Goal: Task Accomplishment & Management: Use online tool/utility

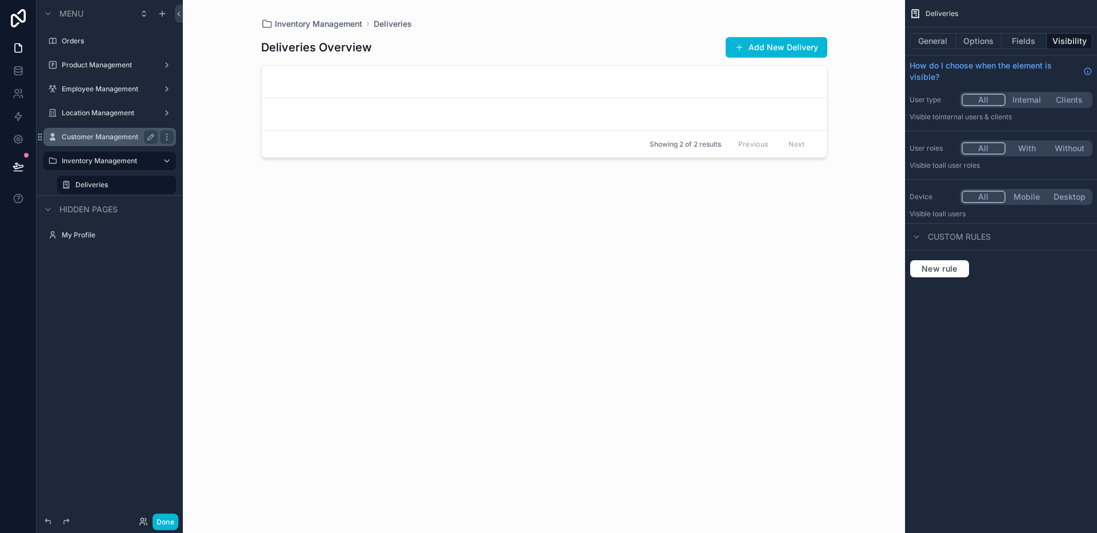
click at [105, 138] on label "Customer Management" at bounding box center [107, 137] width 91 height 9
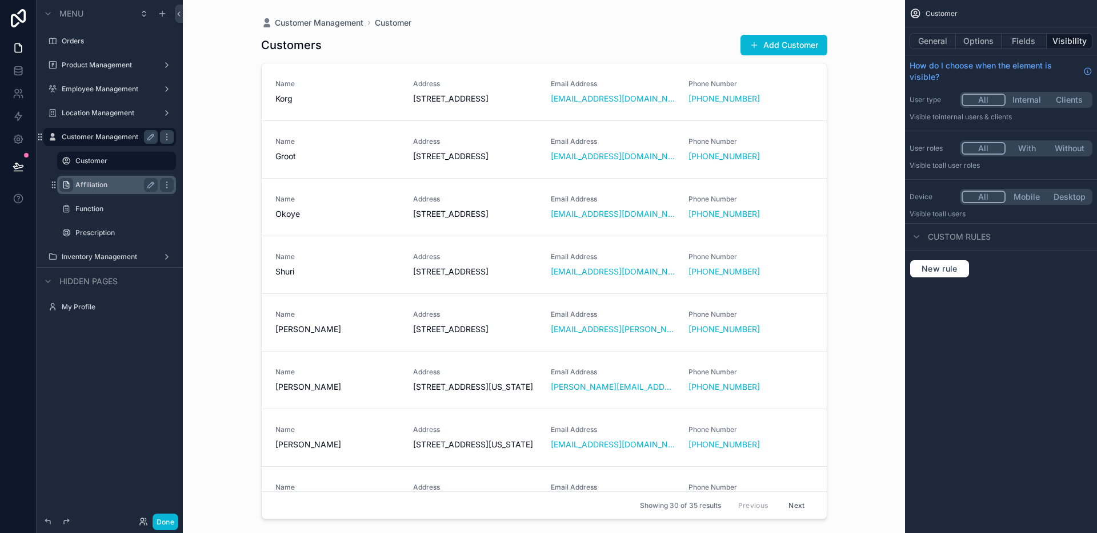
click at [67, 184] on icon "scrollable content" at bounding box center [66, 184] width 9 height 9
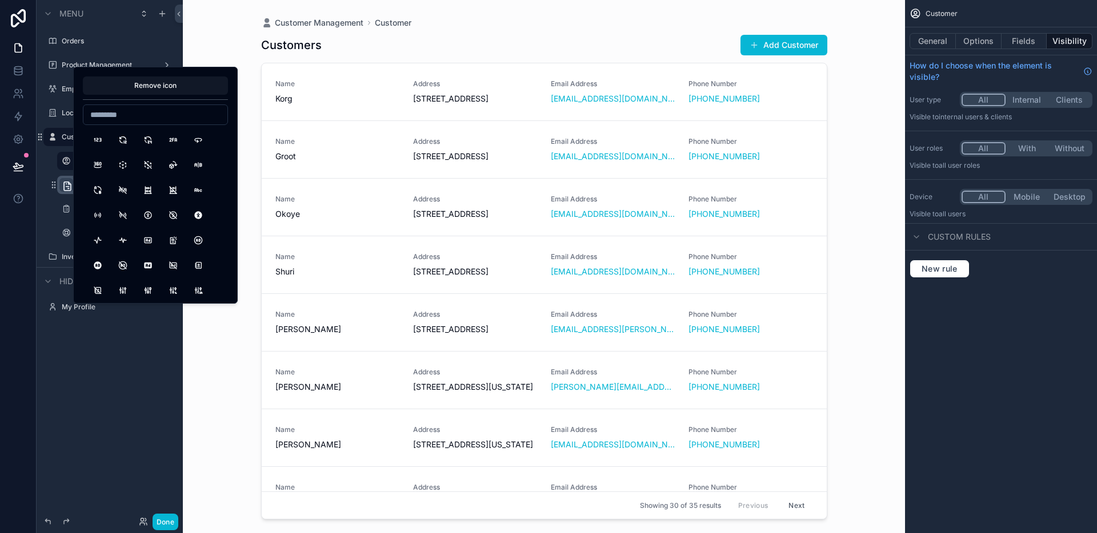
click at [132, 112] on input at bounding box center [155, 115] width 144 height 16
type input "********"
click at [50, 111] on icon "scrollable content" at bounding box center [52, 113] width 9 height 9
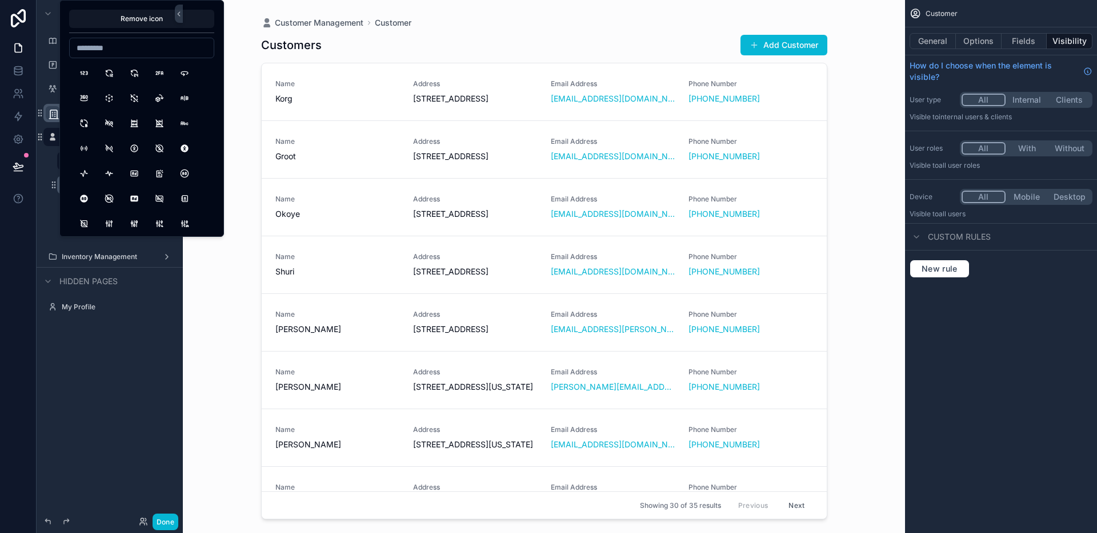
click at [101, 57] on div at bounding box center [141, 48] width 145 height 21
click at [102, 54] on input at bounding box center [142, 48] width 144 height 16
type input "*******"
click at [106, 178] on button "BuildingSkyscraper" at bounding box center [109, 173] width 21 height 21
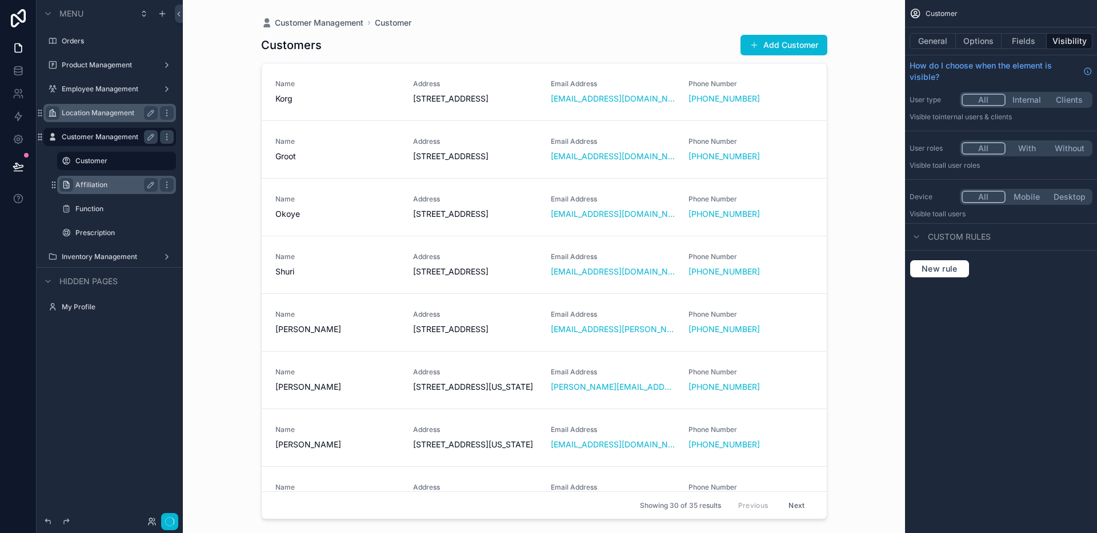
click at [212, 304] on div "Customer Management Customer Customers Add Customer Name Korg Address [STREET_A…" at bounding box center [544, 266] width 722 height 533
click at [65, 201] on div "Function" at bounding box center [116, 209] width 114 height 18
click at [65, 189] on icon "scrollable content" at bounding box center [66, 184] width 9 height 9
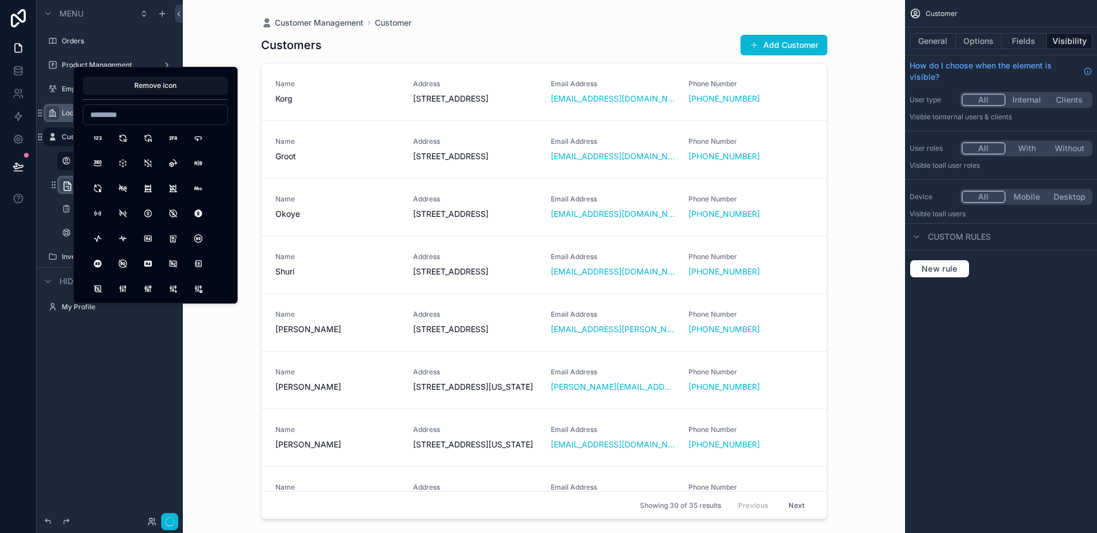
scroll to position [2, 0]
click at [118, 116] on input at bounding box center [155, 115] width 144 height 16
click at [162, 120] on input "**********" at bounding box center [155, 115] width 144 height 16
drag, startPoint x: 162, startPoint y: 120, endPoint x: 121, endPoint y: 121, distance: 41.1
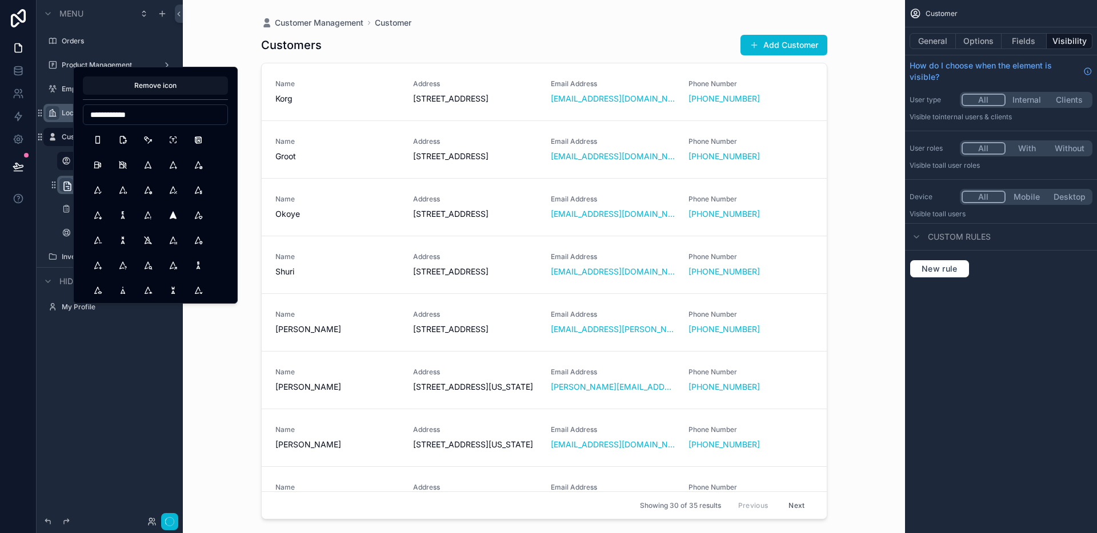
click at [121, 121] on input "**********" at bounding box center [155, 115] width 144 height 16
type input "******"
type input "*"
type input "*******"
click at [173, 170] on button "ArrowAutofitContentFilled" at bounding box center [173, 165] width 21 height 21
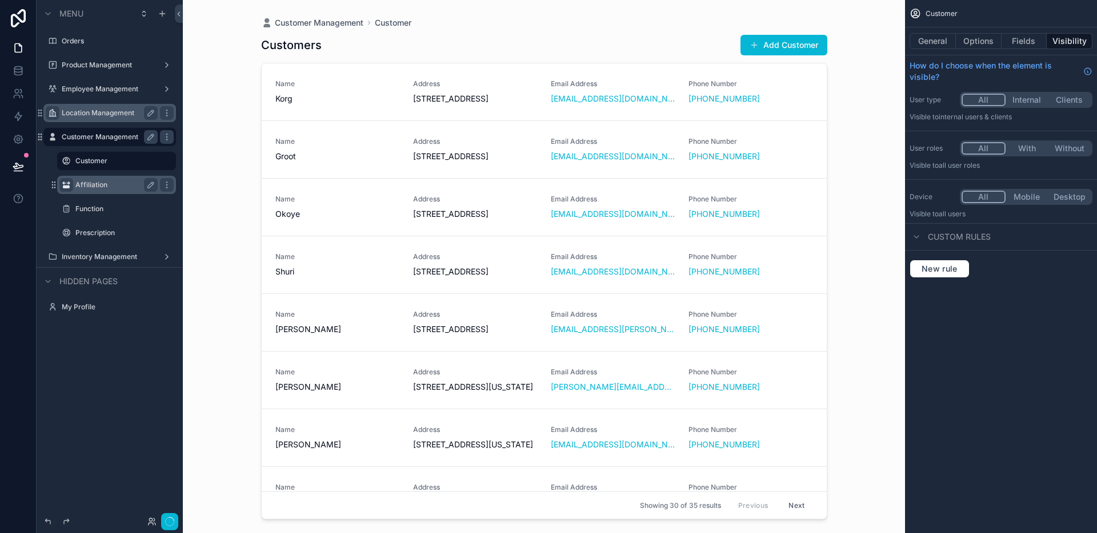
click at [215, 342] on div "Customer Management Customer Customers Add Customer Name Korg Address [STREET_A…" at bounding box center [544, 266] width 722 height 533
click at [69, 210] on icon "scrollable content" at bounding box center [66, 208] width 9 height 9
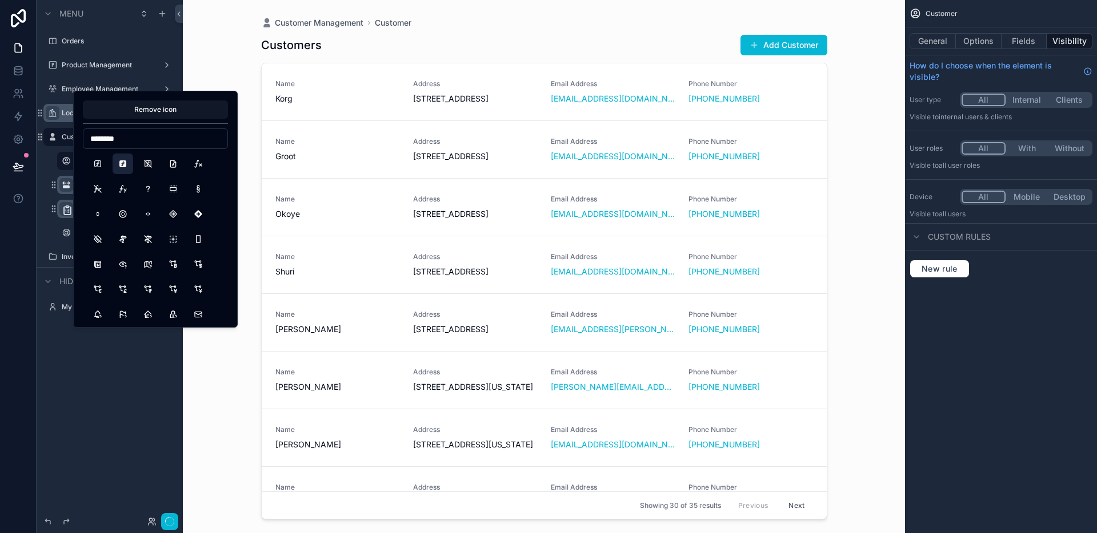
type input "********"
click at [116, 166] on button "FunctionFilled" at bounding box center [123, 164] width 21 height 21
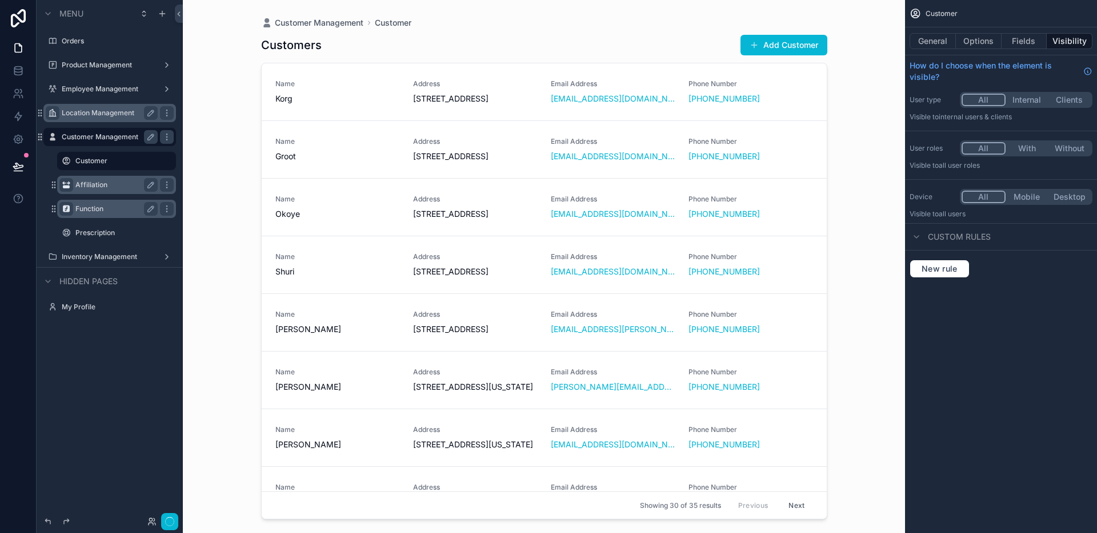
click at [130, 375] on div "Menu Orders Product Management Employee Management Location Management Customer…" at bounding box center [110, 260] width 146 height 520
click at [69, 232] on icon "scrollable content" at bounding box center [66, 232] width 9 height 9
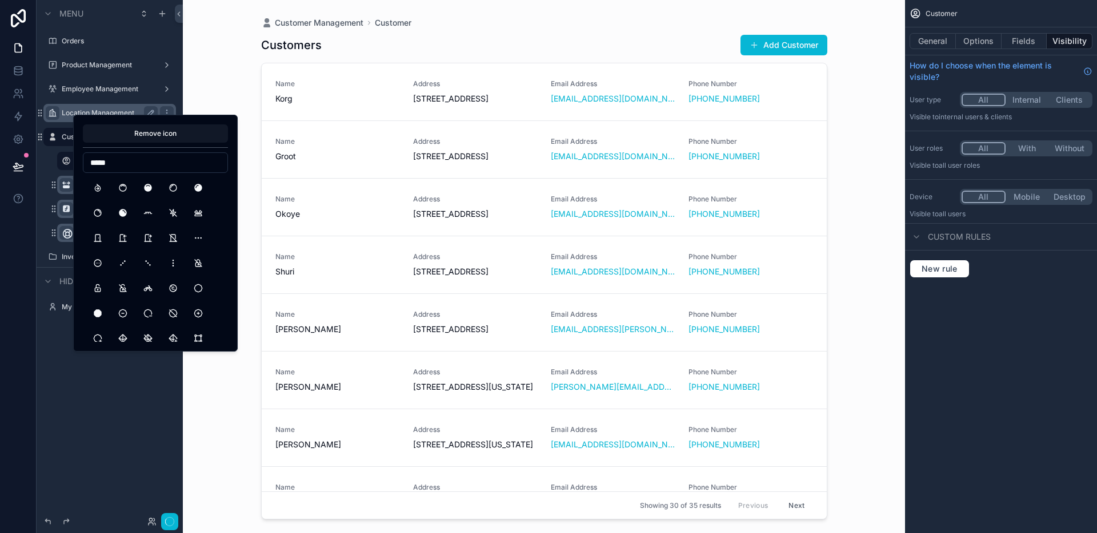
type input "******"
click at [102, 181] on button "Prescription" at bounding box center [97, 188] width 21 height 21
click at [115, 396] on div "**********" at bounding box center [110, 260] width 146 height 520
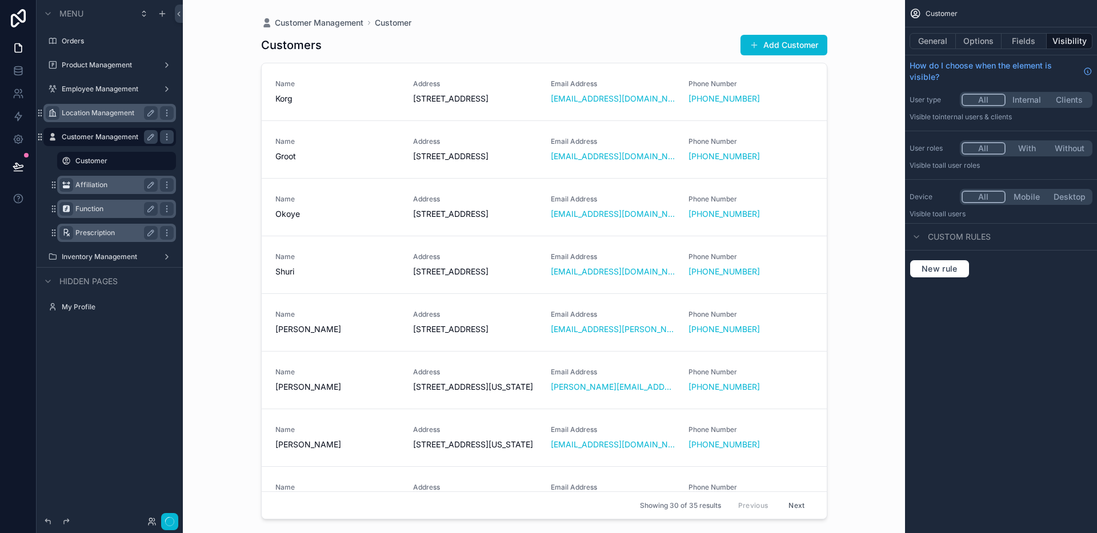
click at [82, 139] on label "Customer Management" at bounding box center [107, 137] width 91 height 9
click at [105, 258] on label "Inventory Management" at bounding box center [107, 256] width 91 height 9
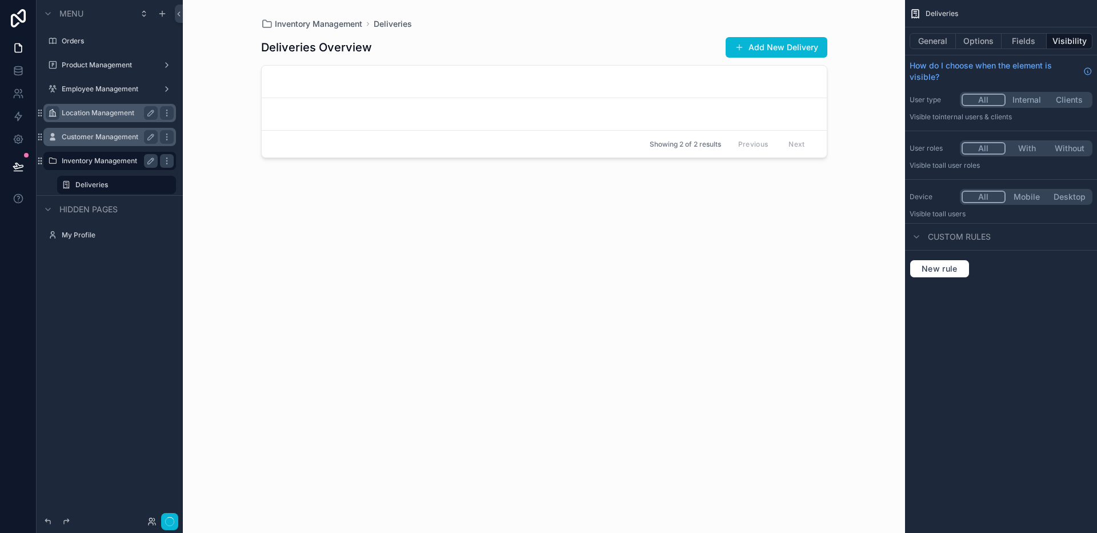
click at [87, 117] on label "Location Management" at bounding box center [107, 113] width 91 height 9
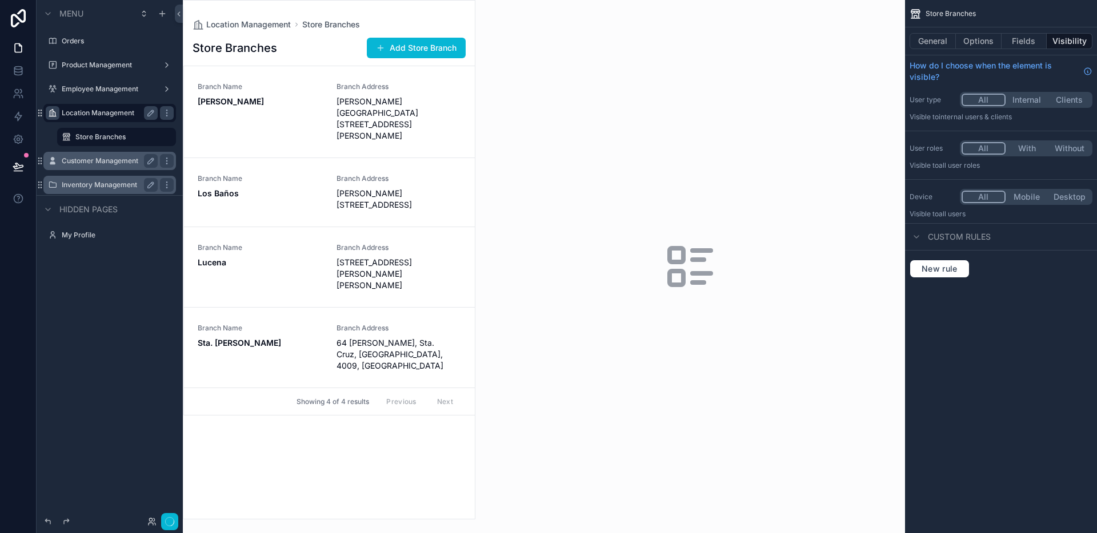
click at [249, 102] on div "scrollable content" at bounding box center [328, 260] width 291 height 519
click at [280, 101] on span "[PERSON_NAME]" at bounding box center [260, 101] width 125 height 11
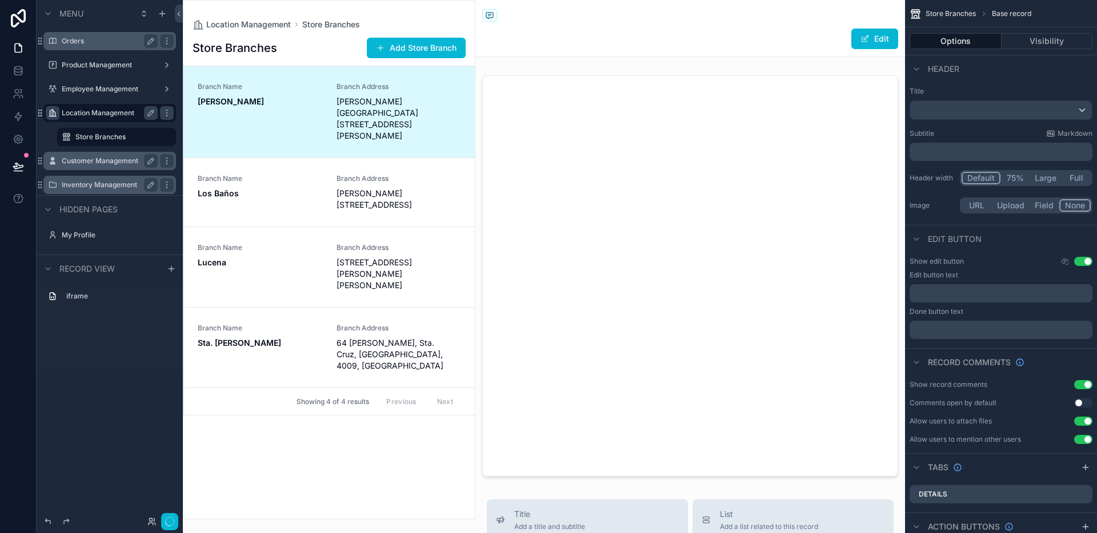
click at [87, 47] on div "Orders" at bounding box center [110, 41] width 96 height 14
click at [78, 43] on label "Orders" at bounding box center [107, 41] width 91 height 9
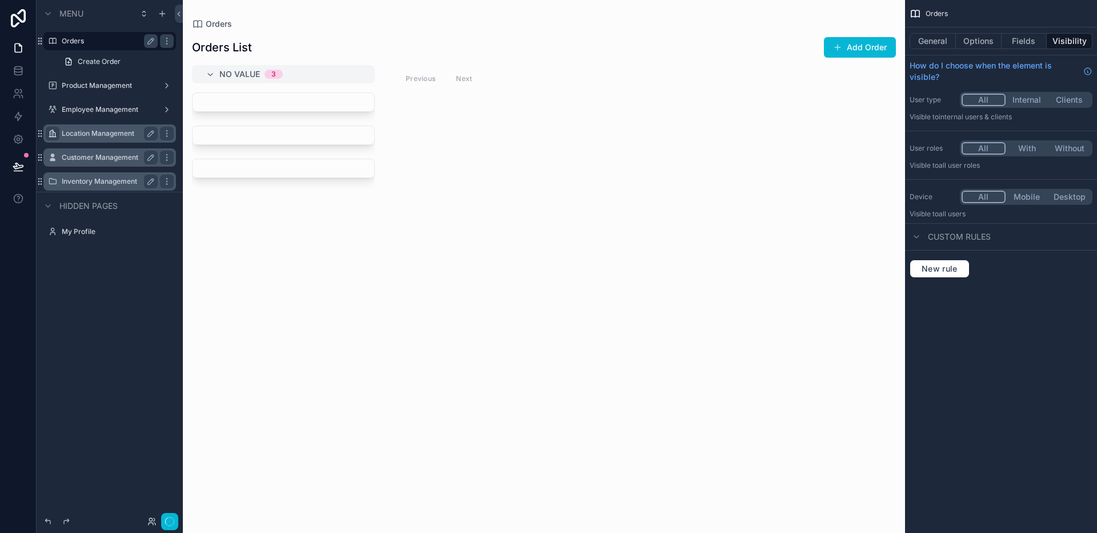
click at [322, 208] on div "scrollable content" at bounding box center [544, 266] width 722 height 533
click at [974, 49] on div "General Options Fields Visibility" at bounding box center [1001, 40] width 192 height 27
click at [971, 45] on button "Options" at bounding box center [979, 41] width 46 height 16
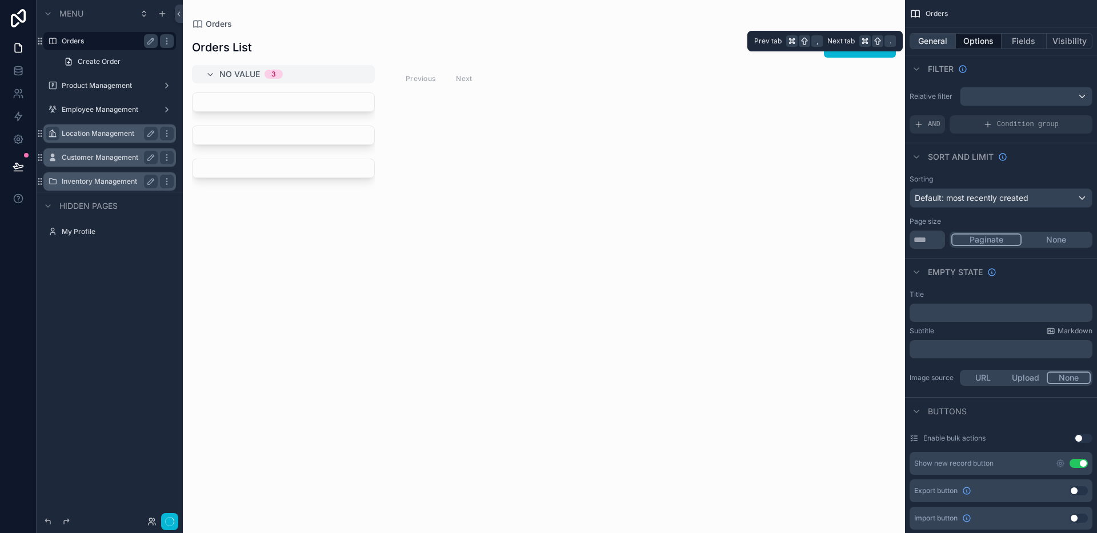
click at [925, 47] on button "General" at bounding box center [932, 41] width 46 height 16
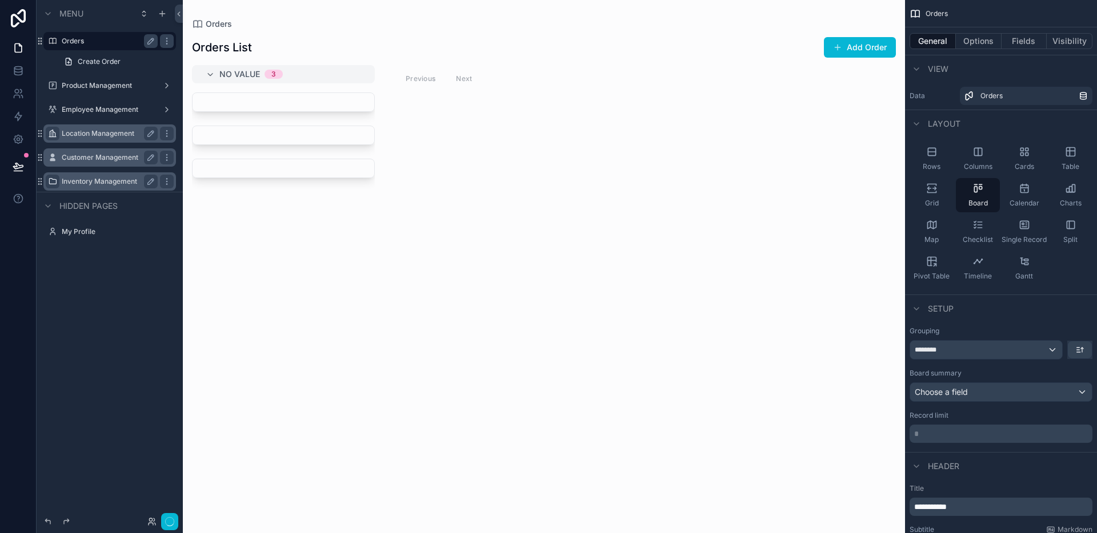
click at [55, 179] on icon "scrollable content" at bounding box center [52, 181] width 9 height 9
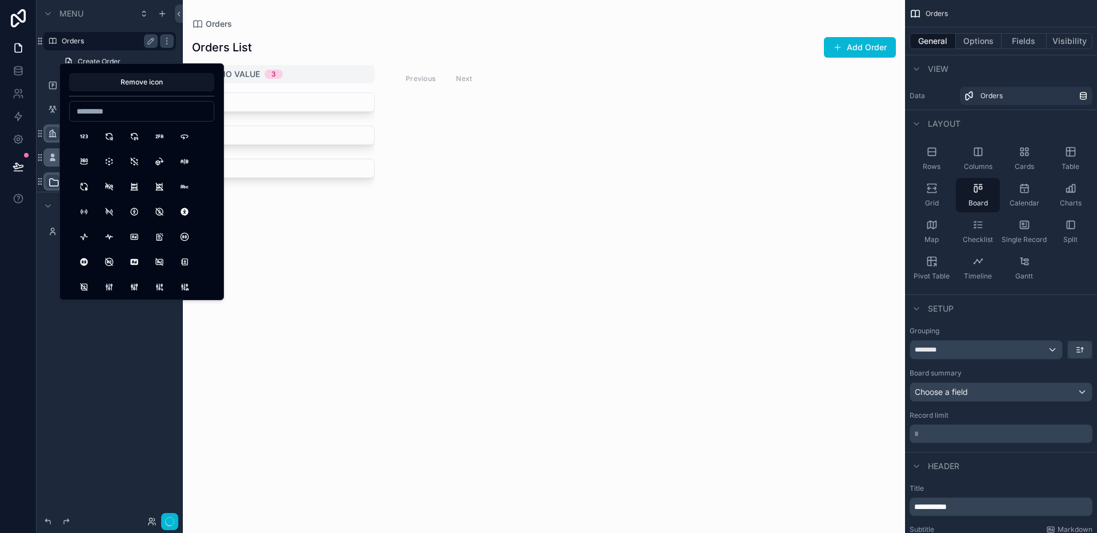
click at [131, 112] on input at bounding box center [142, 111] width 144 height 16
type input "****"
click at [308, 257] on div "scrollable content" at bounding box center [283, 306] width 183 height 427
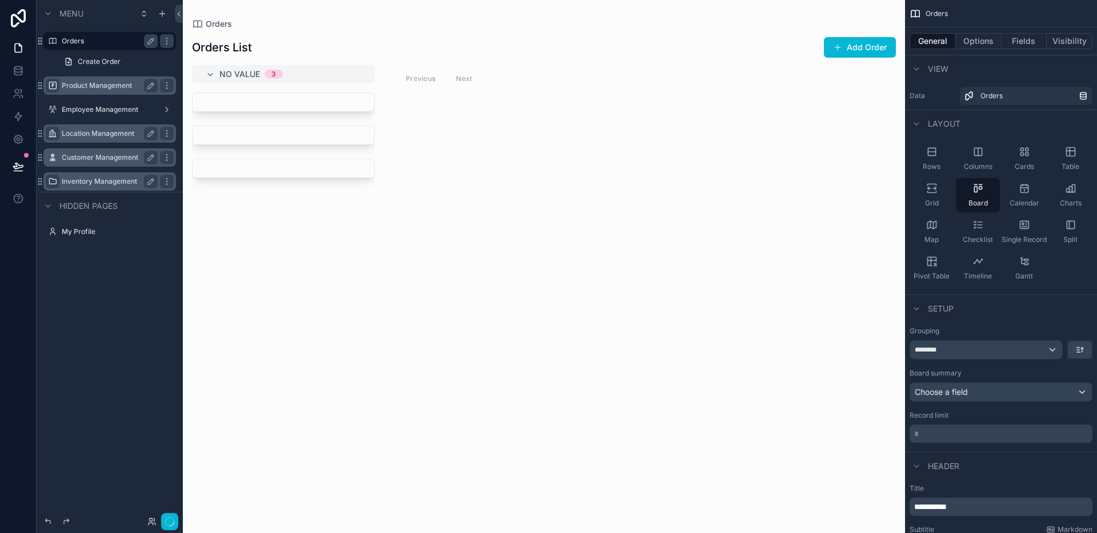
click at [58, 86] on div "scrollable content" at bounding box center [53, 86] width 14 height 14
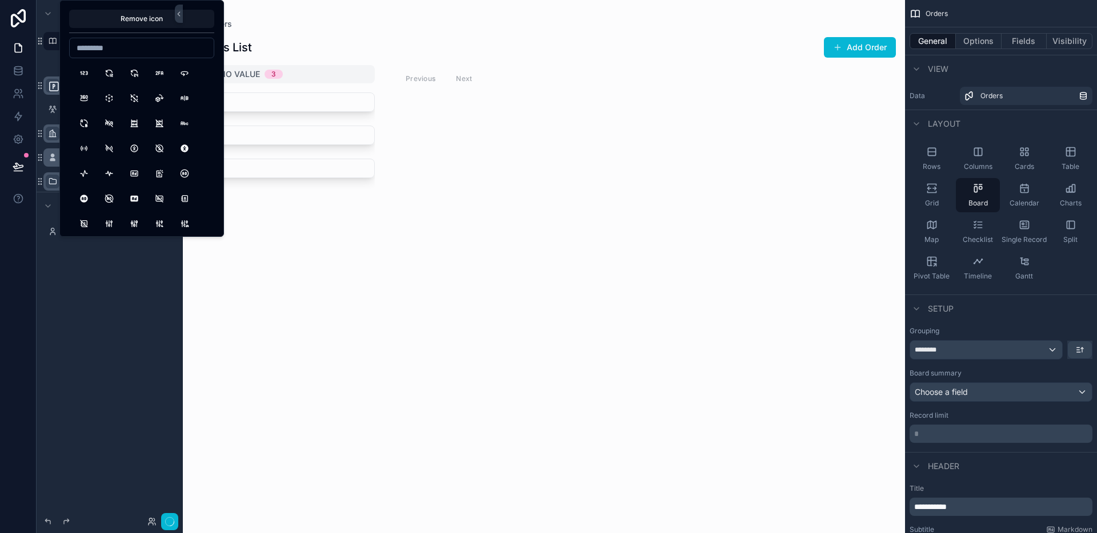
click at [58, 86] on icon "scrollable content" at bounding box center [53, 86] width 11 height 11
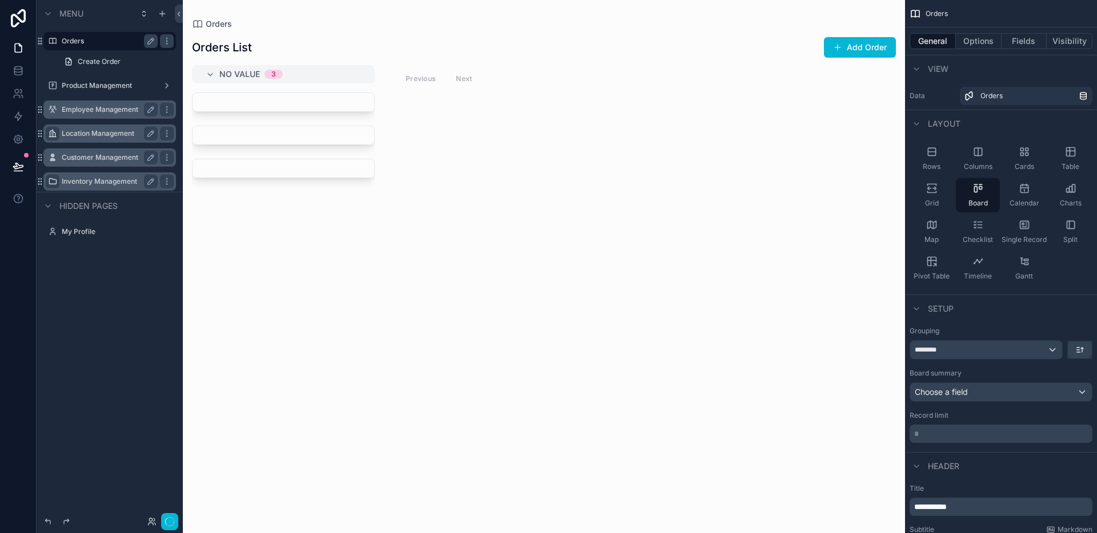
drag, startPoint x: 172, startPoint y: 264, endPoint x: 97, endPoint y: 105, distance: 176.3
click at [172, 264] on div "Menu Orders Create Order Product Management Employee Management Location Manage…" at bounding box center [110, 260] width 146 height 520
click at [97, 85] on label "Product Management" at bounding box center [107, 85] width 91 height 9
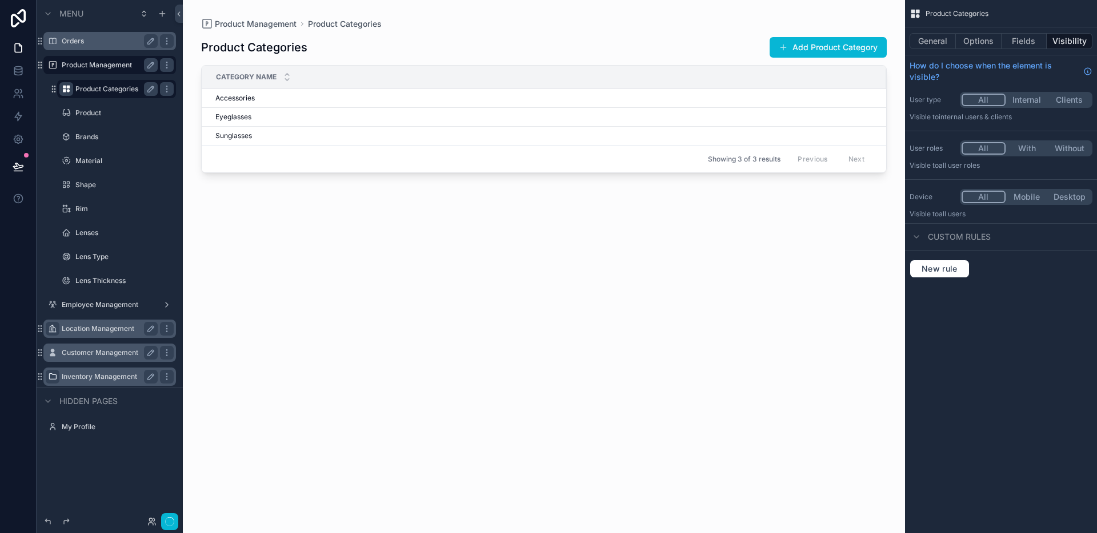
click at [70, 93] on icon "scrollable content" at bounding box center [66, 89] width 9 height 9
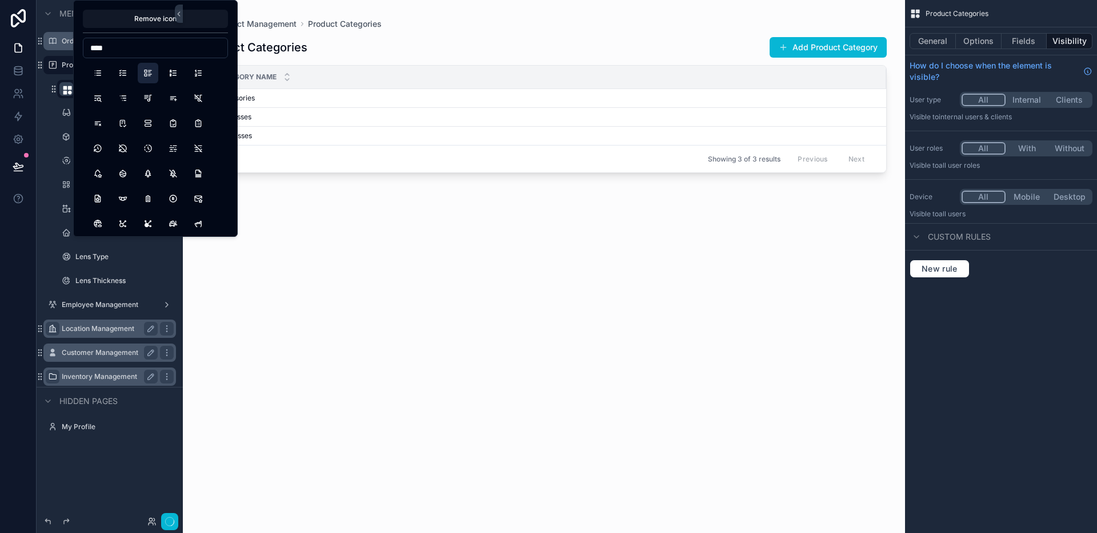
type input "****"
click at [141, 75] on button "ListDetails" at bounding box center [148, 73] width 21 height 21
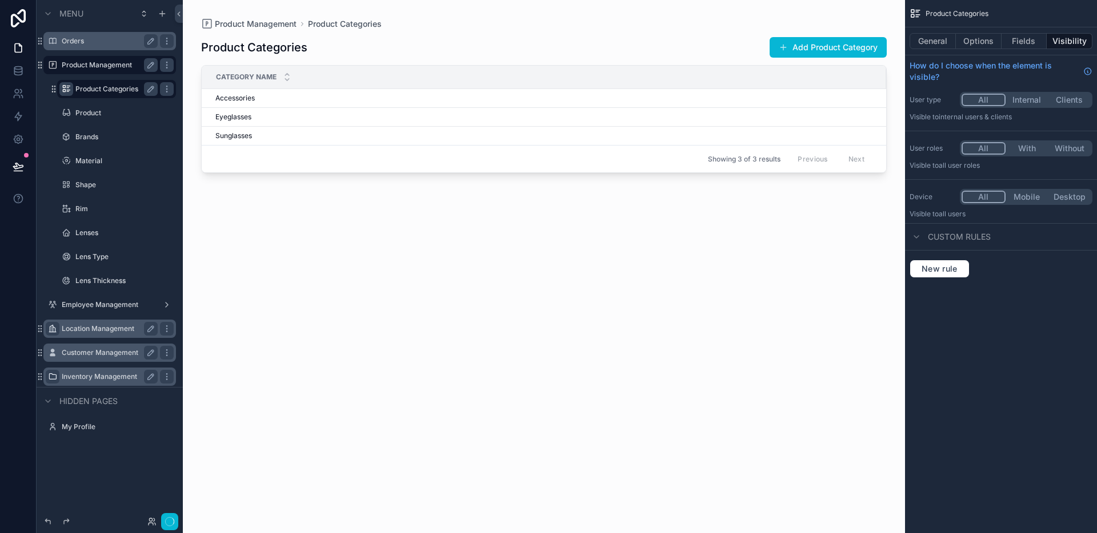
click at [320, 263] on div "scrollable content" at bounding box center [544, 260] width 722 height 520
click at [112, 376] on label "Inventory Management" at bounding box center [107, 376] width 91 height 9
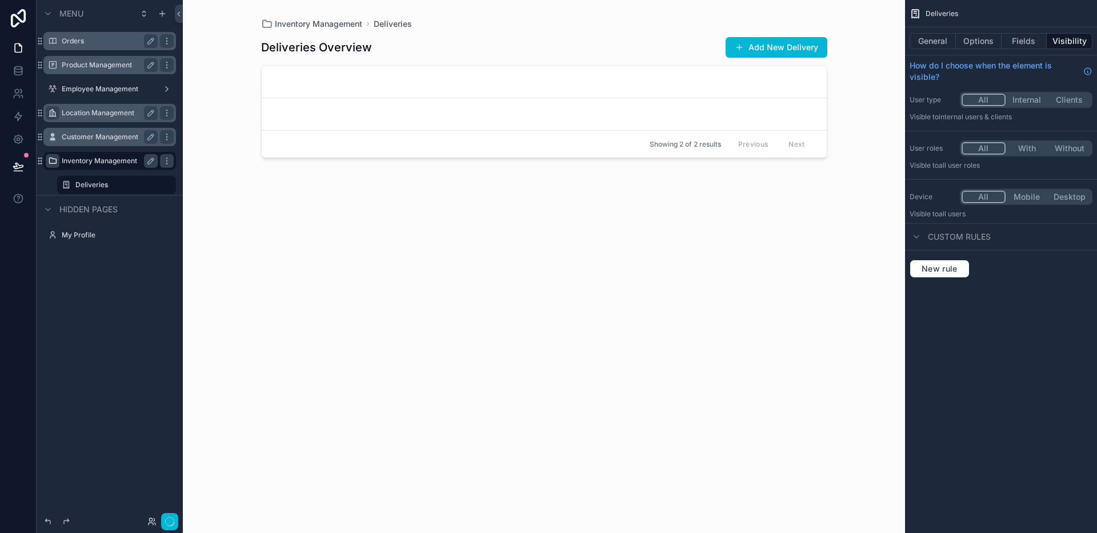
click at [57, 166] on div "scrollable content" at bounding box center [53, 161] width 14 height 14
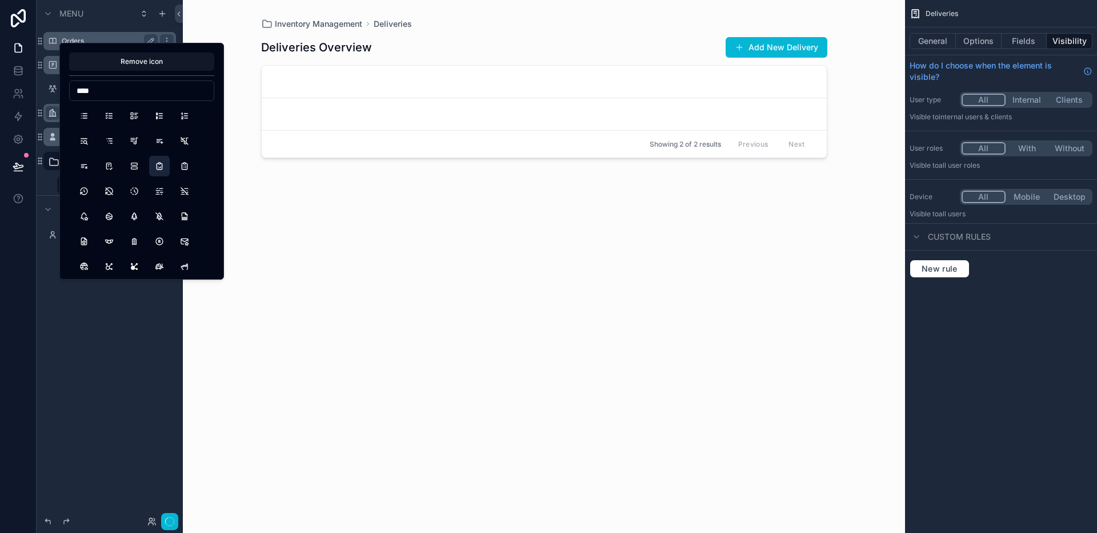
type input "****"
click at [168, 164] on button "CheckupList" at bounding box center [159, 166] width 21 height 21
click at [323, 230] on div "scrollable content" at bounding box center [544, 260] width 584 height 520
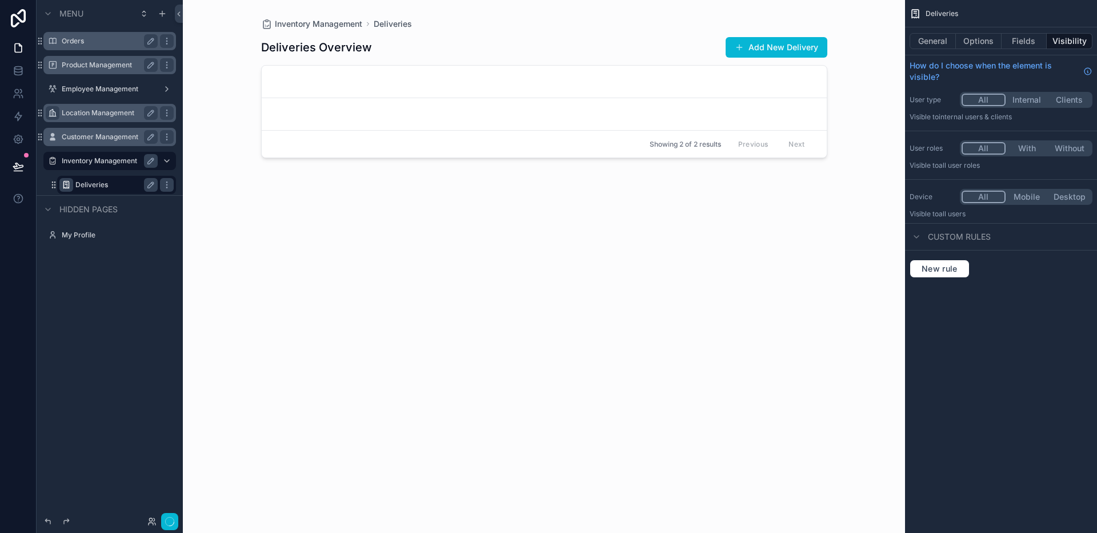
click at [67, 186] on icon "scrollable content" at bounding box center [66, 184] width 9 height 9
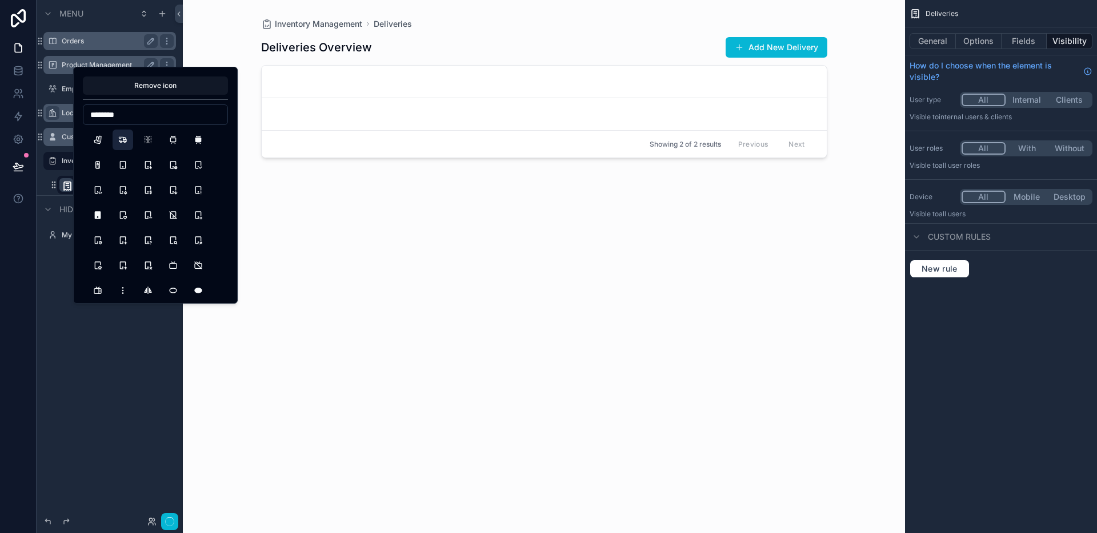
type input "********"
click at [117, 142] on button "TruckDelivery" at bounding box center [123, 140] width 21 height 21
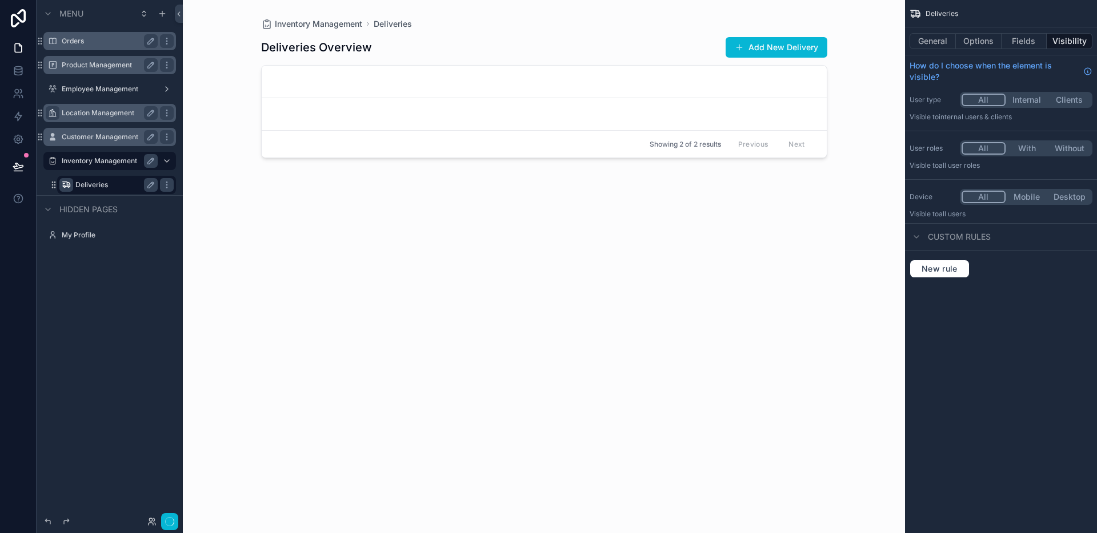
click at [374, 298] on div "Deliveries Overview Add New Delivery Showing 2 of 2 results Previous Next" at bounding box center [544, 275] width 566 height 490
click at [55, 41] on icon "scrollable content" at bounding box center [52, 41] width 9 height 9
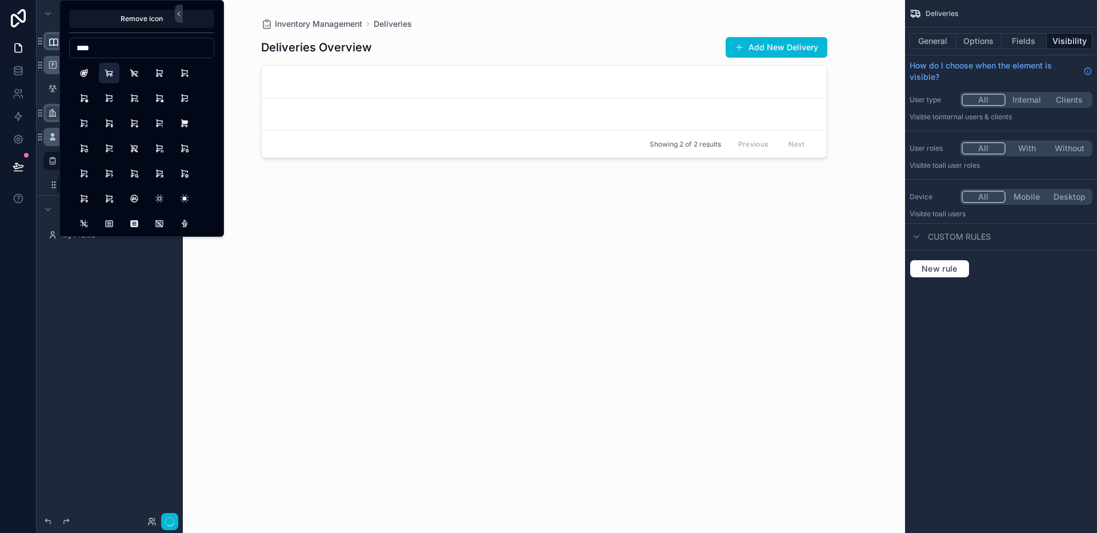
type input "****"
click at [110, 75] on button "GardenCart" at bounding box center [109, 73] width 21 height 21
click at [165, 71] on button "ShoppingCart" at bounding box center [159, 73] width 21 height 21
click at [301, 181] on div "Deliveries Overview Add New Delivery Showing 2 of 2 results Previous Next" at bounding box center [544, 275] width 566 height 490
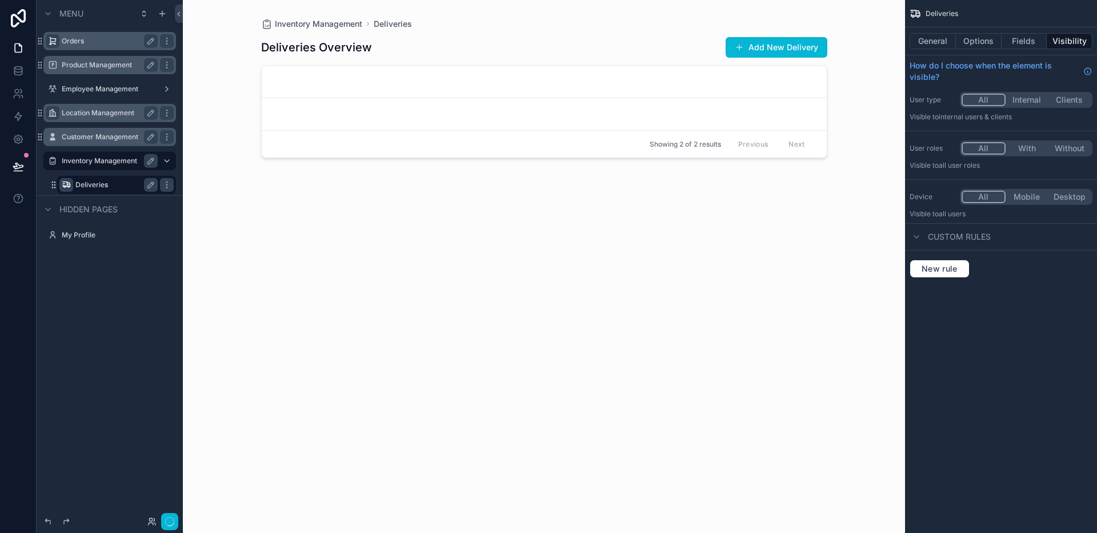
click at [116, 161] on label "Inventory Management" at bounding box center [107, 161] width 91 height 9
click at [316, 212] on div "Deliveries Overview Add New Delivery Showing 2 of 2 results Previous Next" at bounding box center [544, 275] width 566 height 490
click at [20, 82] on link at bounding box center [18, 93] width 36 height 23
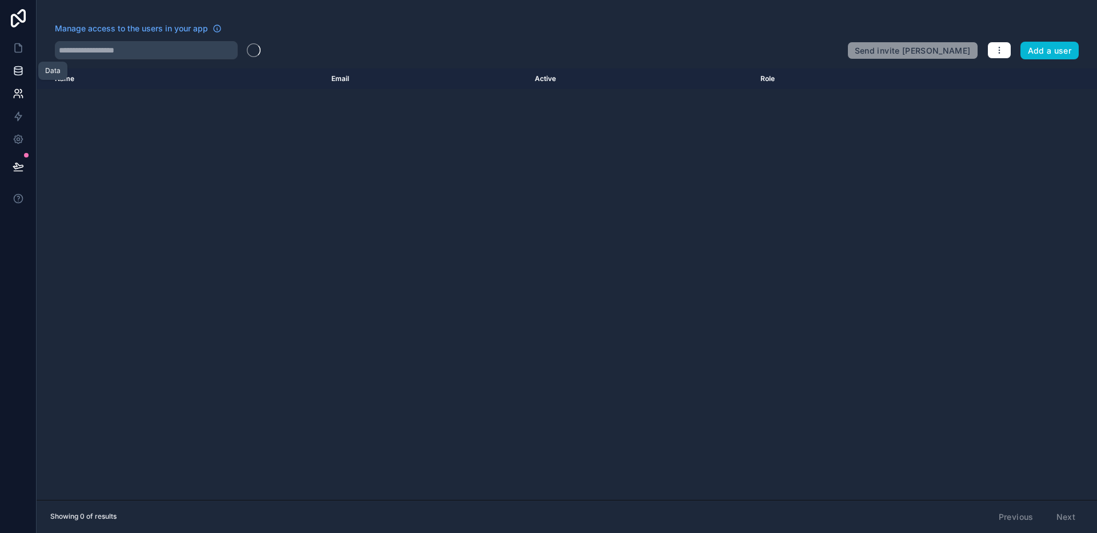
click at [20, 75] on icon at bounding box center [17, 73] width 7 height 5
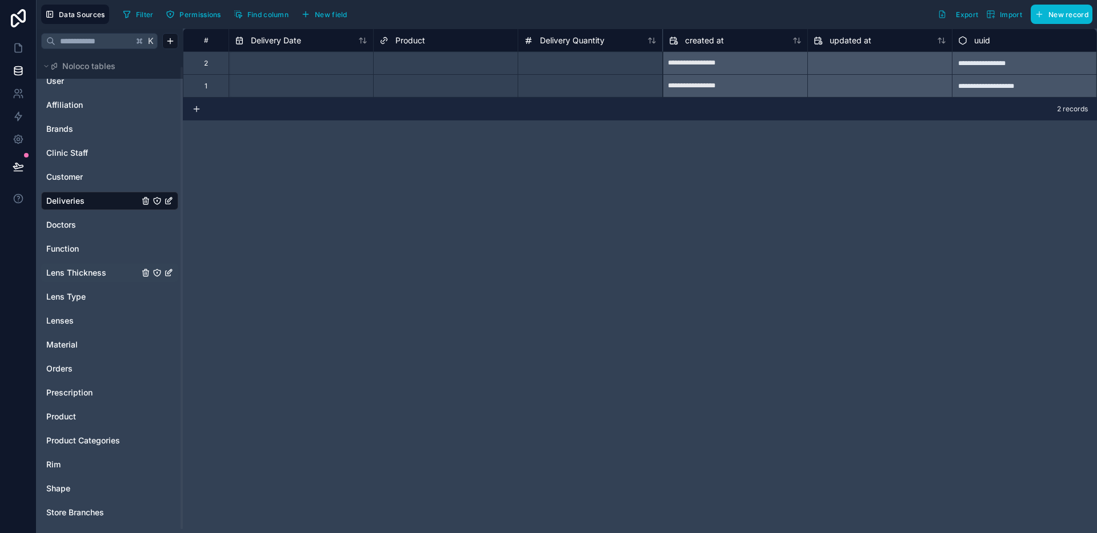
scroll to position [18, 0]
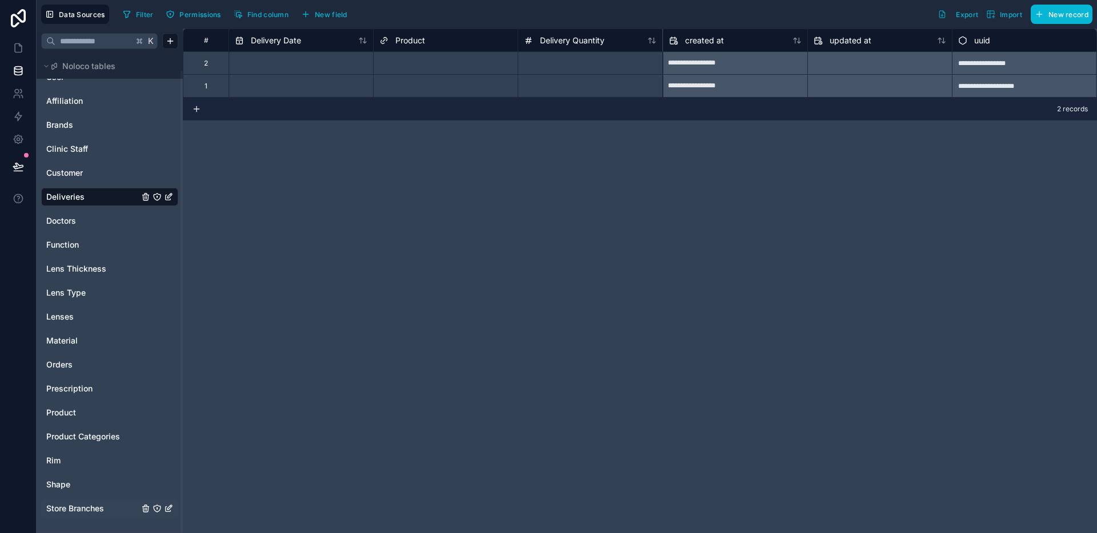
click at [73, 507] on span "Store Branches" at bounding box center [75, 508] width 58 height 11
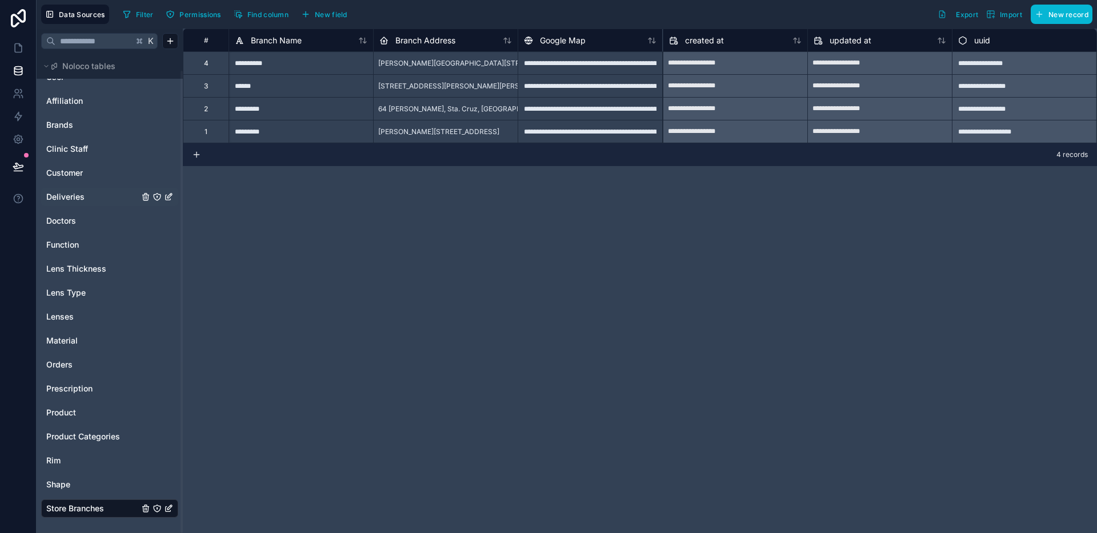
click at [75, 198] on span "Deliveries" at bounding box center [65, 196] width 38 height 11
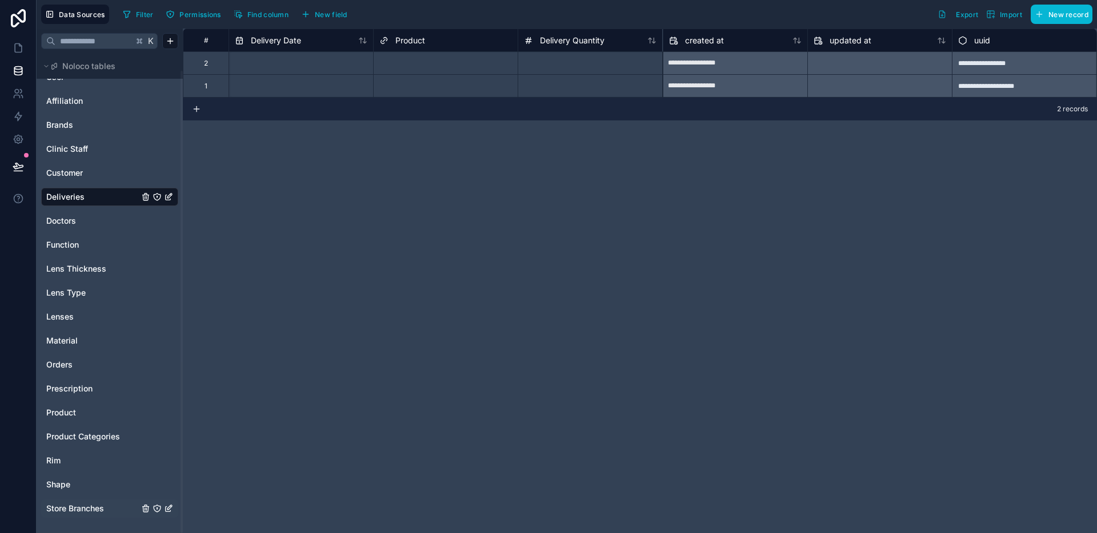
click at [91, 509] on span "Store Branches" at bounding box center [75, 508] width 58 height 11
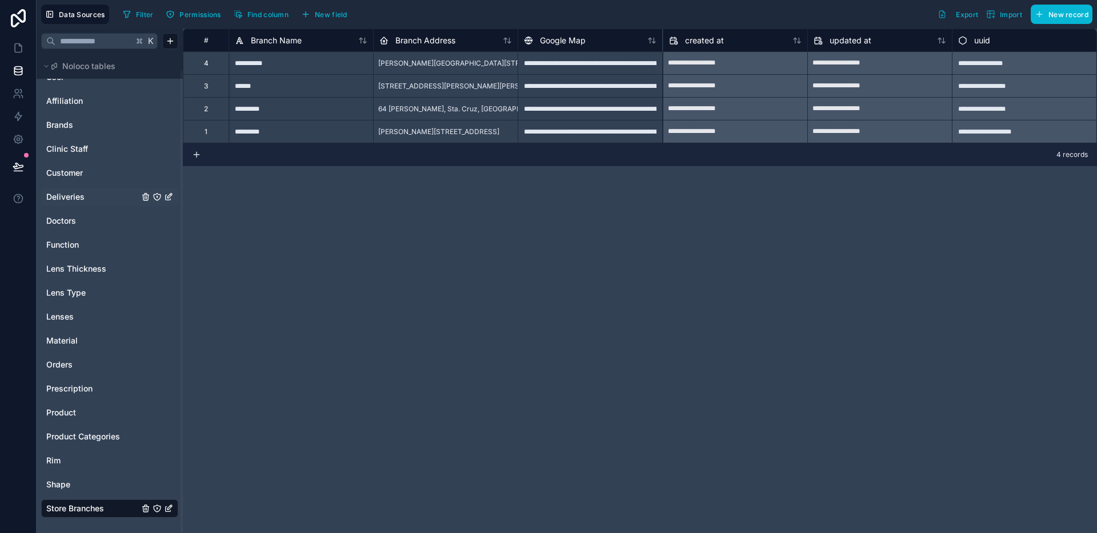
click at [64, 204] on div "Deliveries" at bounding box center [109, 197] width 137 height 18
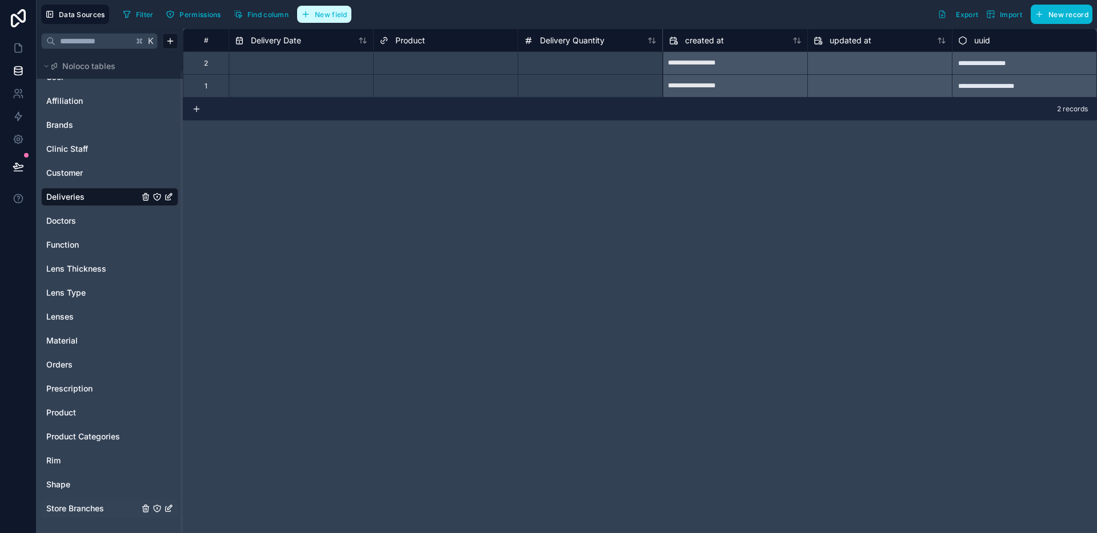
click at [351, 18] on button "New field" at bounding box center [324, 14] width 54 height 17
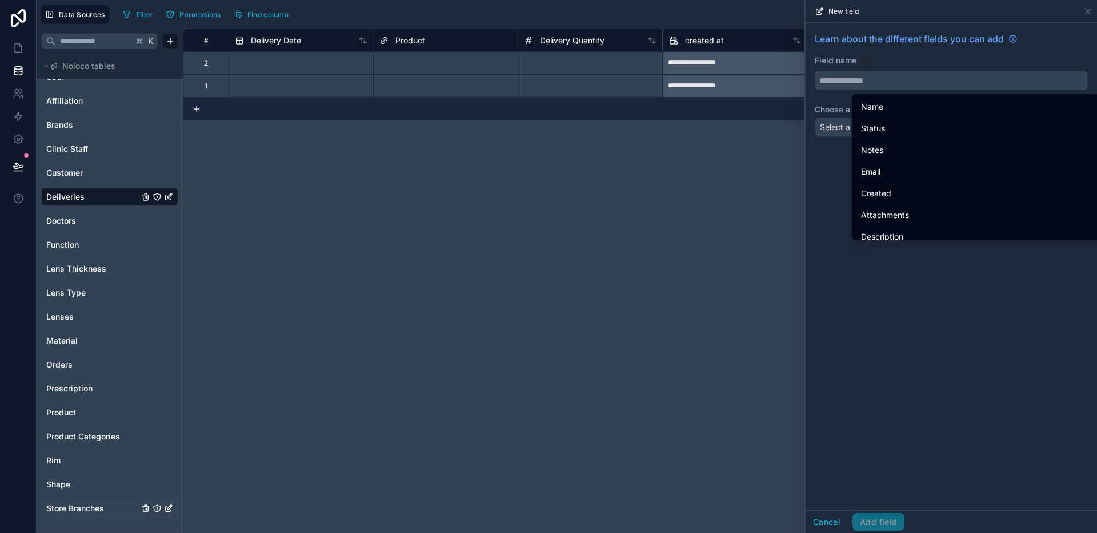
click at [881, 80] on input "text" at bounding box center [951, 80] width 272 height 18
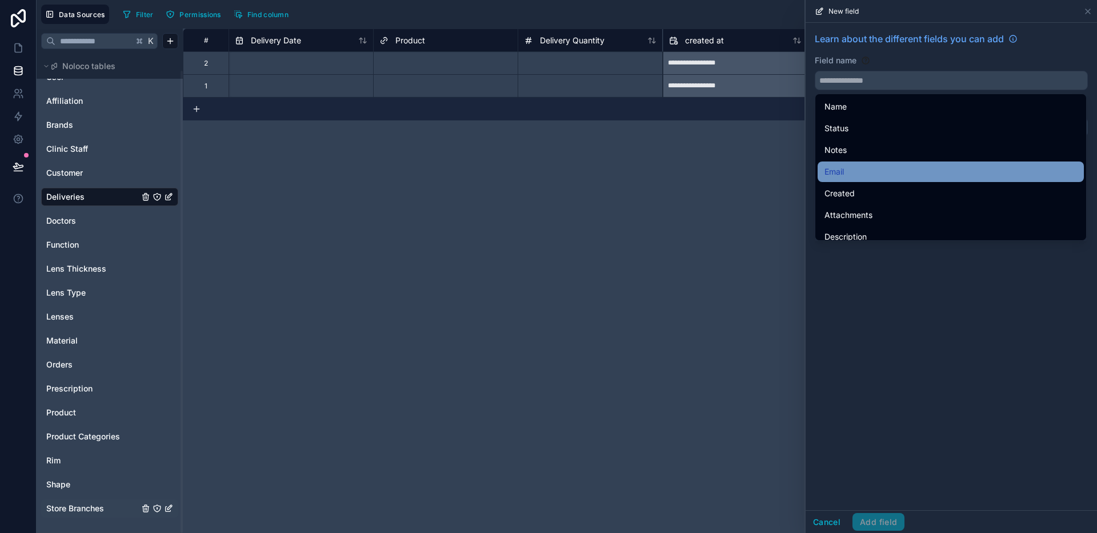
drag, startPoint x: 856, startPoint y: 310, endPoint x: 922, endPoint y: 163, distance: 161.3
click at [859, 305] on div "Learn about the different fields you can add Field name Choose a field type Sel…" at bounding box center [950, 267] width 291 height 488
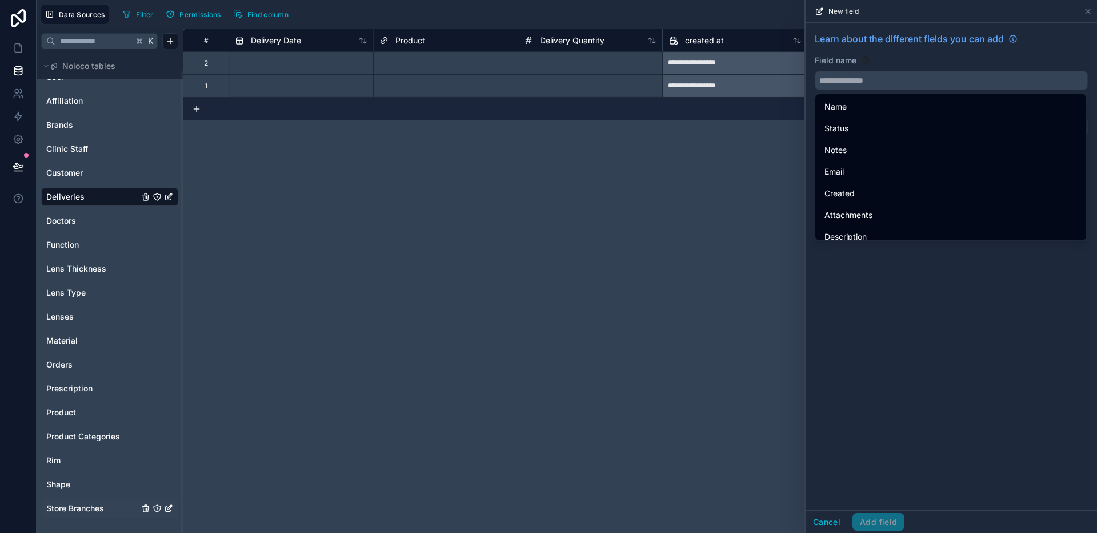
drag, startPoint x: 912, startPoint y: 308, endPoint x: 913, endPoint y: 282, distance: 26.3
click at [913, 299] on div "Learn about the different fields you can add Field name Choose a field type Sel…" at bounding box center [950, 267] width 291 height 488
click at [875, 74] on input "text" at bounding box center [951, 80] width 272 height 18
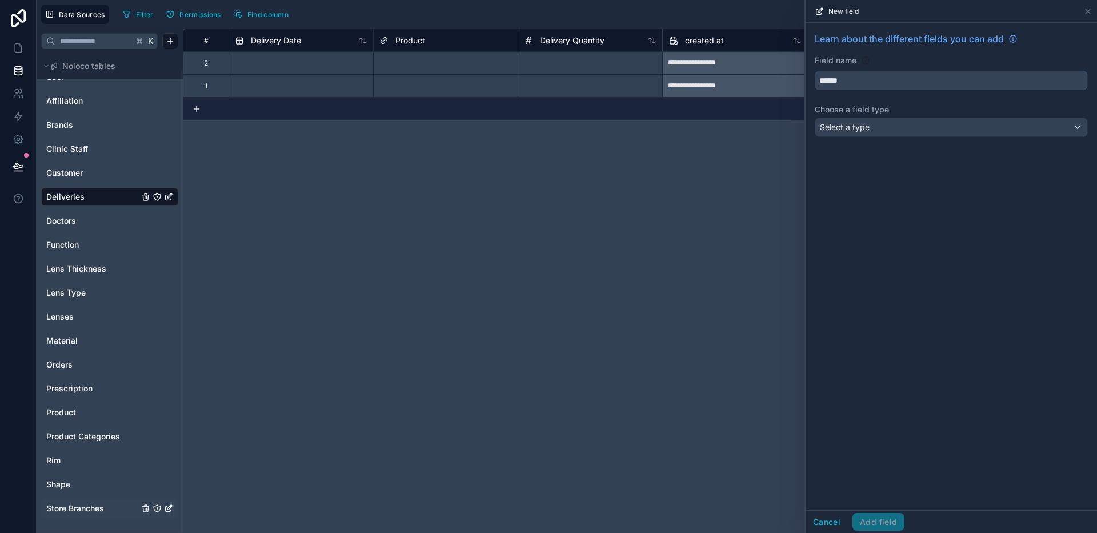
click at [815, 71] on button "*****" at bounding box center [951, 80] width 273 height 19
type input "**********"
click at [881, 123] on div "Select a type" at bounding box center [951, 127] width 272 height 18
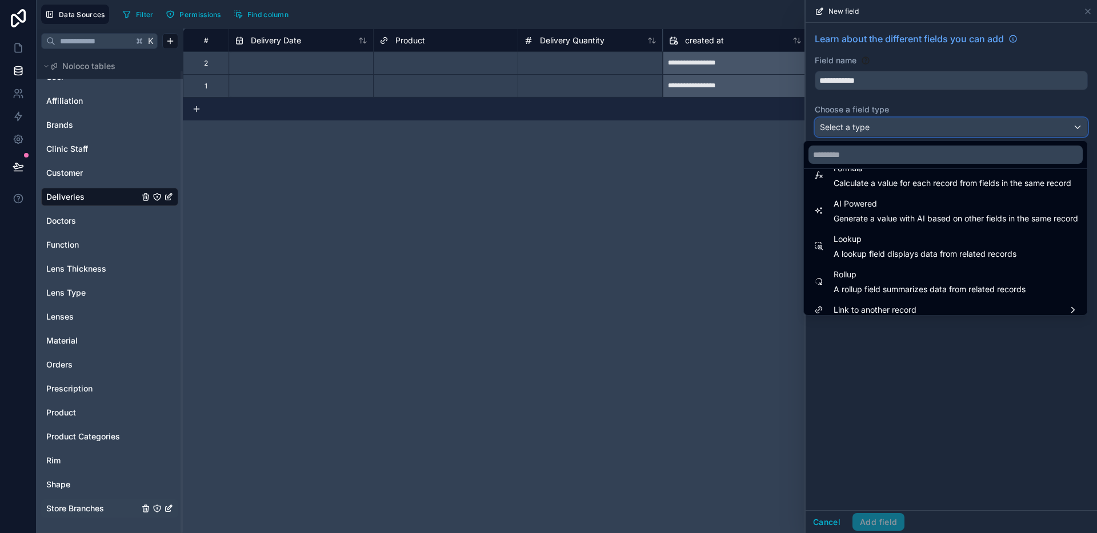
scroll to position [331, 0]
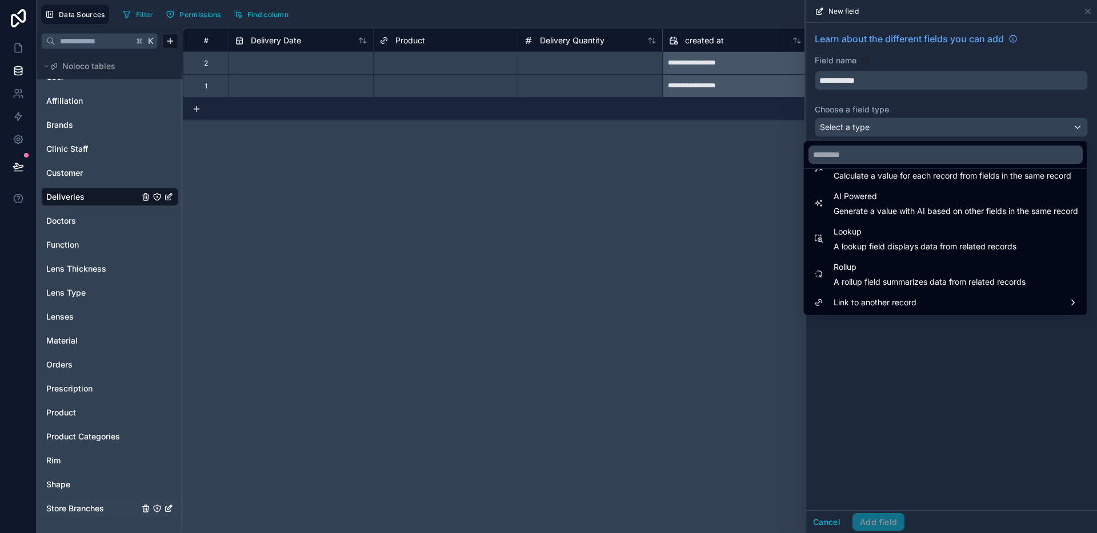
click at [660, 242] on div "**********" at bounding box center [640, 281] width 914 height 505
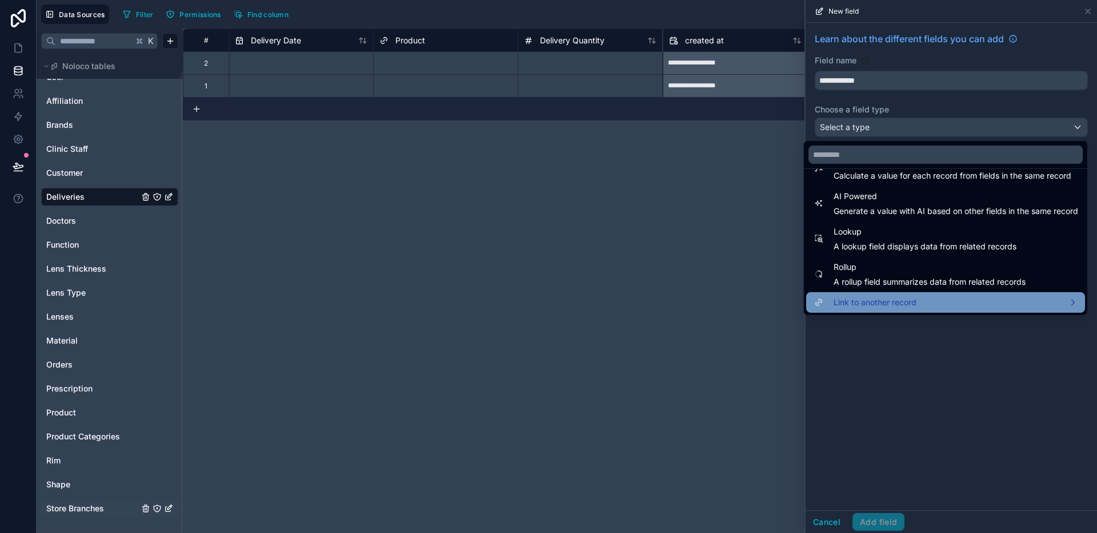
click at [905, 306] on span "Link to another record" at bounding box center [874, 303] width 83 height 14
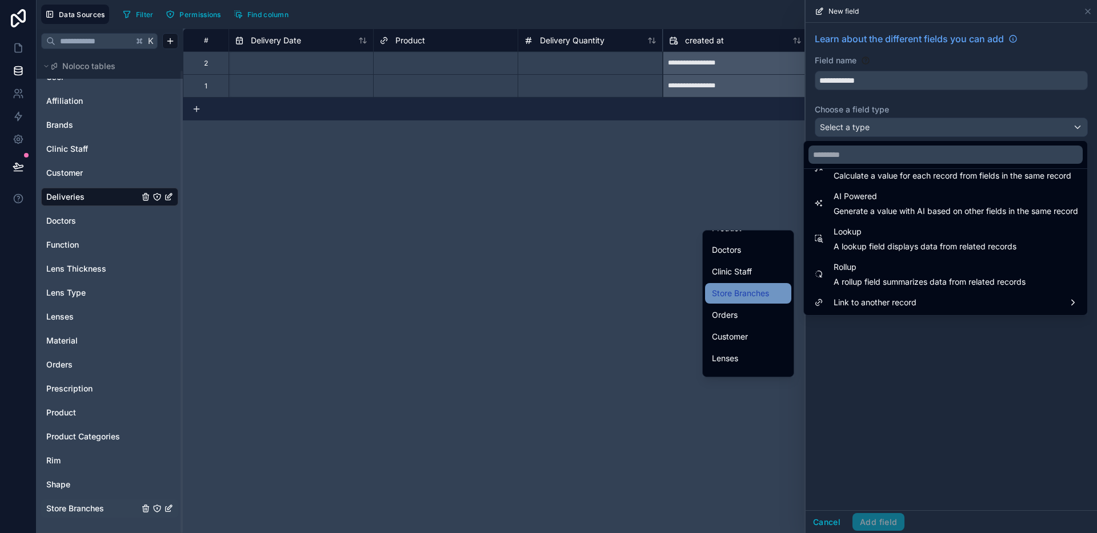
scroll to position [162, 0]
click at [731, 295] on span "Store Branches" at bounding box center [740, 294] width 57 height 14
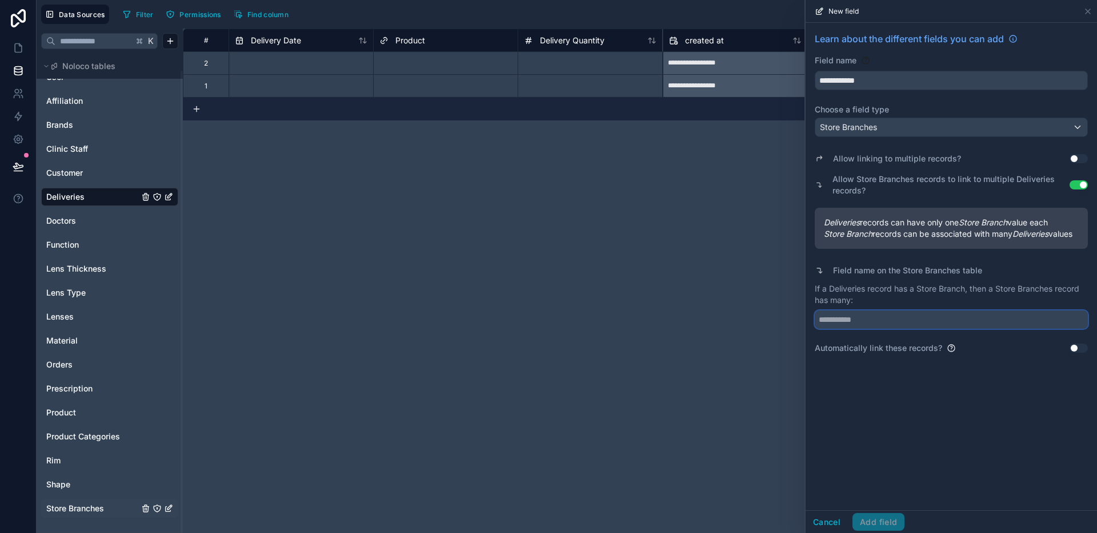
click at [893, 324] on input "text" at bounding box center [951, 320] width 273 height 18
type input "**********"
click at [901, 524] on button "Add field" at bounding box center [878, 523] width 52 height 18
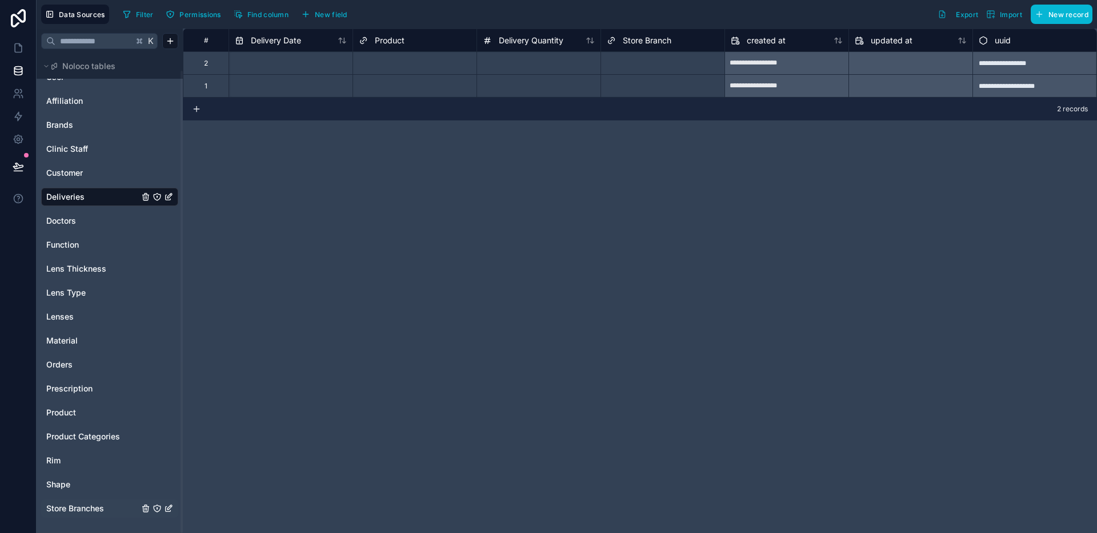
click at [73, 503] on span "Store Branches" at bounding box center [75, 508] width 58 height 11
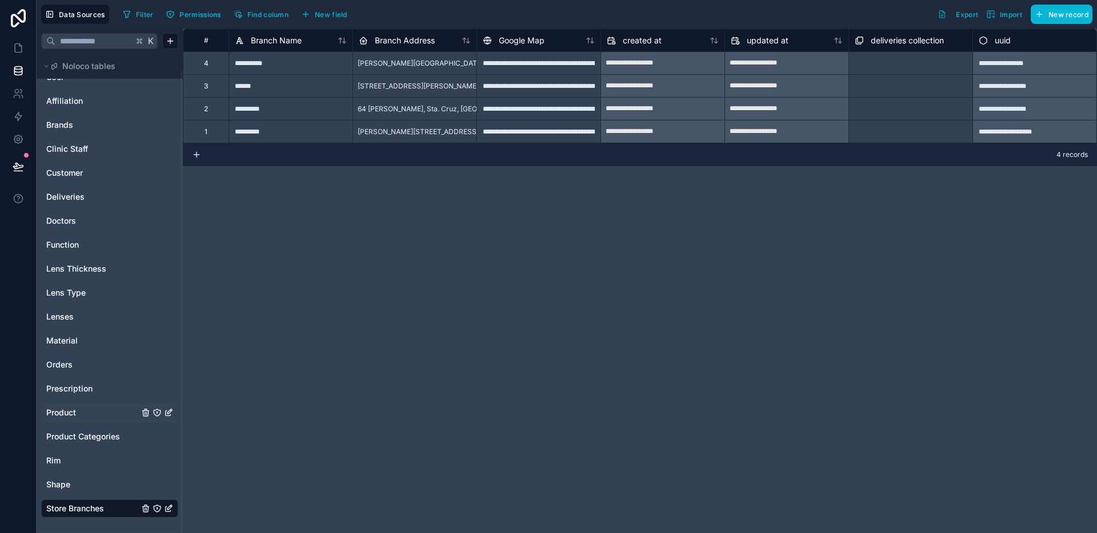
click at [67, 406] on div "Product" at bounding box center [109, 413] width 137 height 18
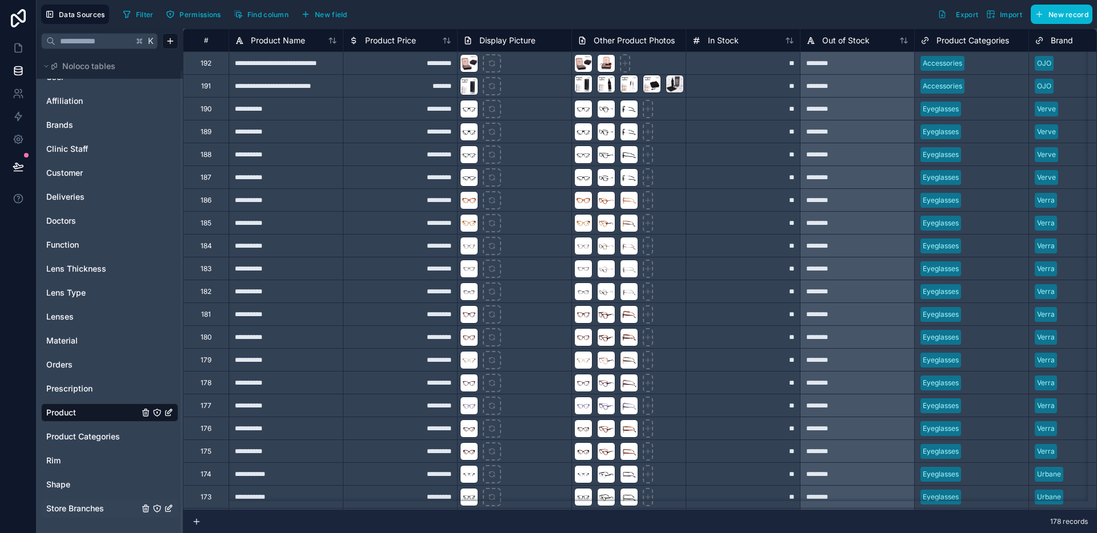
click at [85, 505] on span "Store Branches" at bounding box center [75, 508] width 58 height 11
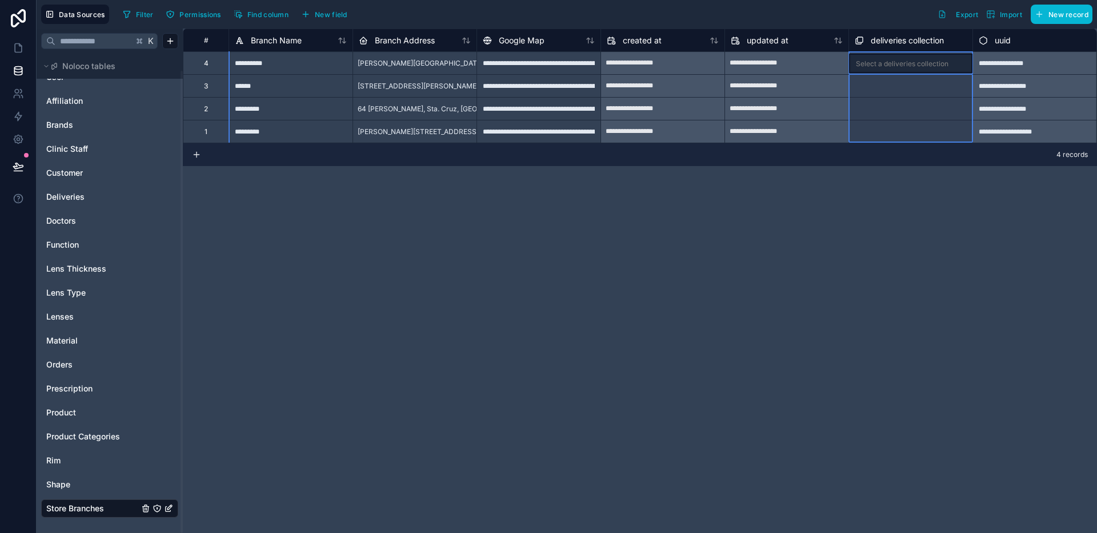
click at [882, 41] on span "deliveries collection" at bounding box center [906, 40] width 73 height 11
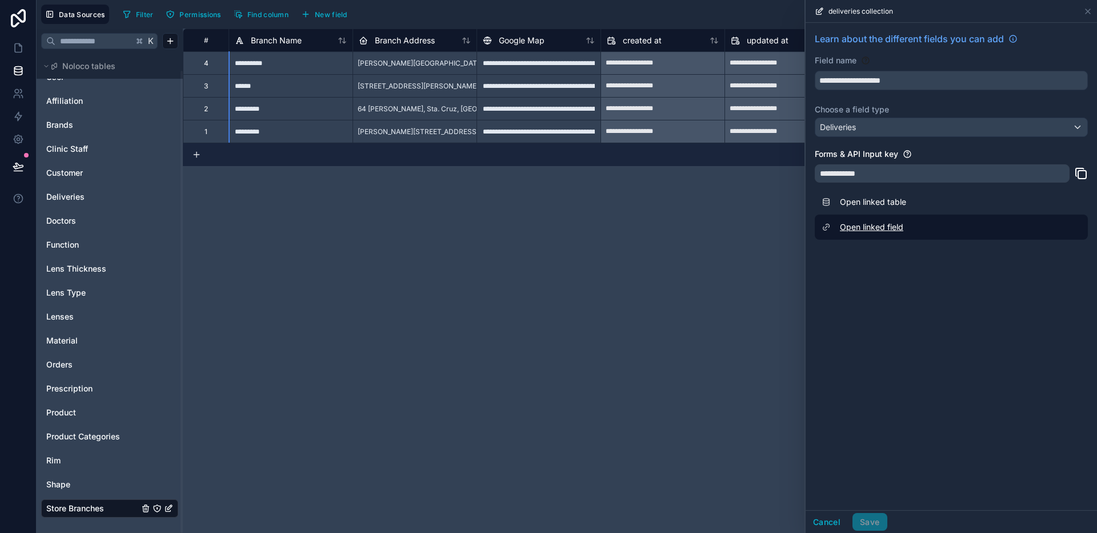
click at [873, 235] on link "Open linked field" at bounding box center [951, 227] width 273 height 25
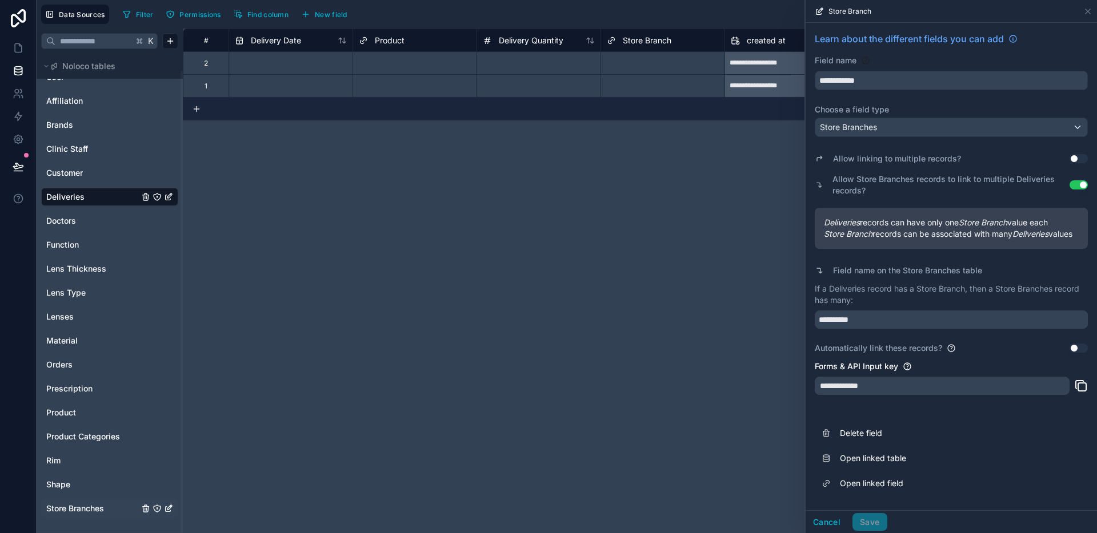
scroll to position [6, 0]
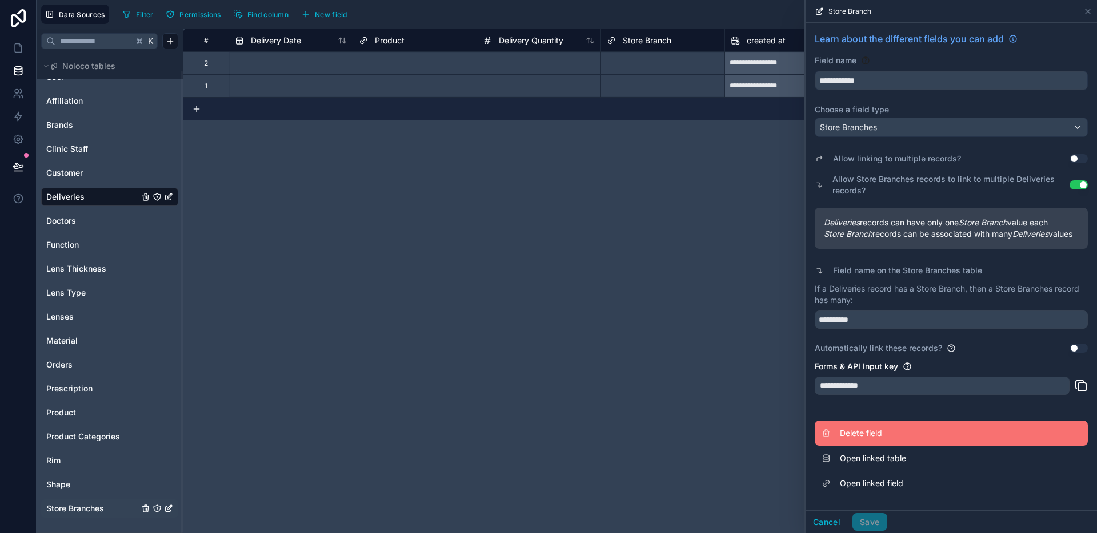
click at [874, 445] on button "Delete field" at bounding box center [951, 433] width 273 height 25
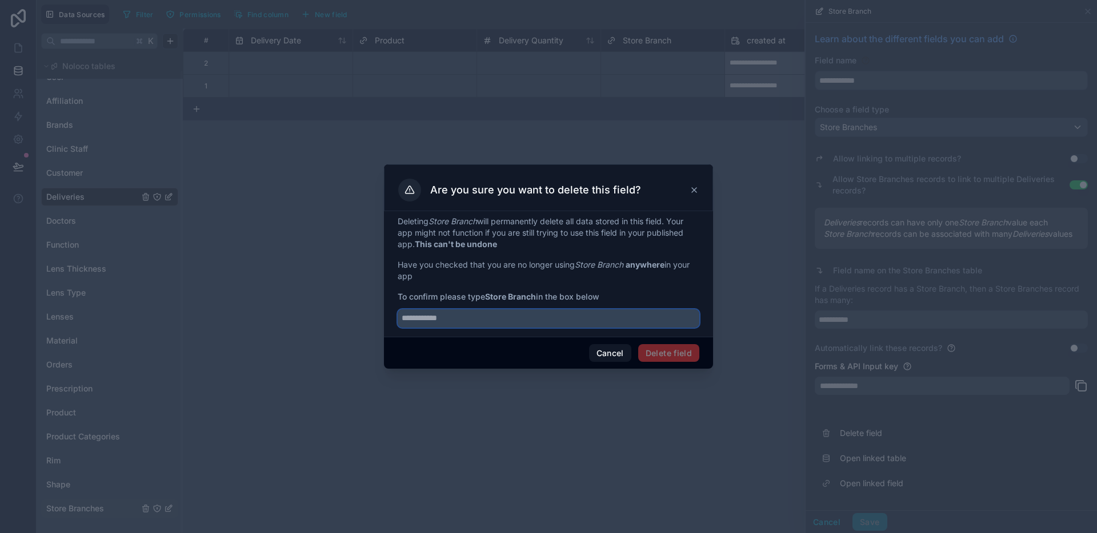
click at [563, 323] on input "text" at bounding box center [549, 319] width 302 height 18
type input "**********"
click at [661, 355] on button "Delete field" at bounding box center [668, 353] width 61 height 18
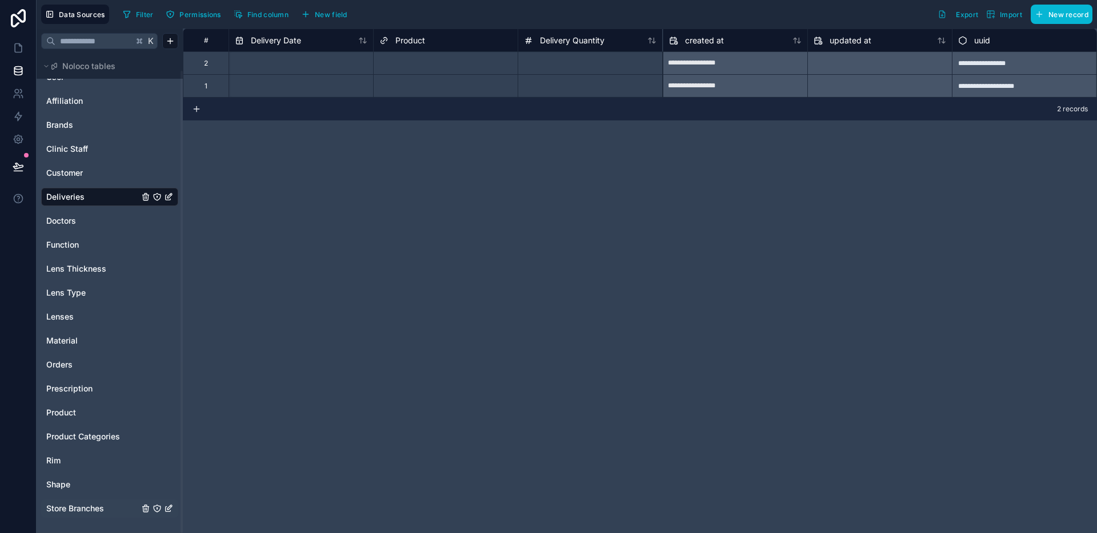
click at [78, 511] on span "Store Branches" at bounding box center [75, 508] width 58 height 11
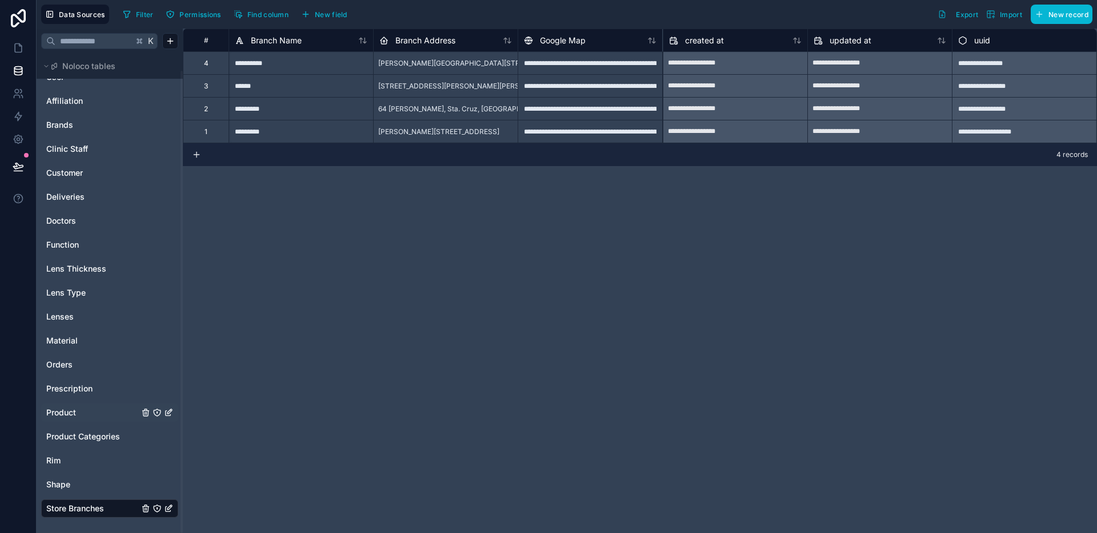
click at [70, 417] on span "Product" at bounding box center [61, 412] width 30 height 11
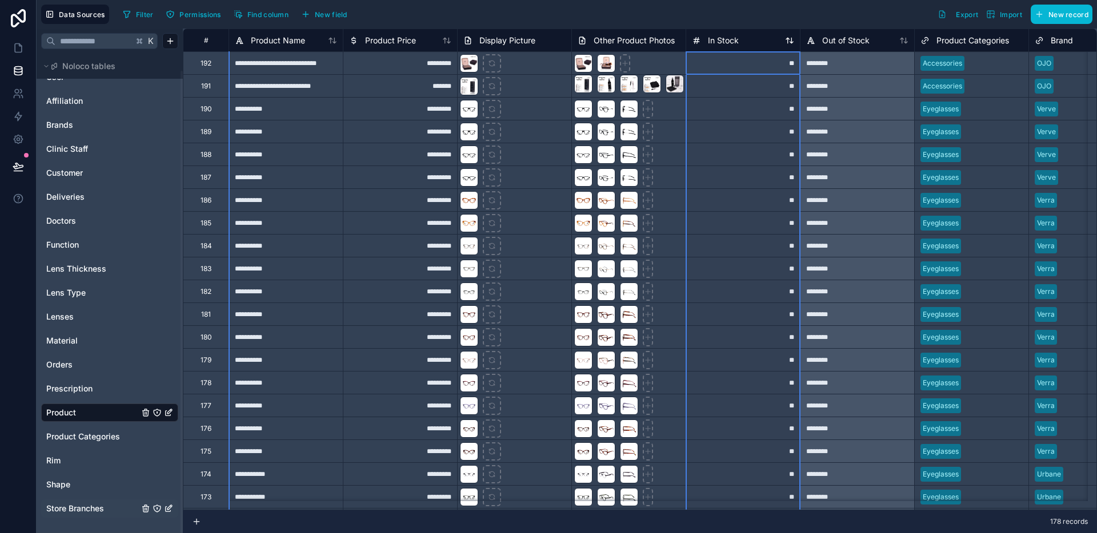
click at [728, 35] on span "In Stock" at bounding box center [723, 40] width 31 height 11
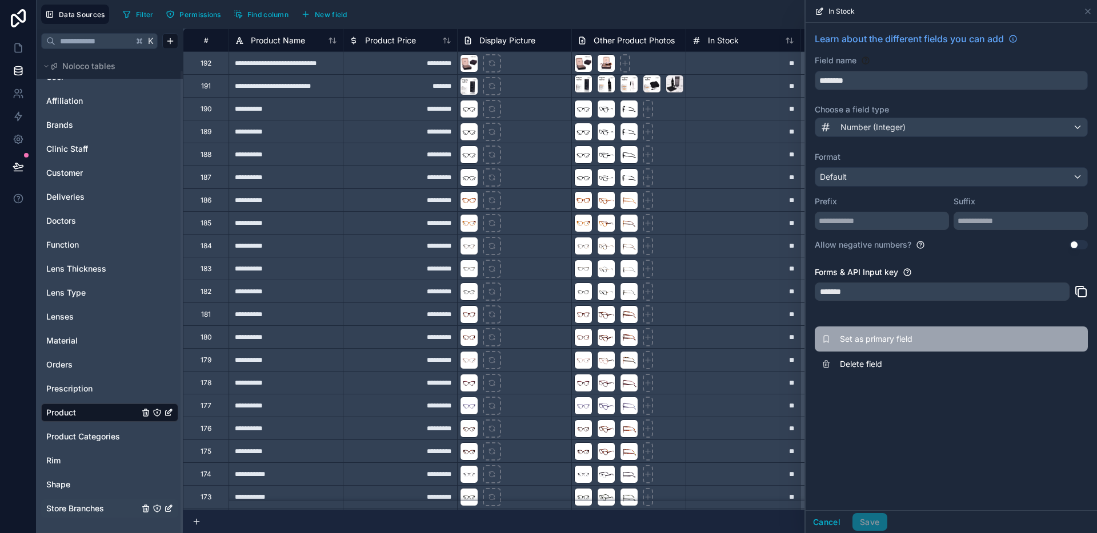
click at [865, 342] on span "Set as primary field" at bounding box center [922, 339] width 165 height 11
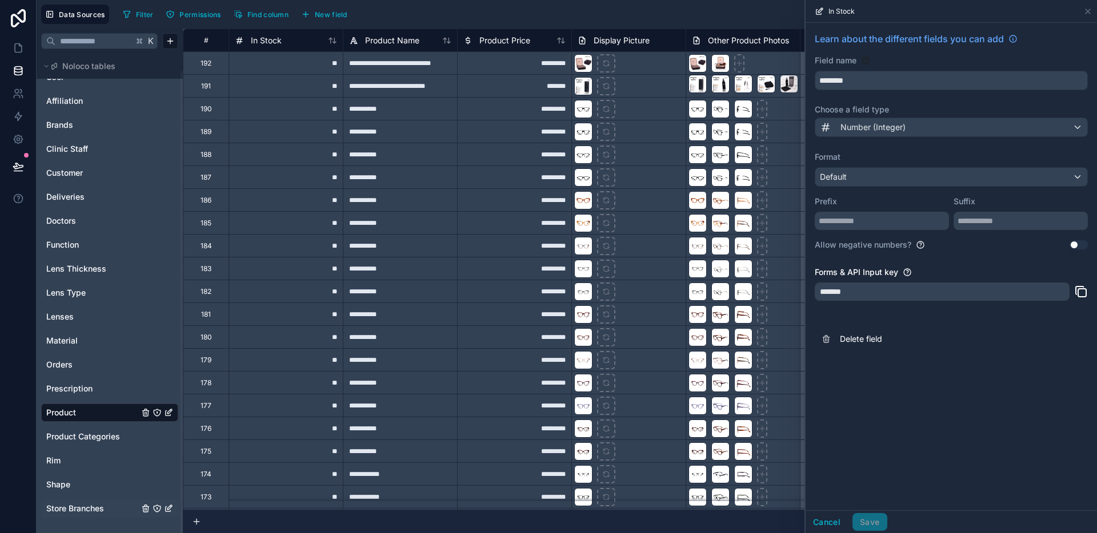
click at [392, 43] on span "Product Name" at bounding box center [392, 40] width 54 height 11
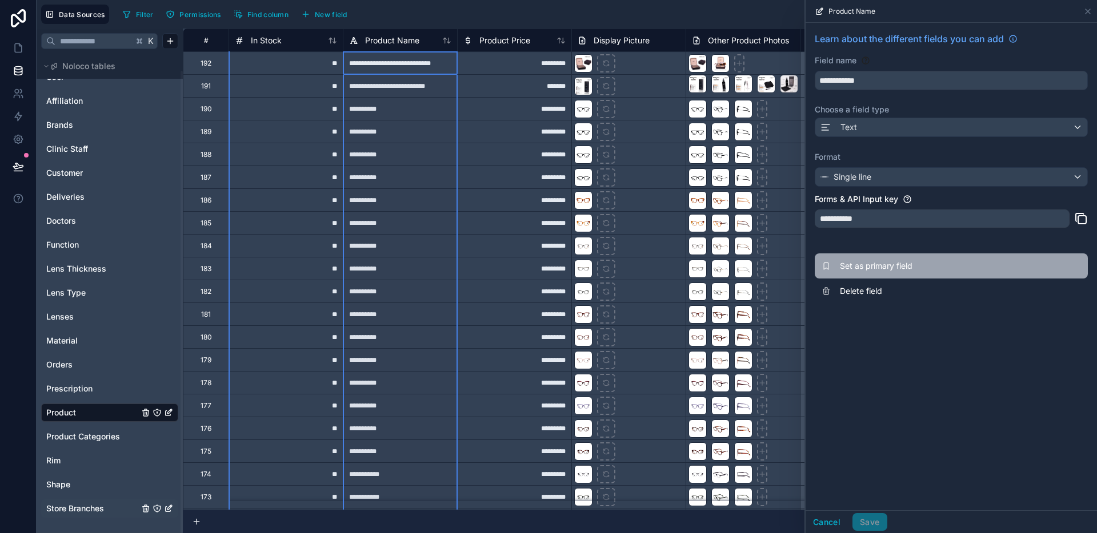
click at [875, 271] on span "Set as primary field" at bounding box center [922, 265] width 165 height 11
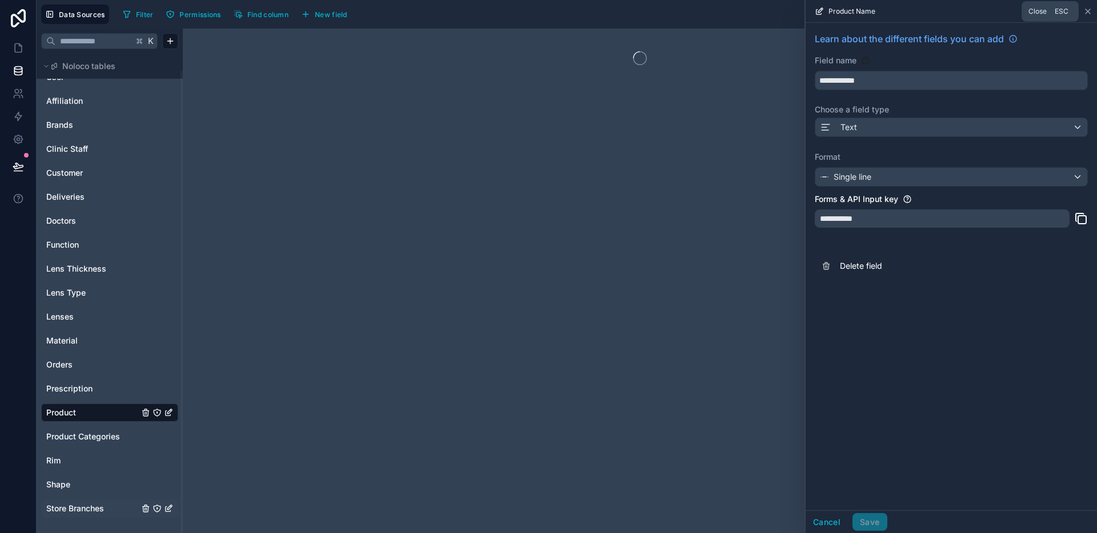
click at [1090, 13] on icon at bounding box center [1087, 11] width 5 height 5
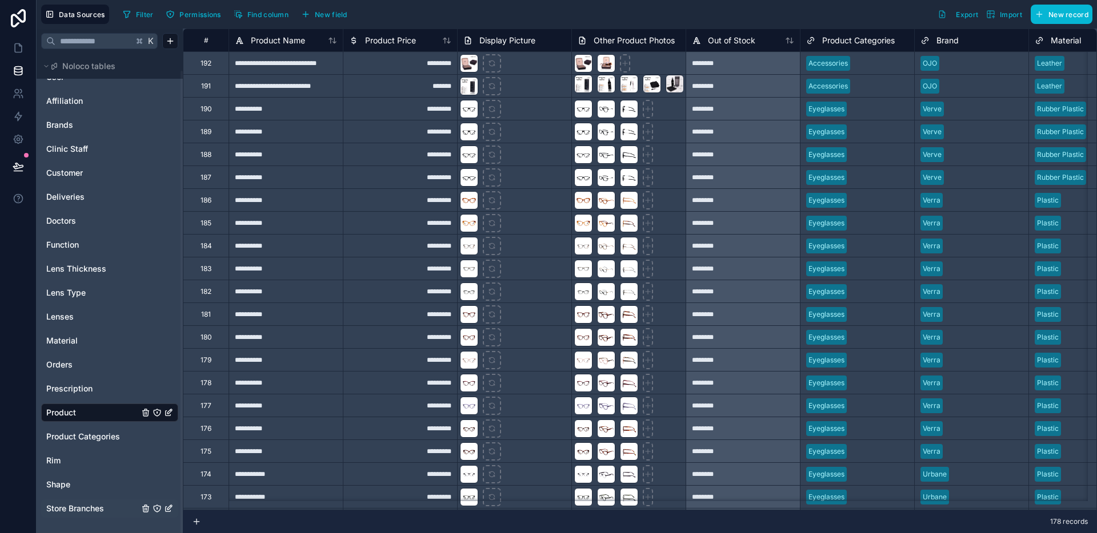
click at [277, 23] on div "Filter Permissions Find column New field" at bounding box center [237, 14] width 238 height 19
click at [276, 21] on button "Find column" at bounding box center [261, 14] width 63 height 17
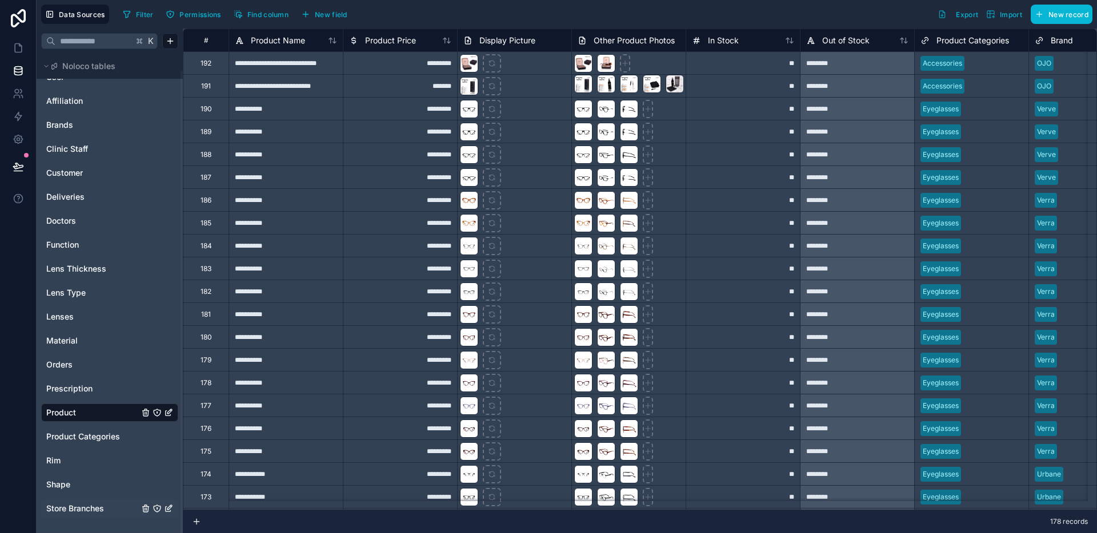
click at [578, 18] on div "Filter Permissions Find column New field Export Import New record" at bounding box center [605, 14] width 974 height 19
click at [832, 37] on span "Out of Stock" at bounding box center [845, 40] width 47 height 11
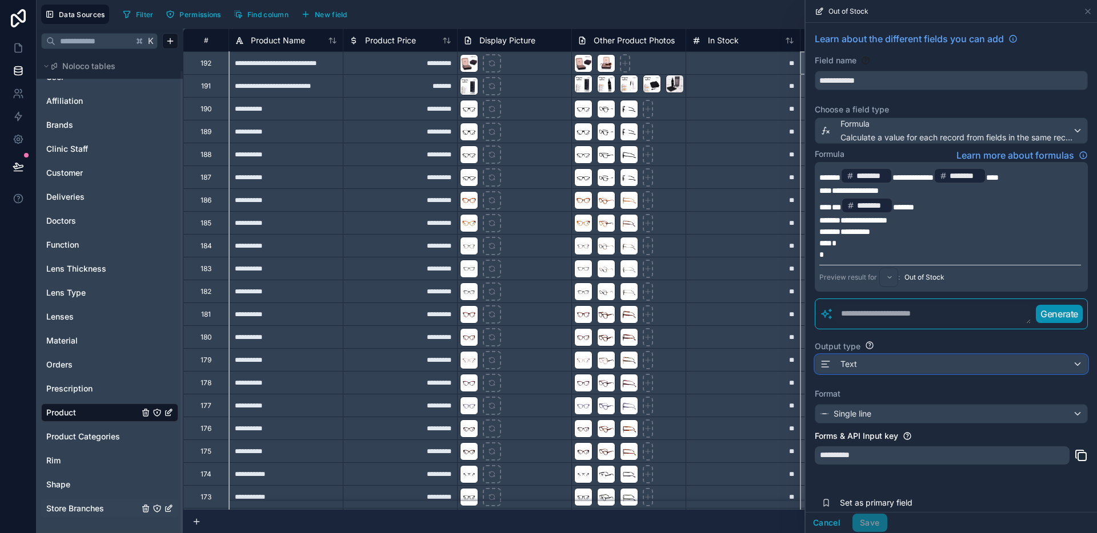
click at [877, 362] on div "Text" at bounding box center [951, 364] width 272 height 18
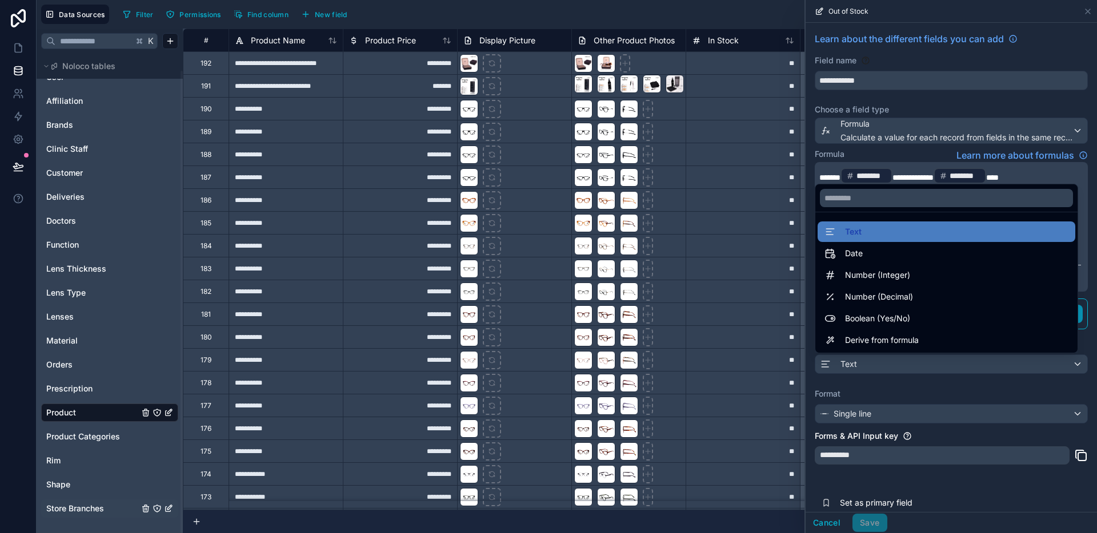
click at [936, 383] on div at bounding box center [950, 266] width 291 height 533
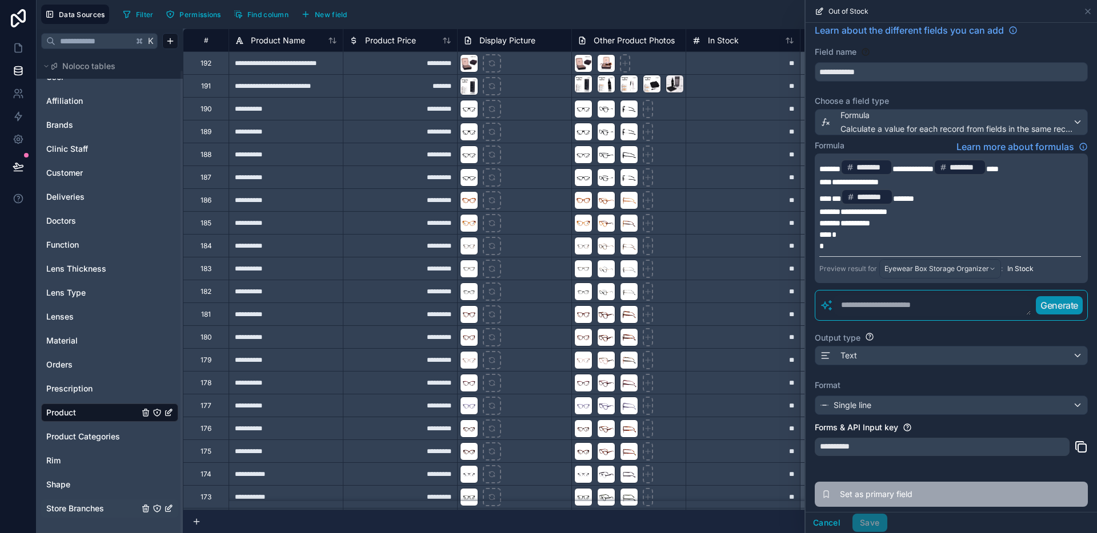
scroll to position [38, 0]
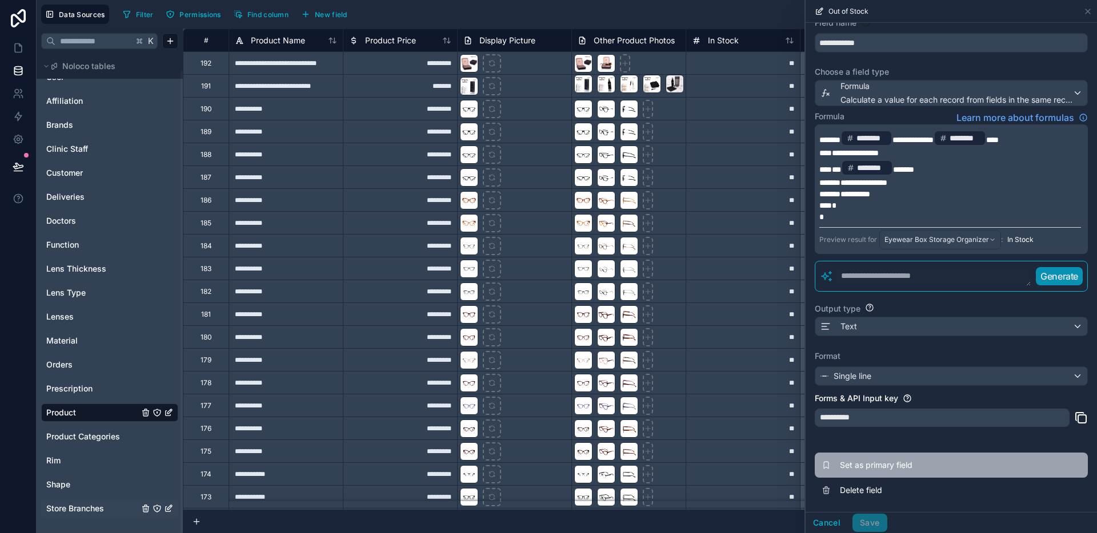
click at [860, 475] on button "Set as primary field" at bounding box center [951, 465] width 273 height 25
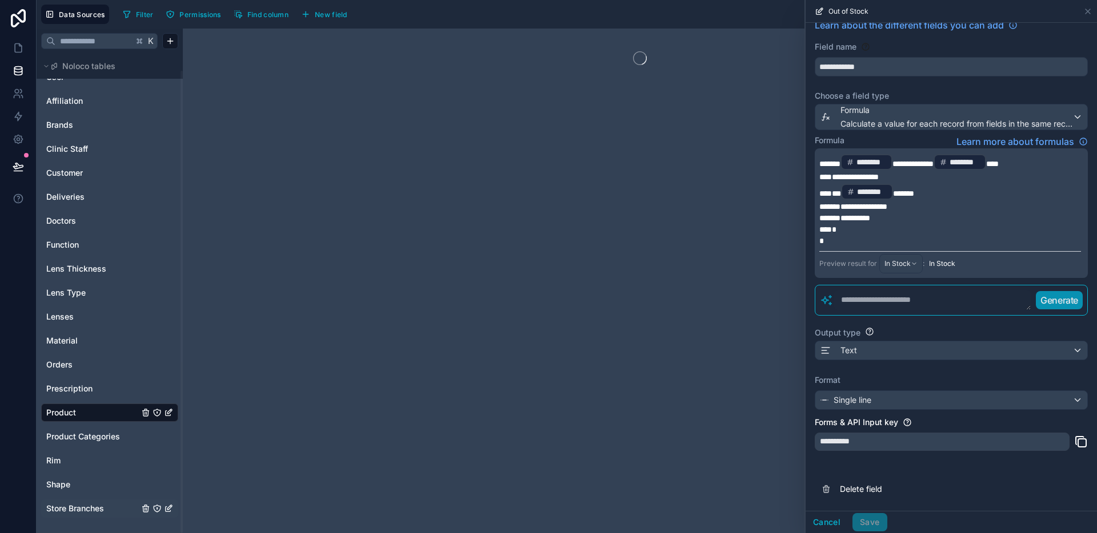
scroll to position [14, 0]
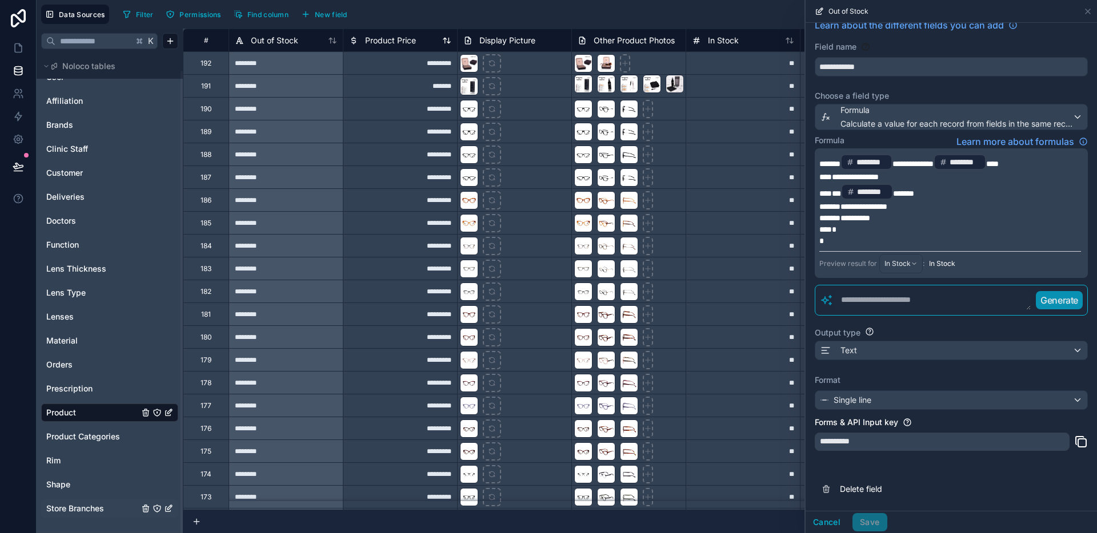
click at [394, 34] on div "Product Price" at bounding box center [382, 41] width 67 height 14
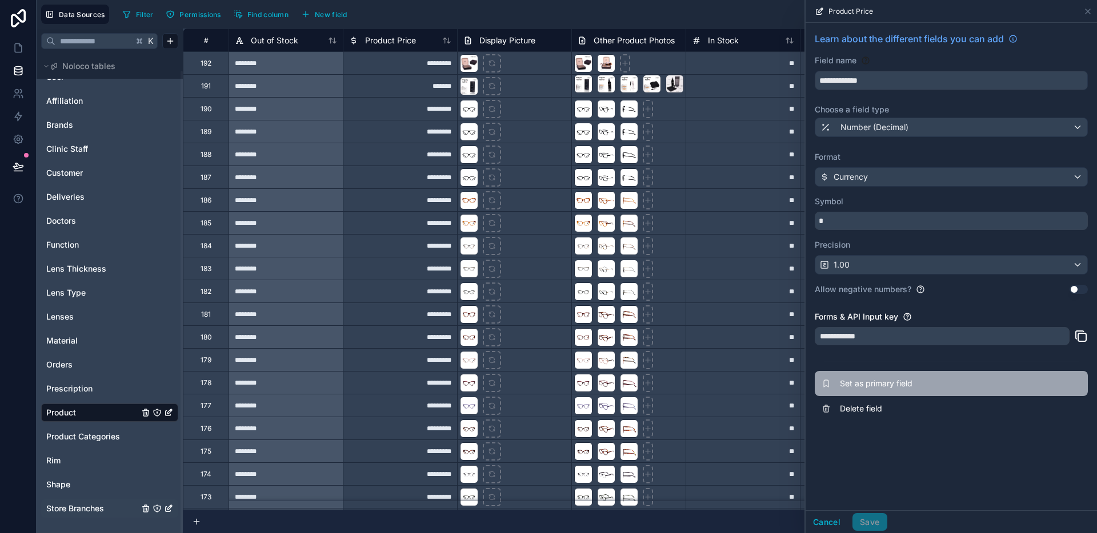
click at [845, 384] on span "Set as primary field" at bounding box center [922, 383] width 165 height 11
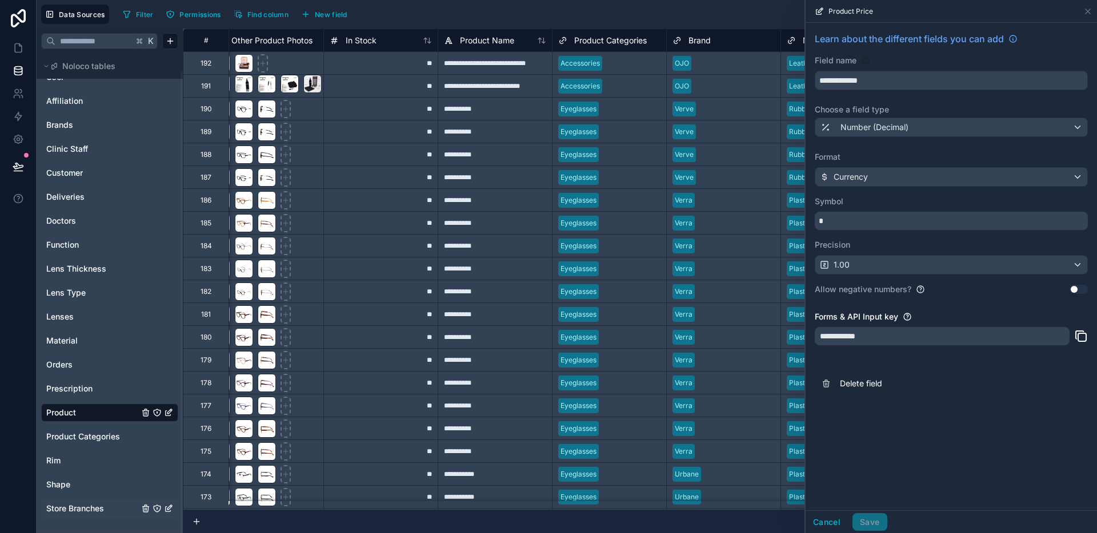
scroll to position [0, 371]
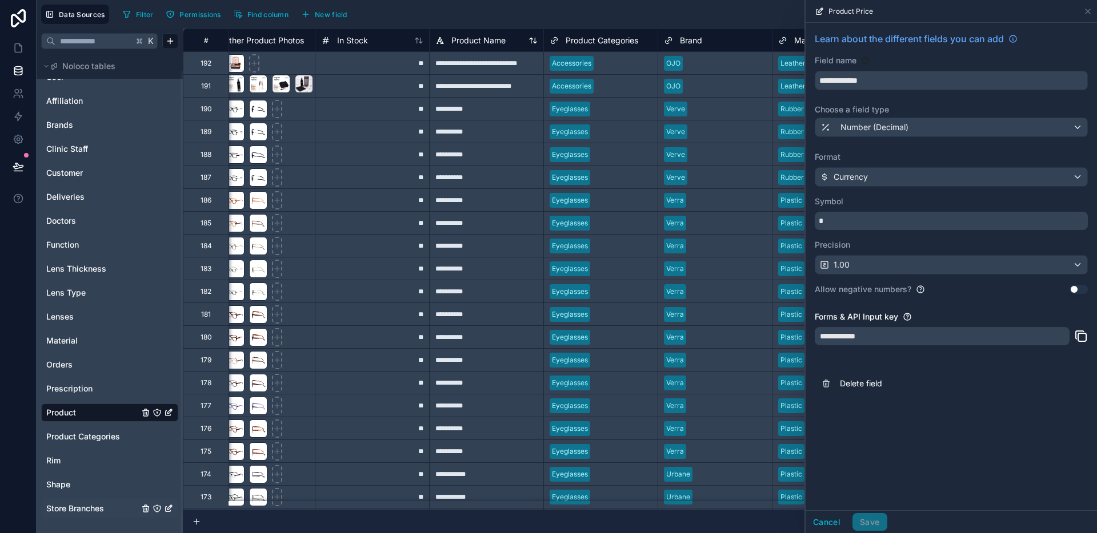
click at [491, 41] on span "Product Name" at bounding box center [478, 40] width 54 height 11
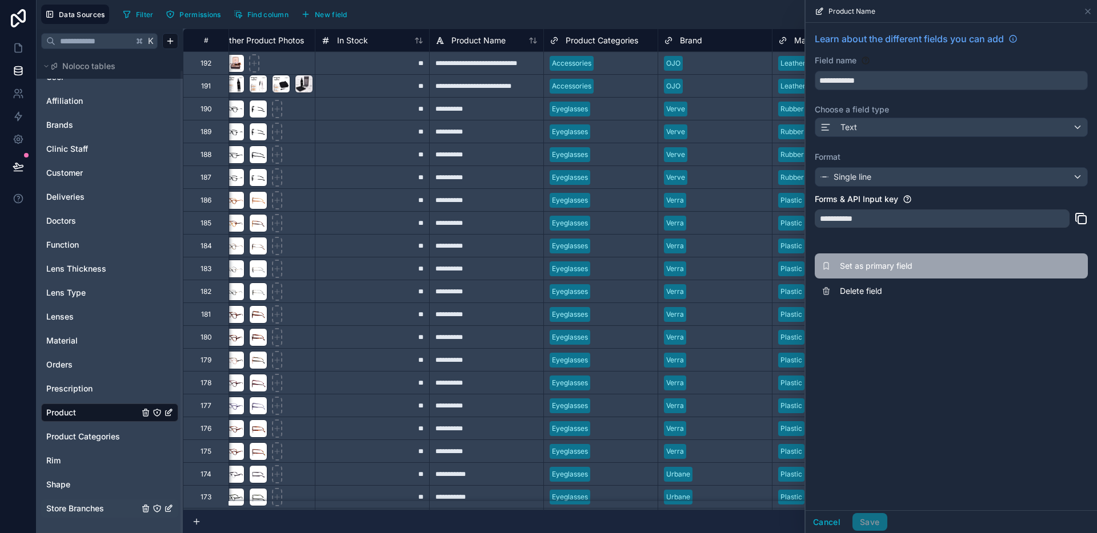
click at [870, 266] on span "Set as primary field" at bounding box center [922, 265] width 165 height 11
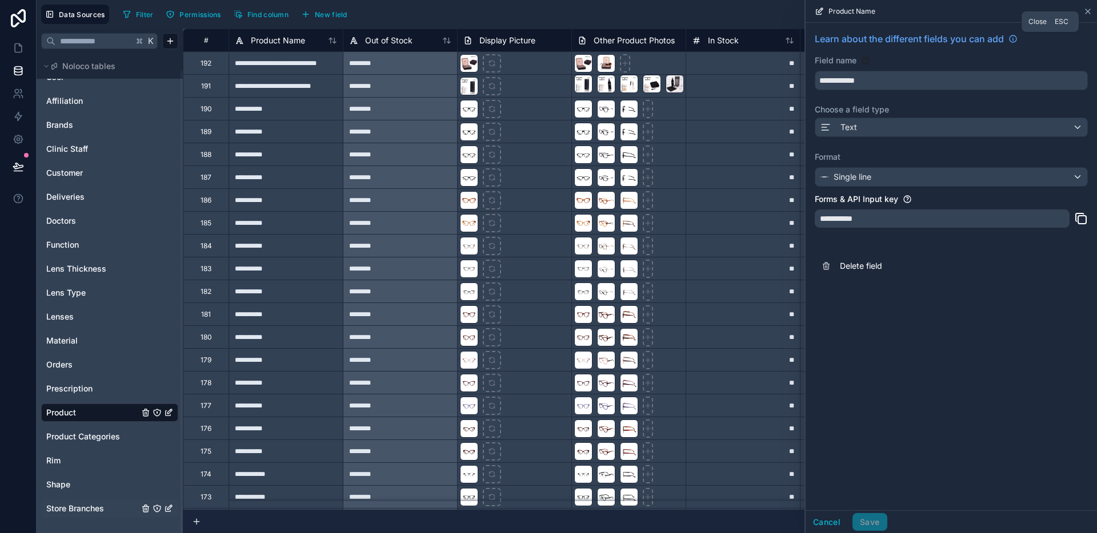
click at [1085, 13] on icon at bounding box center [1087, 11] width 5 height 5
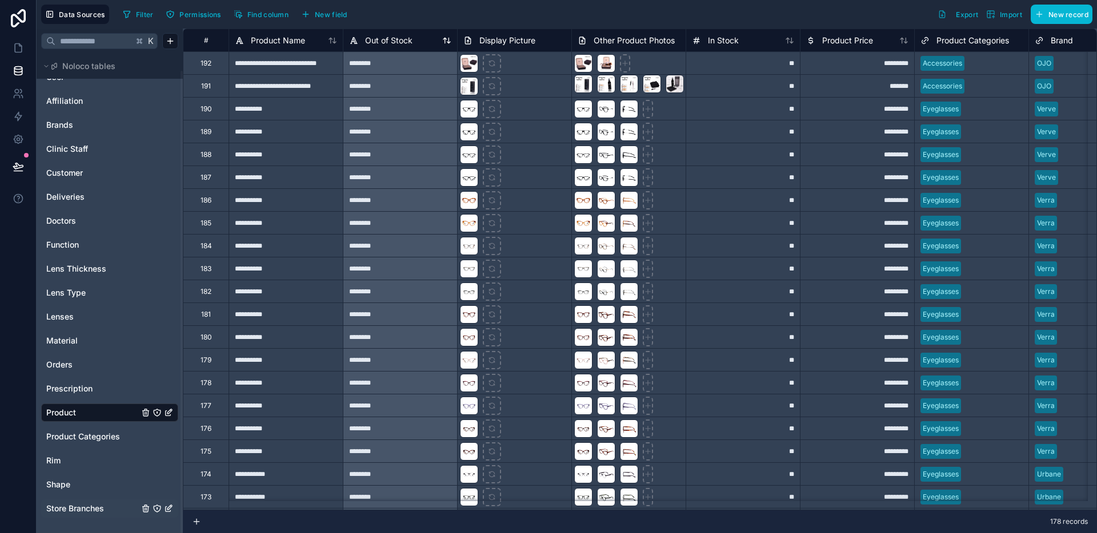
click at [375, 41] on span "Out of Stock" at bounding box center [388, 40] width 47 height 11
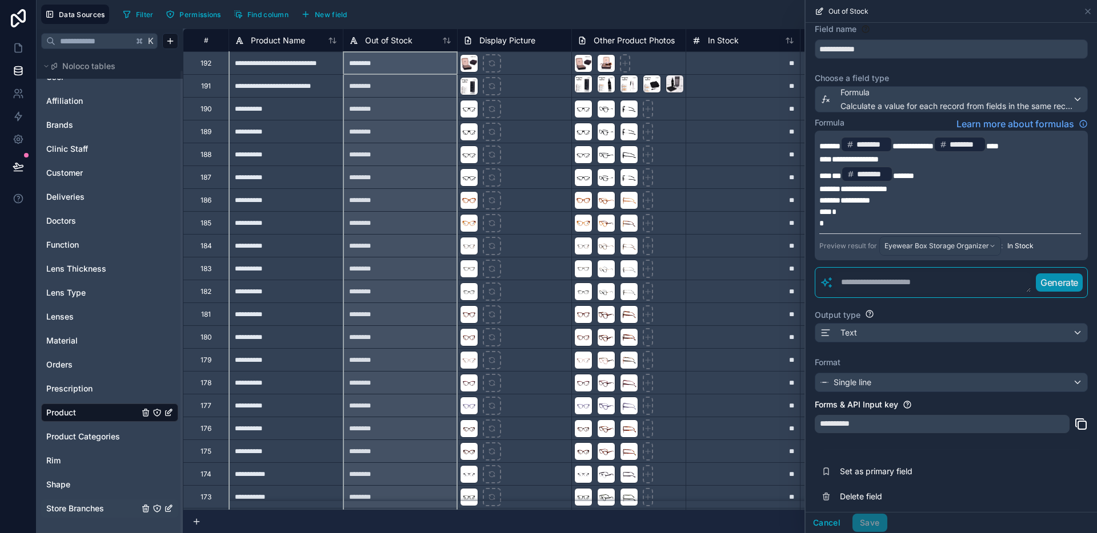
scroll to position [38, 0]
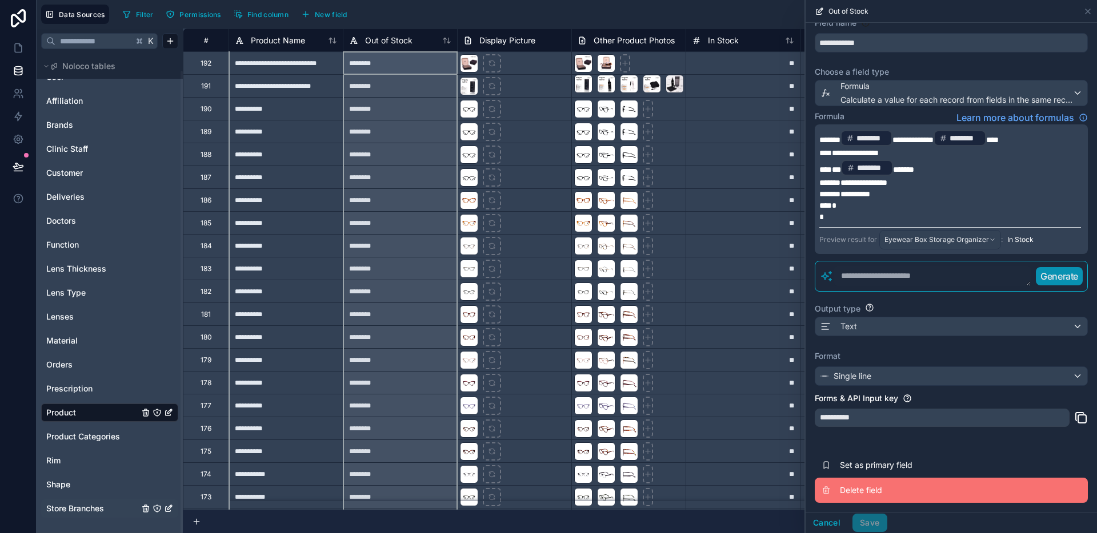
click at [863, 496] on button "Delete field" at bounding box center [951, 490] width 273 height 25
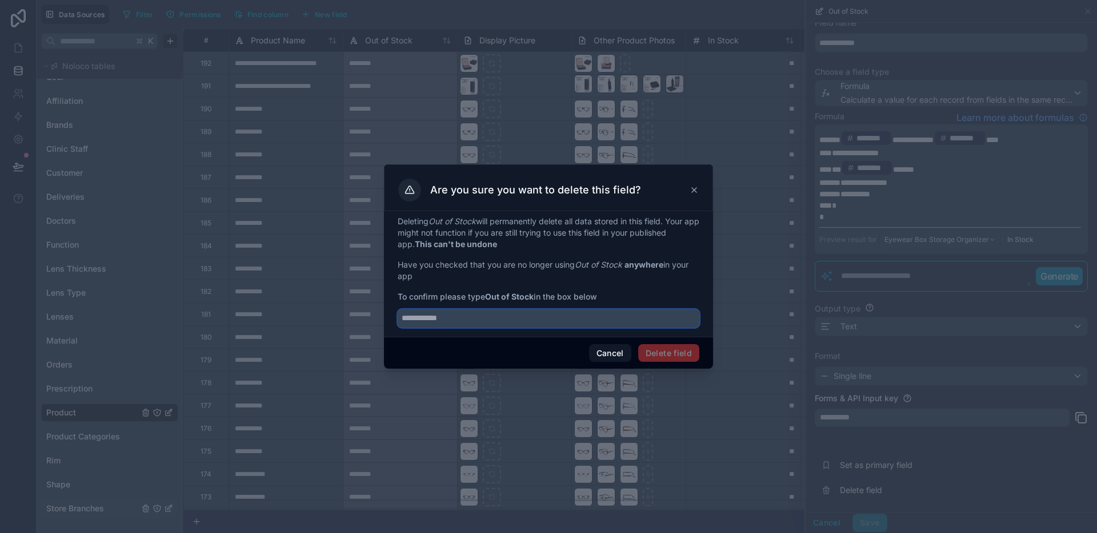
click at [558, 320] on input "text" at bounding box center [549, 319] width 302 height 18
type input "**********"
click at [685, 358] on button "Delete field" at bounding box center [668, 353] width 61 height 18
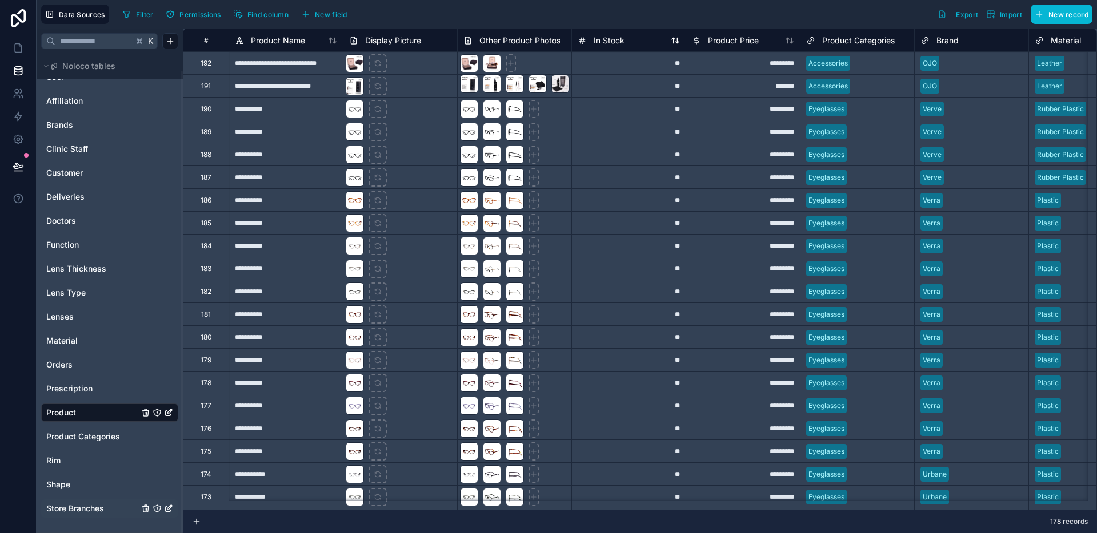
click at [629, 43] on div "In Stock" at bounding box center [628, 41] width 102 height 14
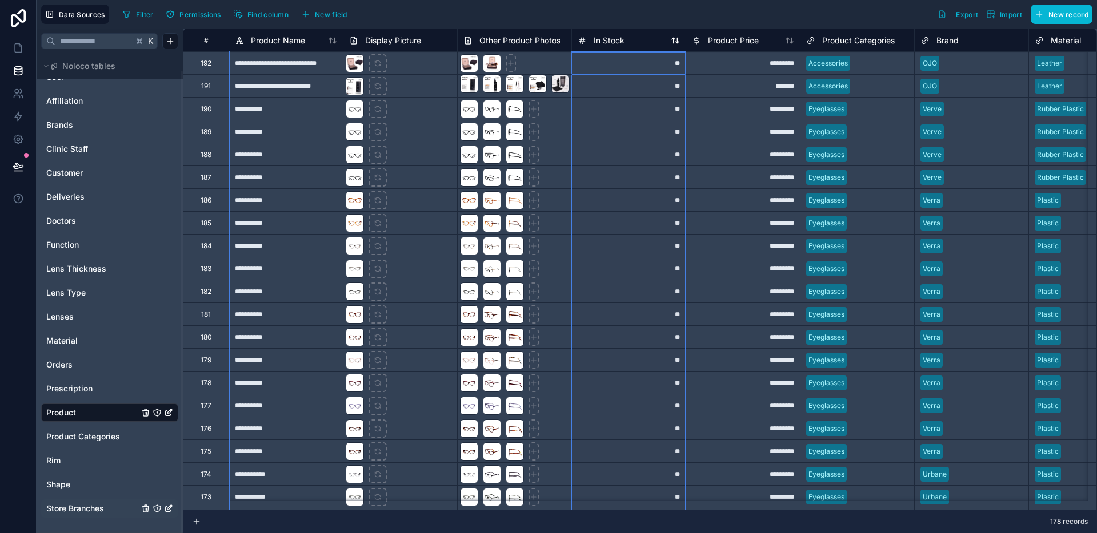
click at [620, 42] on span "In Stock" at bounding box center [608, 40] width 31 height 11
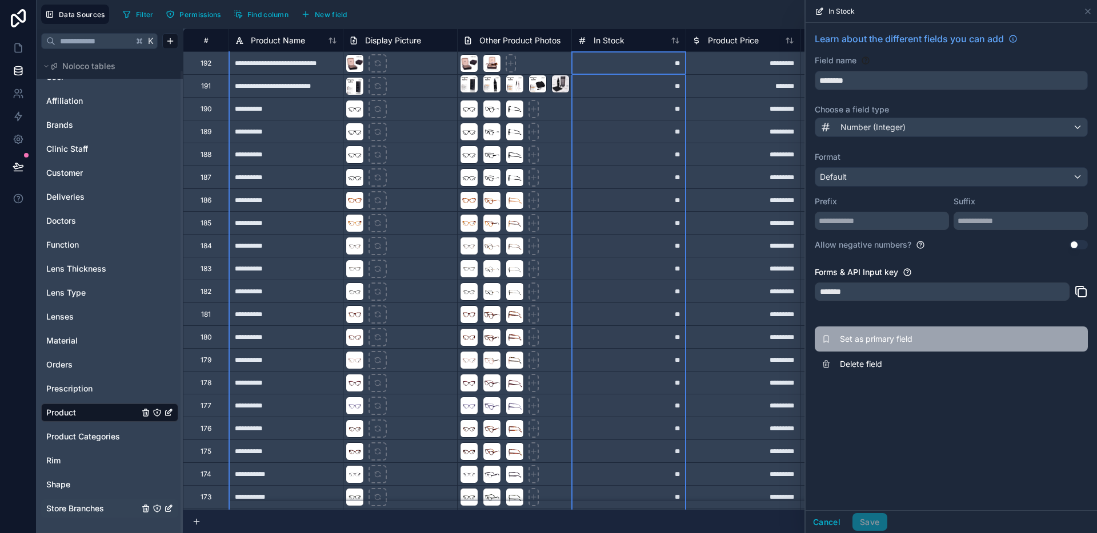
click at [864, 348] on button "Set as primary field" at bounding box center [951, 339] width 273 height 25
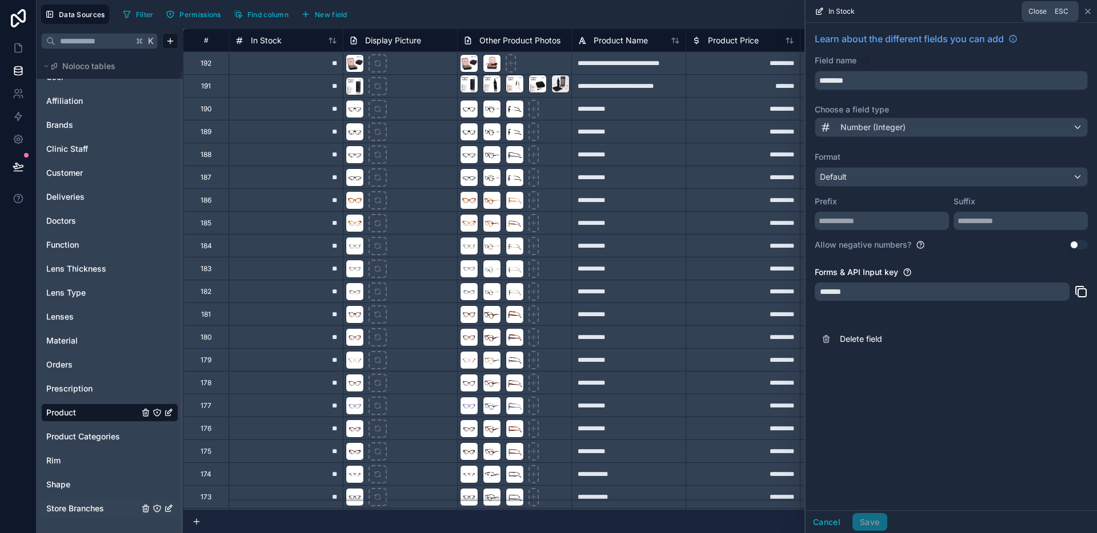
click at [1084, 13] on icon at bounding box center [1087, 11] width 9 height 9
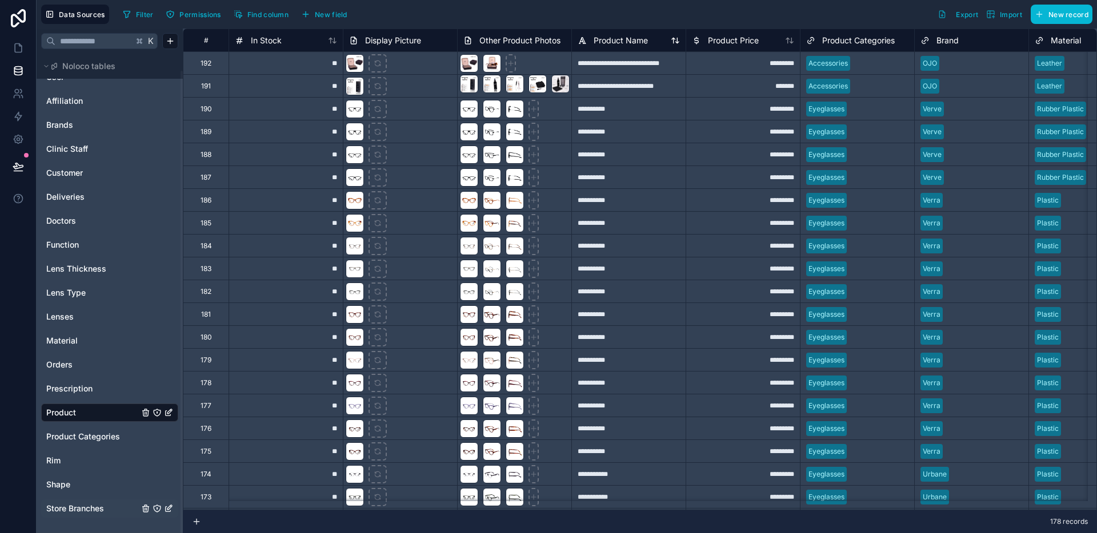
click at [633, 42] on span "Product Name" at bounding box center [620, 40] width 54 height 11
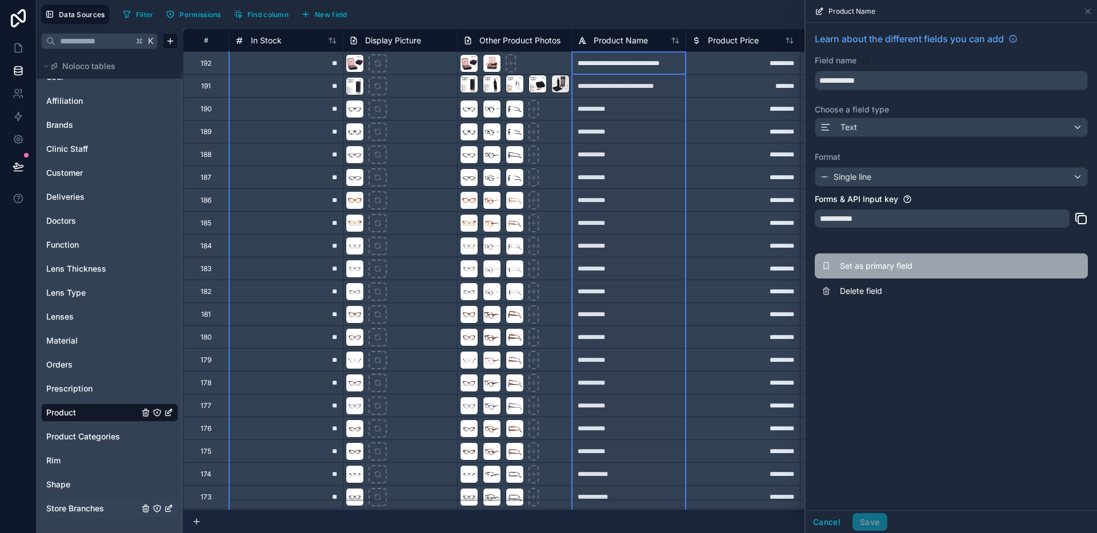
click at [873, 276] on button "Set as primary field" at bounding box center [951, 266] width 273 height 25
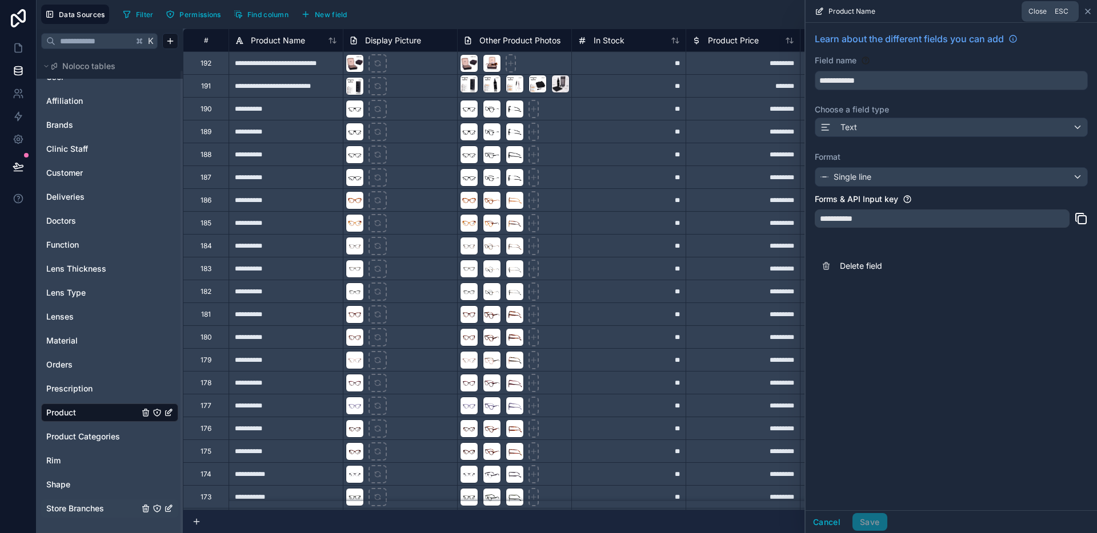
click at [1090, 10] on icon at bounding box center [1087, 11] width 9 height 9
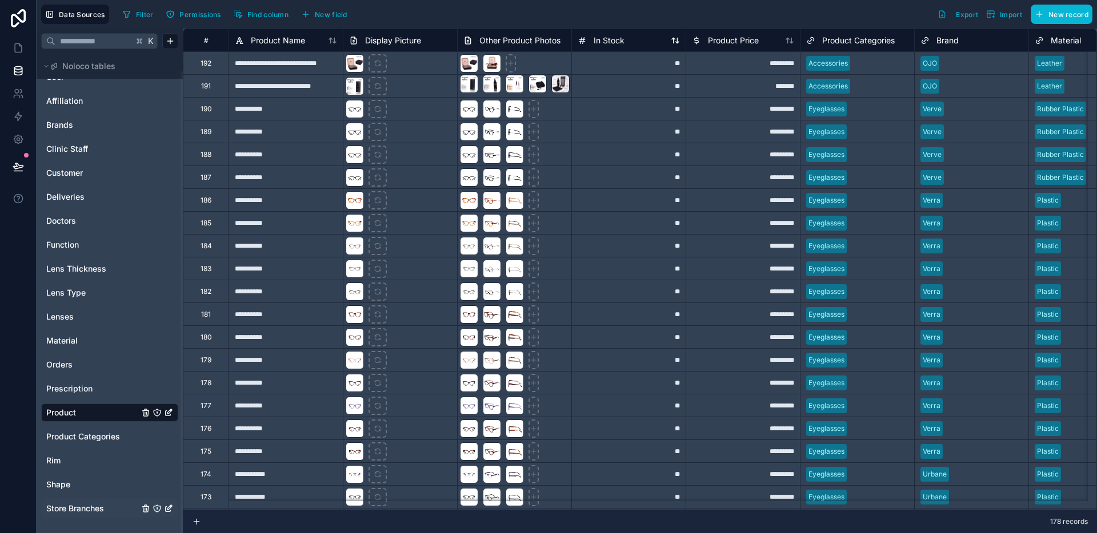
click at [623, 38] on span "In Stock" at bounding box center [608, 40] width 31 height 11
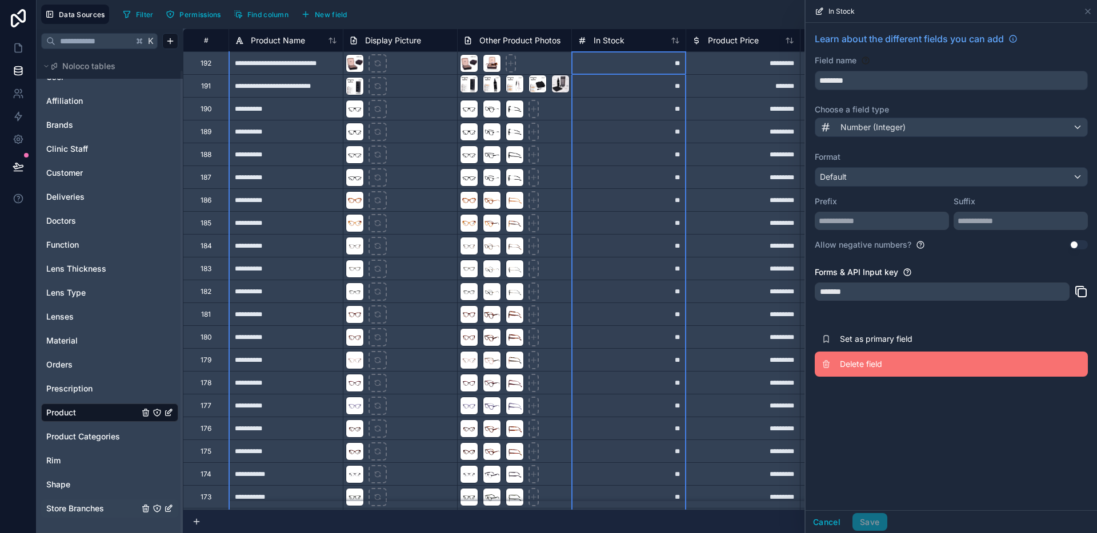
click at [872, 362] on span "Delete field" at bounding box center [922, 364] width 165 height 11
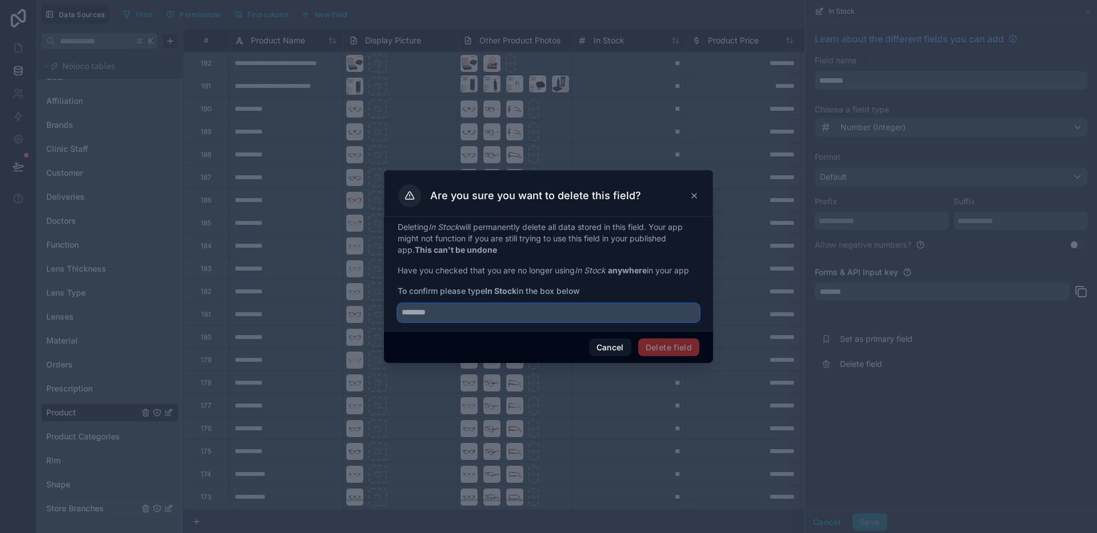
click at [582, 304] on input "text" at bounding box center [549, 313] width 302 height 18
type input "********"
click at [689, 338] on div "Cancel Delete field" at bounding box center [548, 347] width 329 height 33
click at [680, 339] on button "Delete field" at bounding box center [668, 348] width 61 height 18
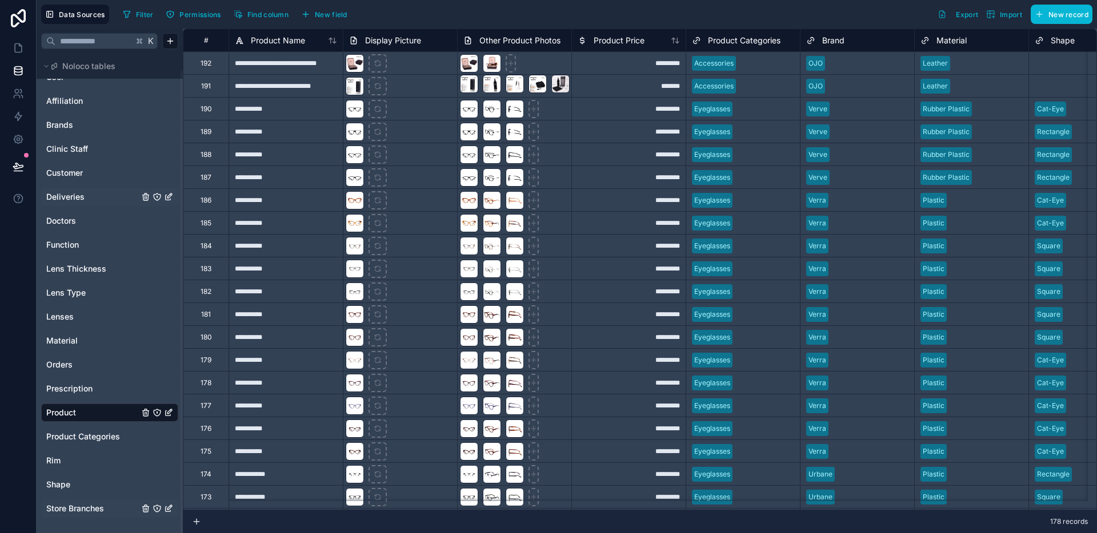
click at [78, 200] on span "Deliveries" at bounding box center [65, 196] width 38 height 11
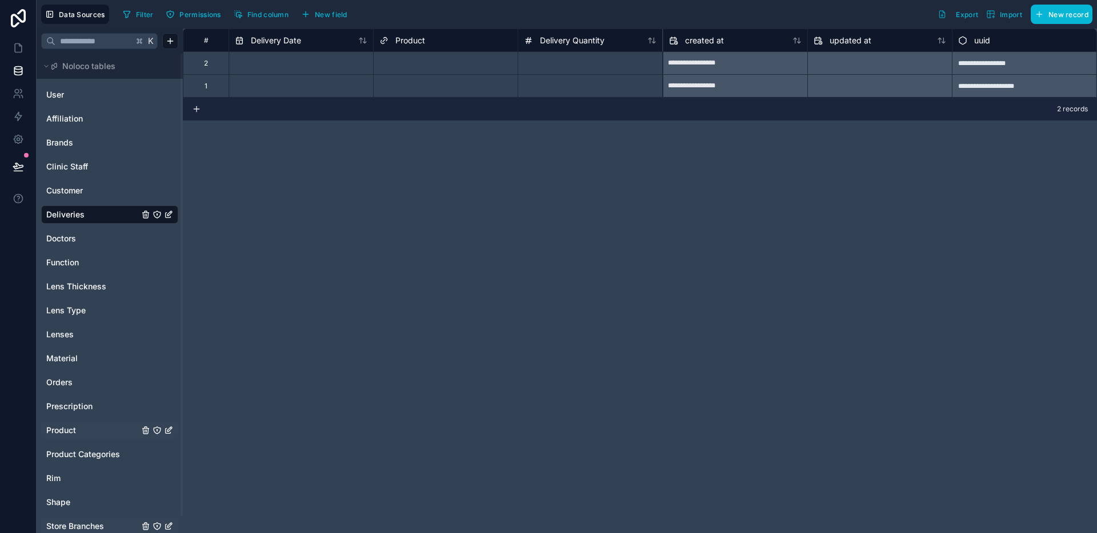
click at [73, 422] on div "Product" at bounding box center [109, 431] width 137 height 18
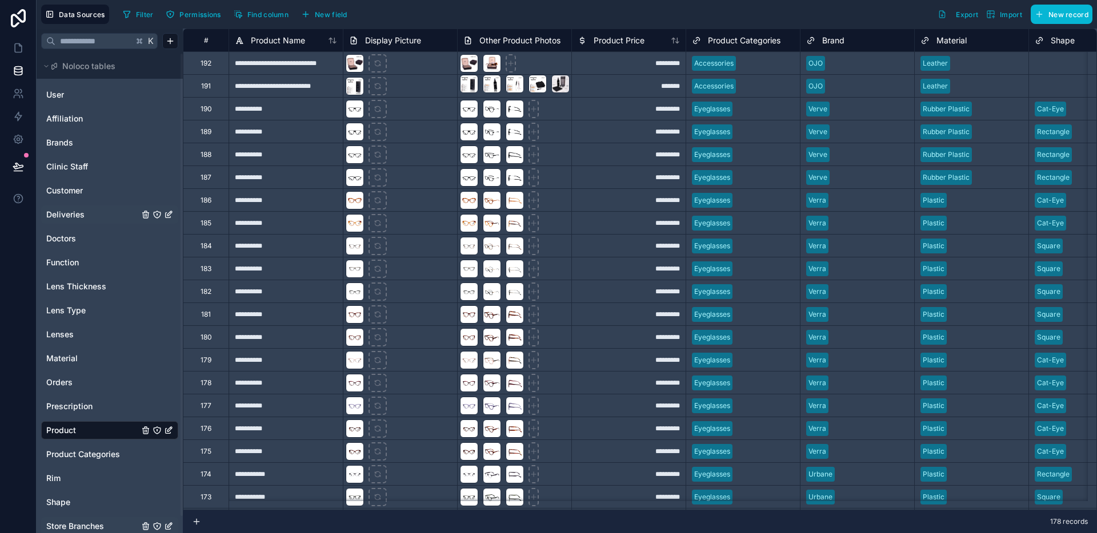
click at [79, 214] on span "Deliveries" at bounding box center [65, 214] width 38 height 11
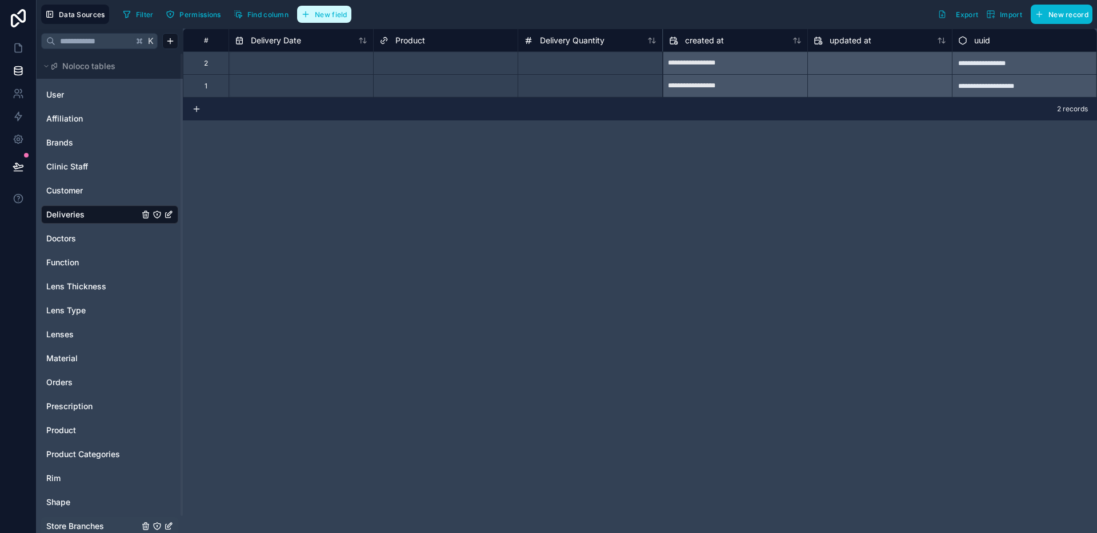
click at [338, 6] on button "New field" at bounding box center [324, 14] width 54 height 17
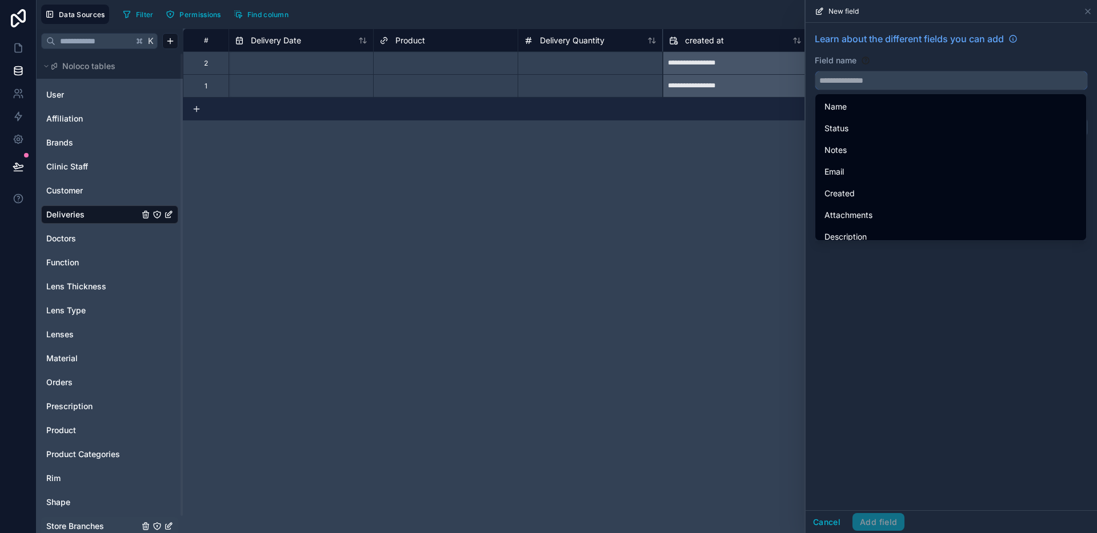
click at [838, 79] on input "text" at bounding box center [951, 80] width 272 height 18
type input "*"
click at [815, 71] on button "**" at bounding box center [951, 80] width 273 height 19
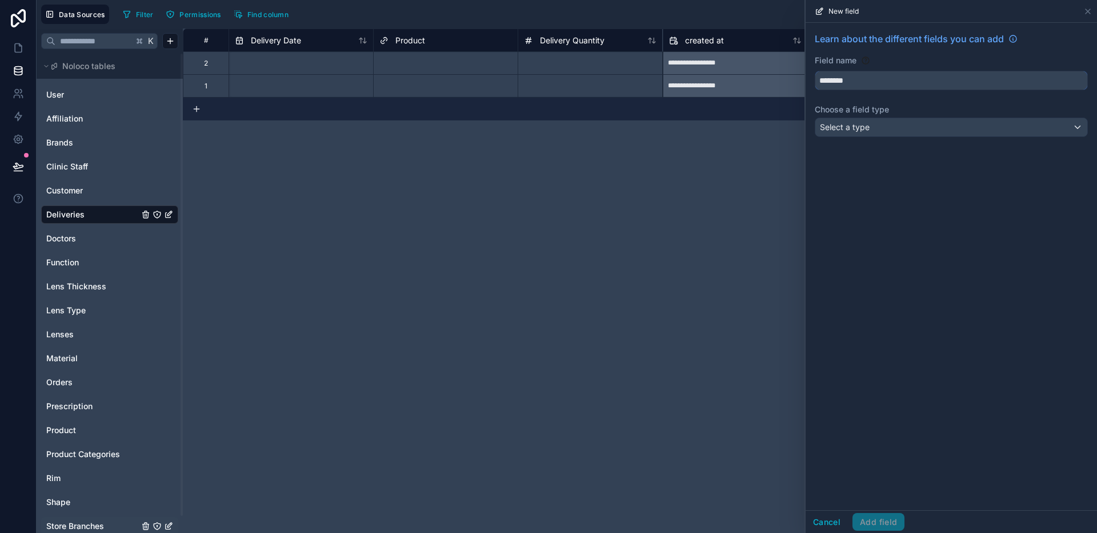
type input "********"
click at [908, 118] on div "Select a type" at bounding box center [951, 127] width 272 height 18
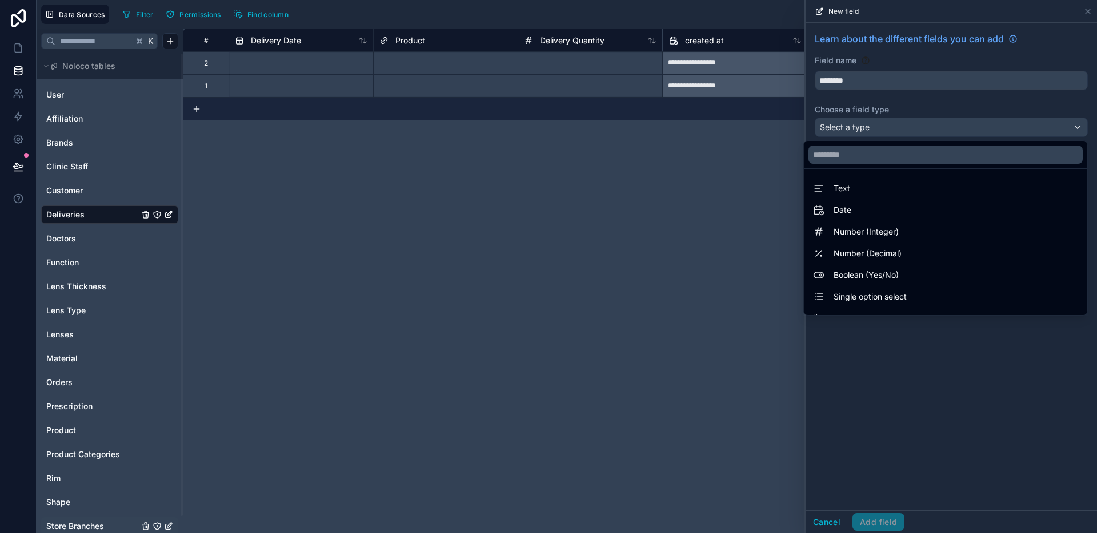
click at [909, 119] on div at bounding box center [950, 266] width 291 height 533
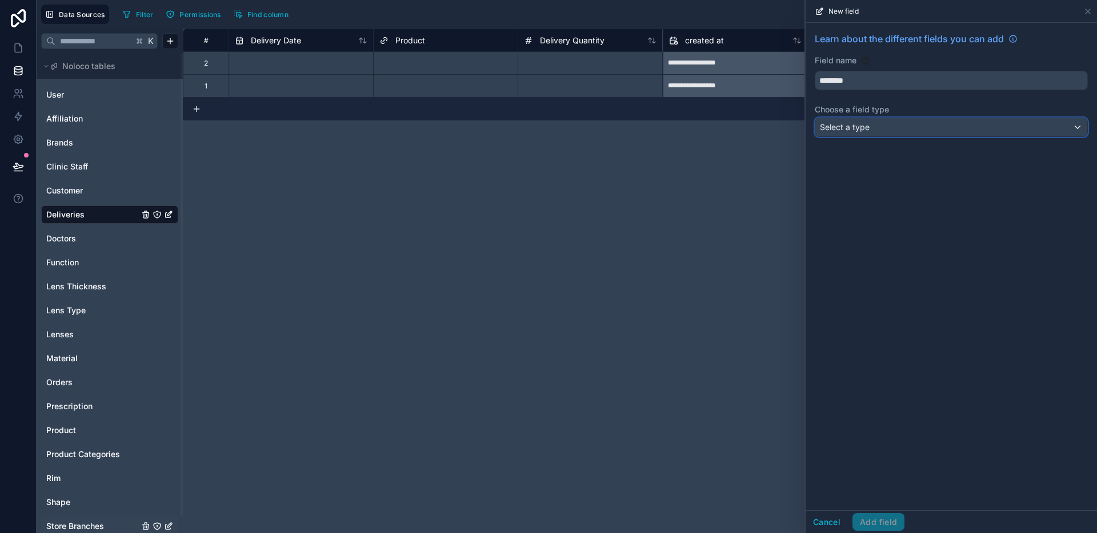
click at [921, 120] on div "Select a type" at bounding box center [951, 127] width 272 height 18
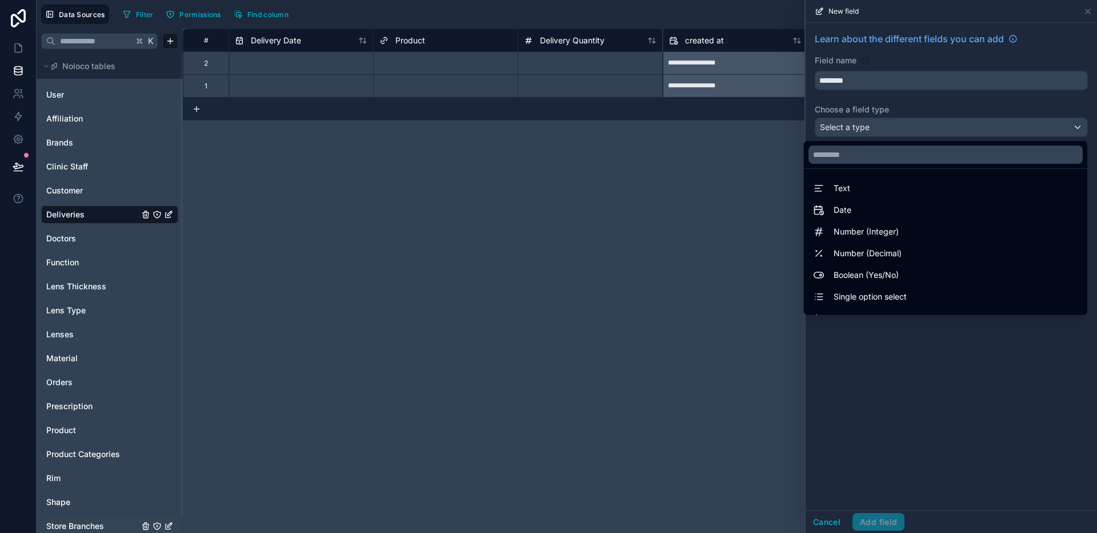
click at [969, 358] on div at bounding box center [950, 266] width 291 height 533
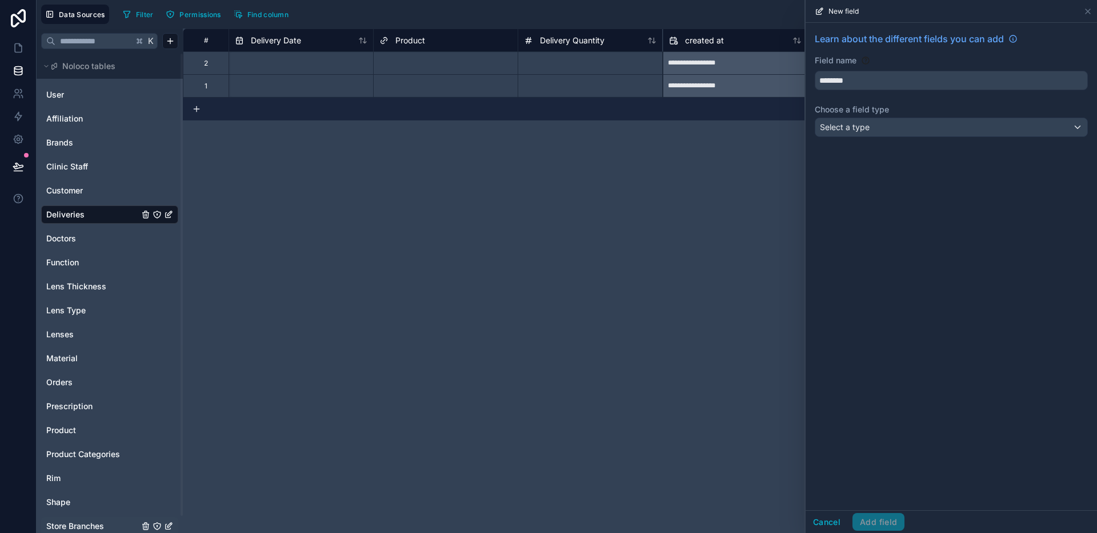
click at [687, 171] on div "**********" at bounding box center [640, 281] width 914 height 505
click at [1089, 10] on icon at bounding box center [1087, 11] width 5 height 5
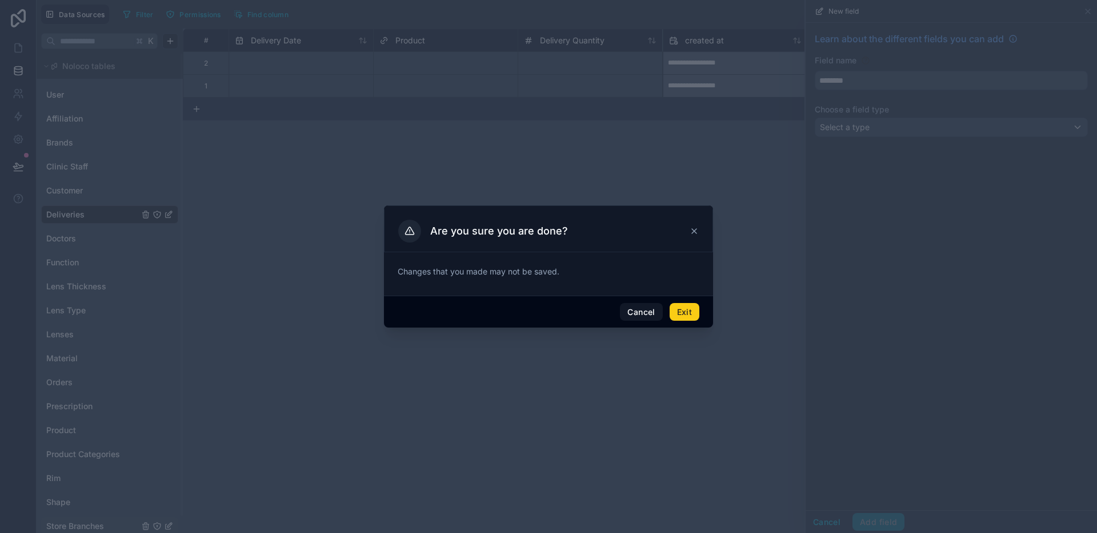
click at [691, 320] on button "Exit" at bounding box center [684, 312] width 30 height 18
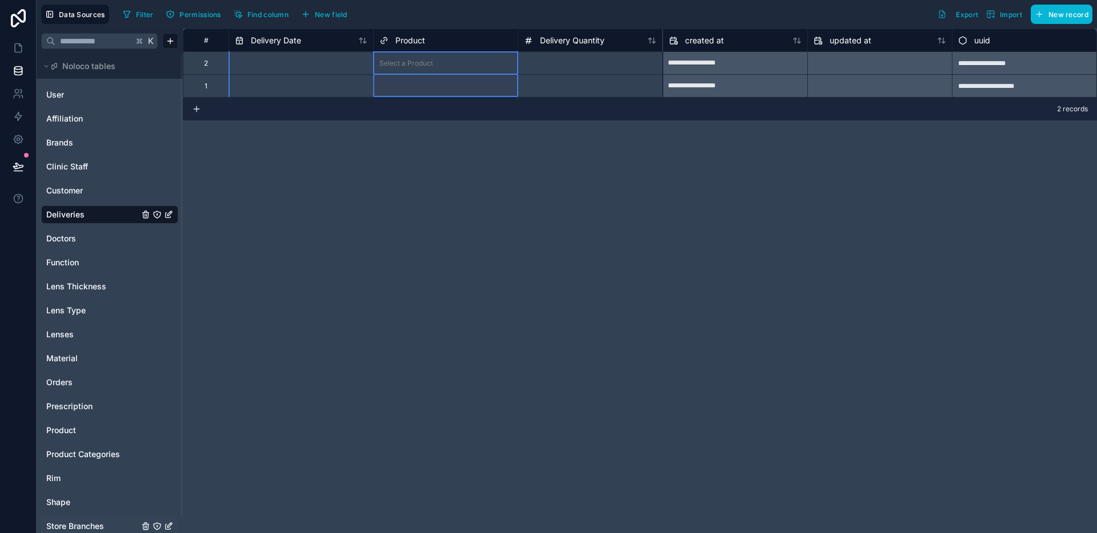
click at [416, 42] on span "Product" at bounding box center [410, 40] width 30 height 11
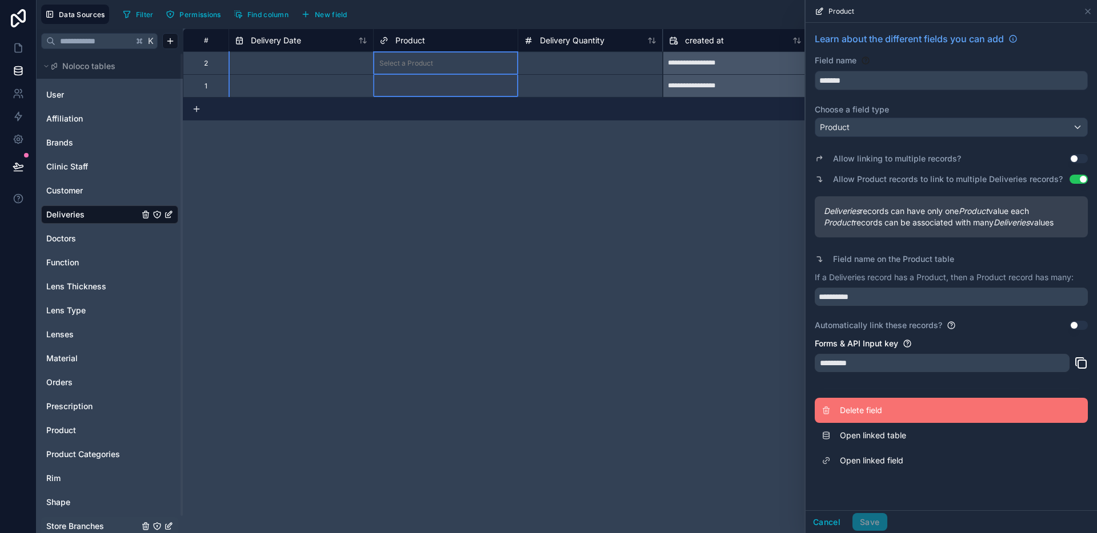
click at [874, 403] on button "Delete field" at bounding box center [951, 410] width 273 height 25
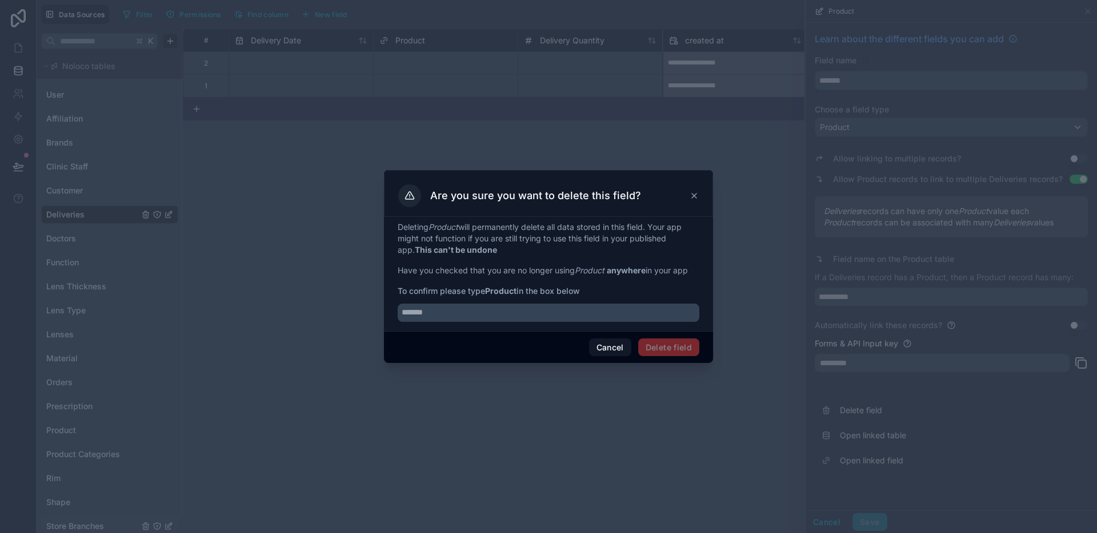
click at [496, 322] on div "Deleting Product will permanently delete all data stored in this field. Your ap…" at bounding box center [548, 274] width 329 height 114
click at [496, 320] on input "text" at bounding box center [549, 313] width 302 height 18
type input "*******"
click at [683, 347] on button "Delete field" at bounding box center [668, 348] width 61 height 18
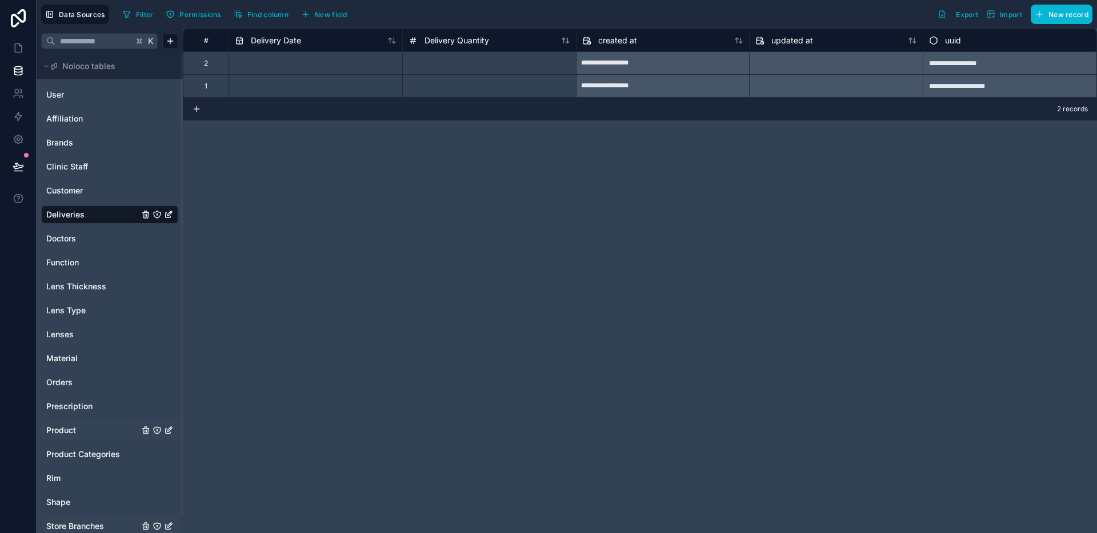
click at [77, 423] on div "Product" at bounding box center [109, 431] width 137 height 18
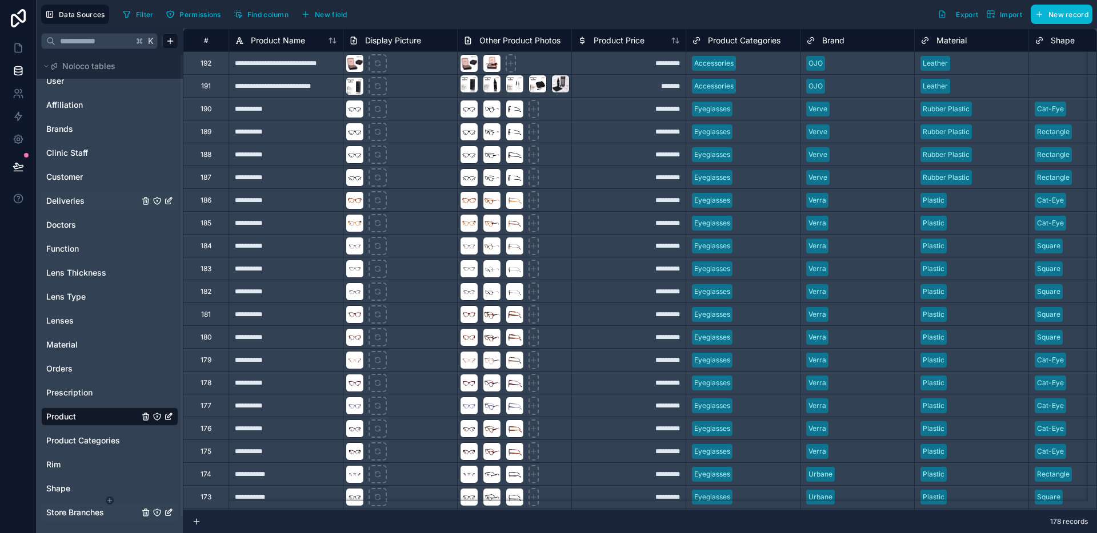
scroll to position [18, 0]
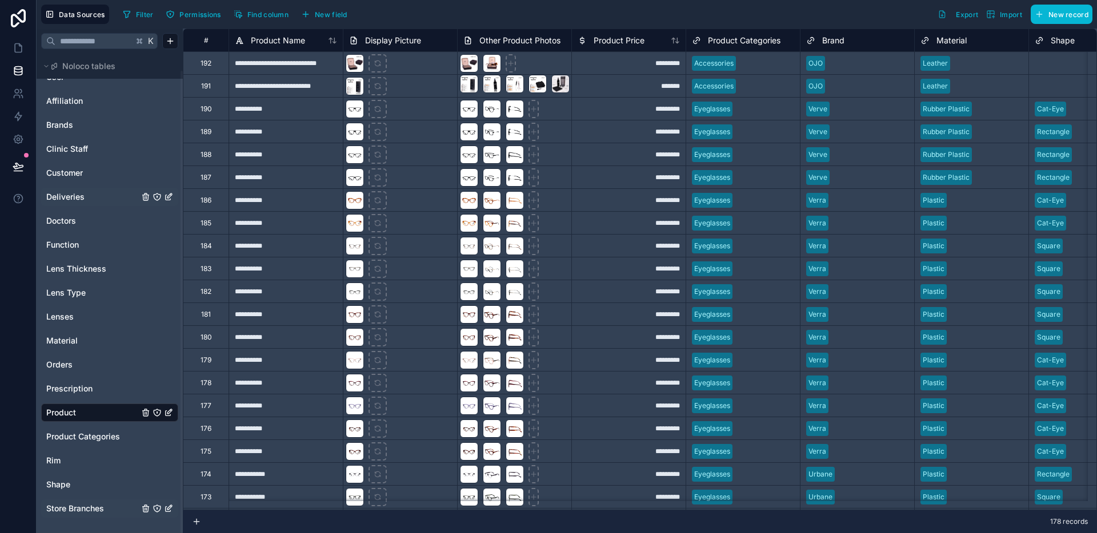
click at [68, 504] on span "Store Branches" at bounding box center [75, 508] width 58 height 11
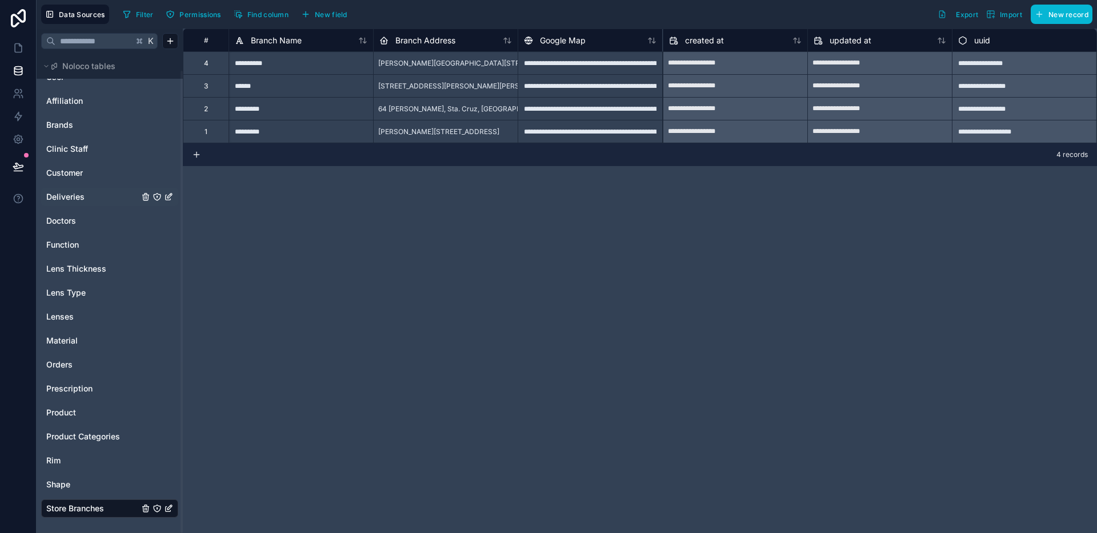
click at [71, 203] on div "Deliveries" at bounding box center [109, 197] width 137 height 18
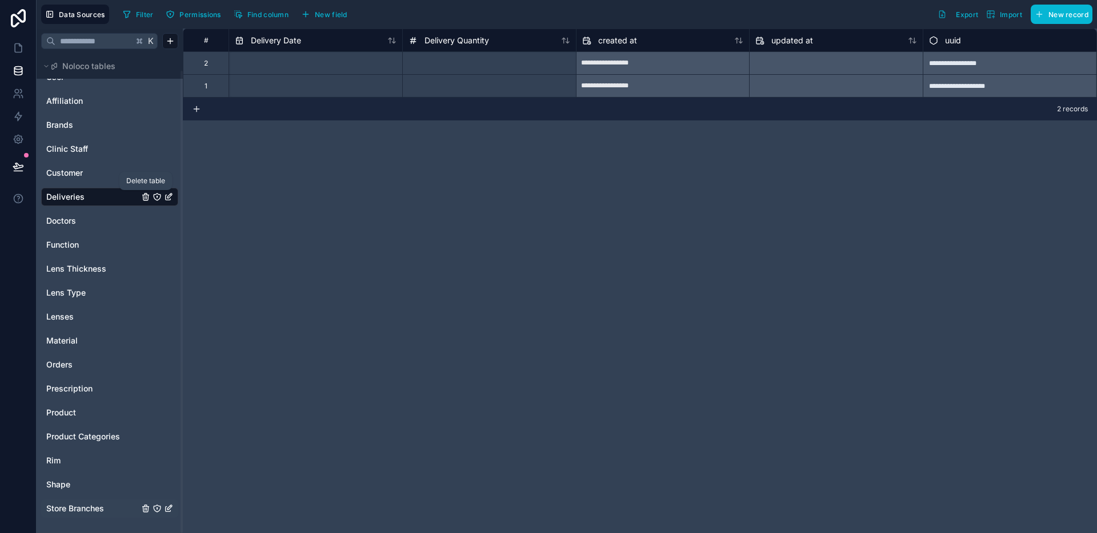
click at [147, 195] on icon "Deliveries" at bounding box center [145, 196] width 9 height 9
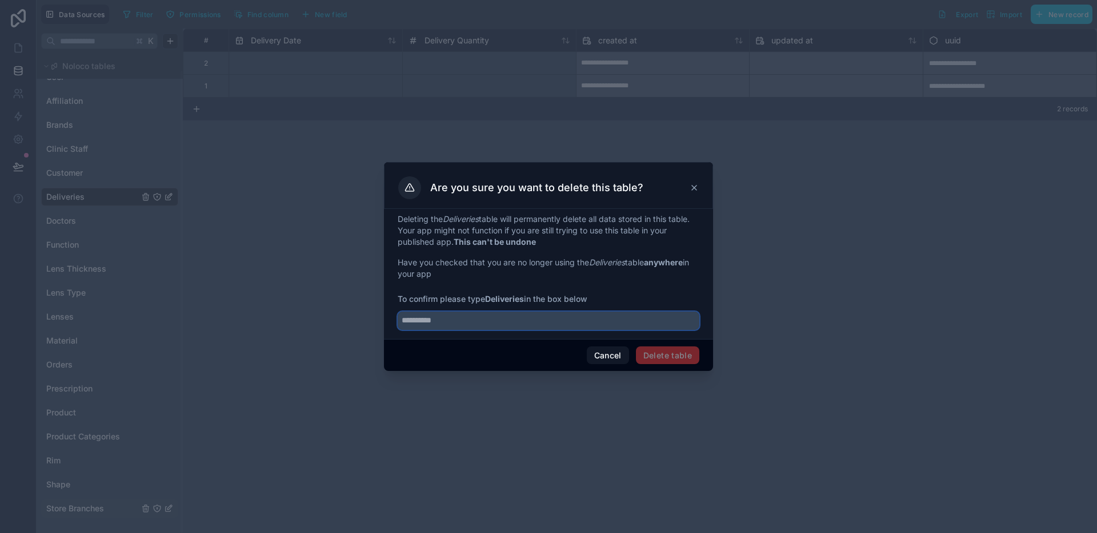
click at [572, 316] on input "text" at bounding box center [549, 321] width 302 height 18
type input "**********"
click at [680, 364] on div "Cancel Delete table" at bounding box center [548, 355] width 329 height 33
click at [681, 359] on button "Delete table" at bounding box center [667, 356] width 63 height 18
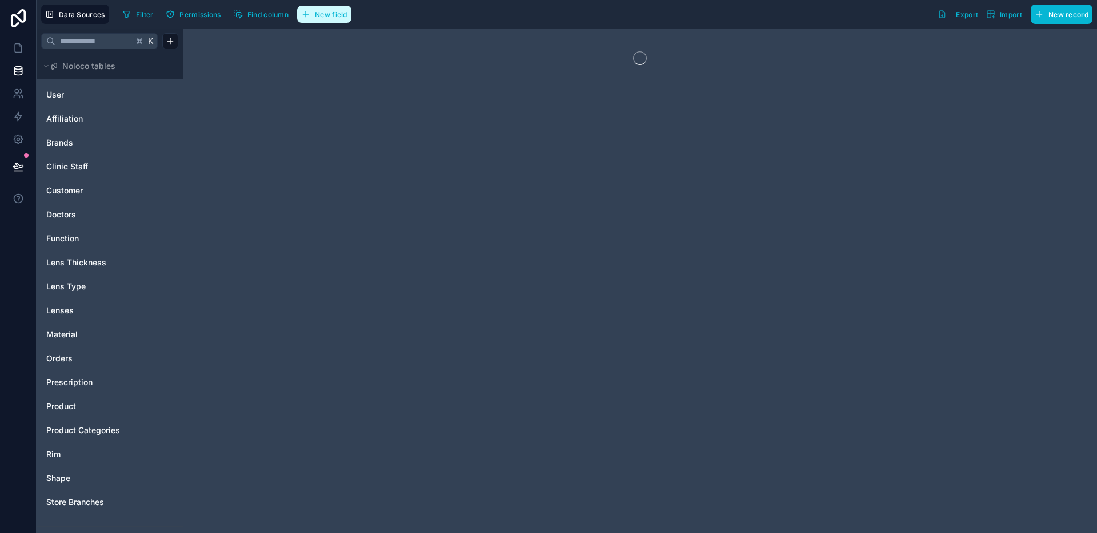
click at [334, 13] on span "New field" at bounding box center [331, 14] width 33 height 9
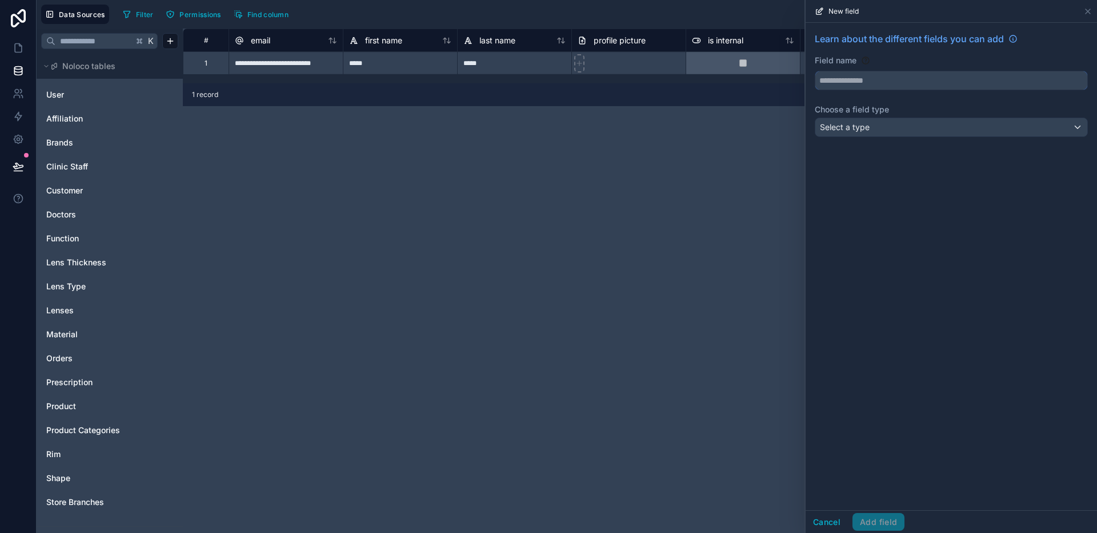
click at [899, 84] on input "text" at bounding box center [951, 80] width 272 height 18
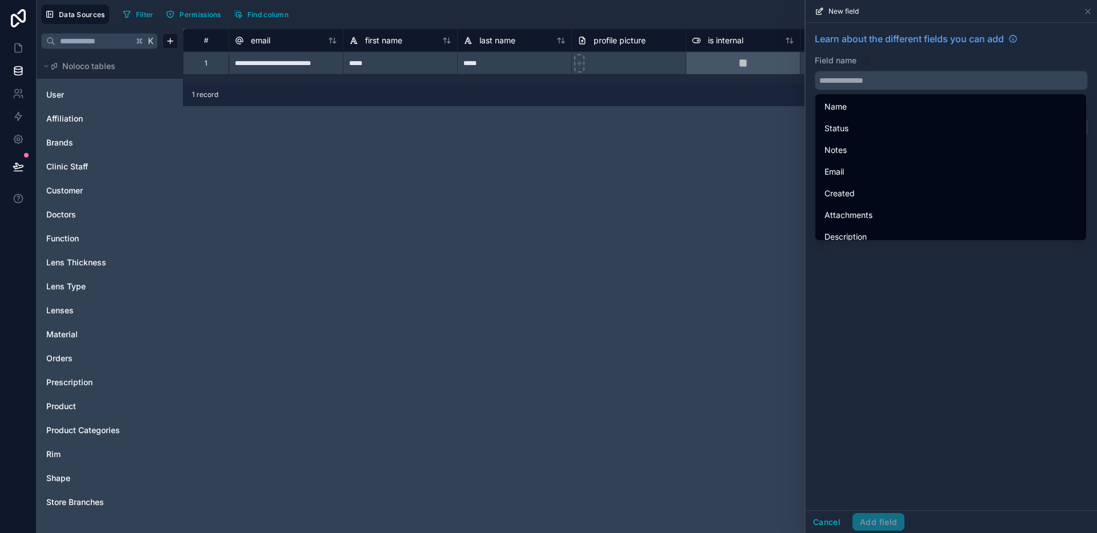
click at [630, 151] on div "**********" at bounding box center [640, 281] width 914 height 505
click at [169, 46] on html "**********" at bounding box center [548, 266] width 1097 height 533
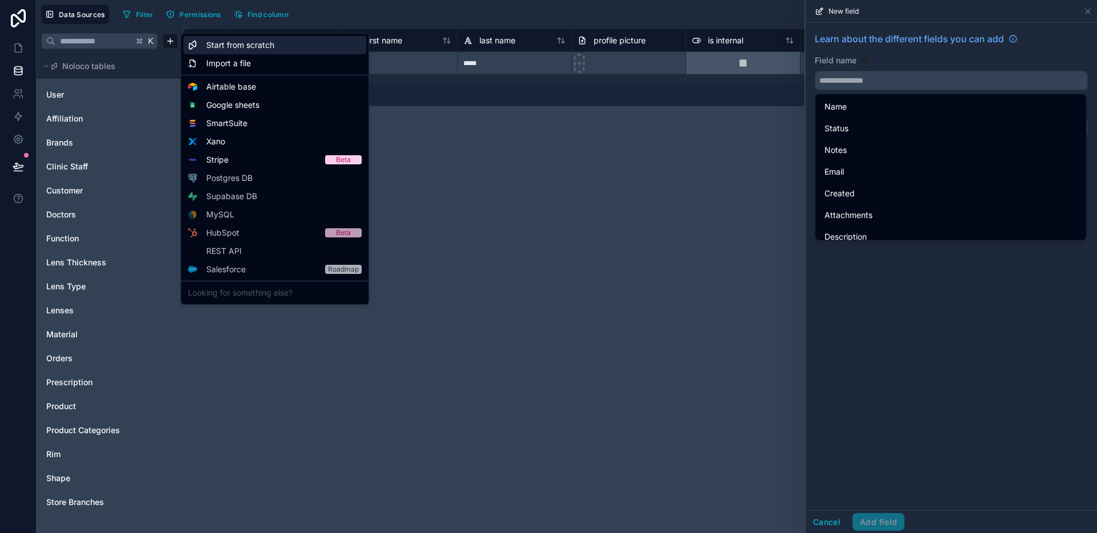
click at [230, 48] on span "Start from scratch" at bounding box center [240, 44] width 68 height 11
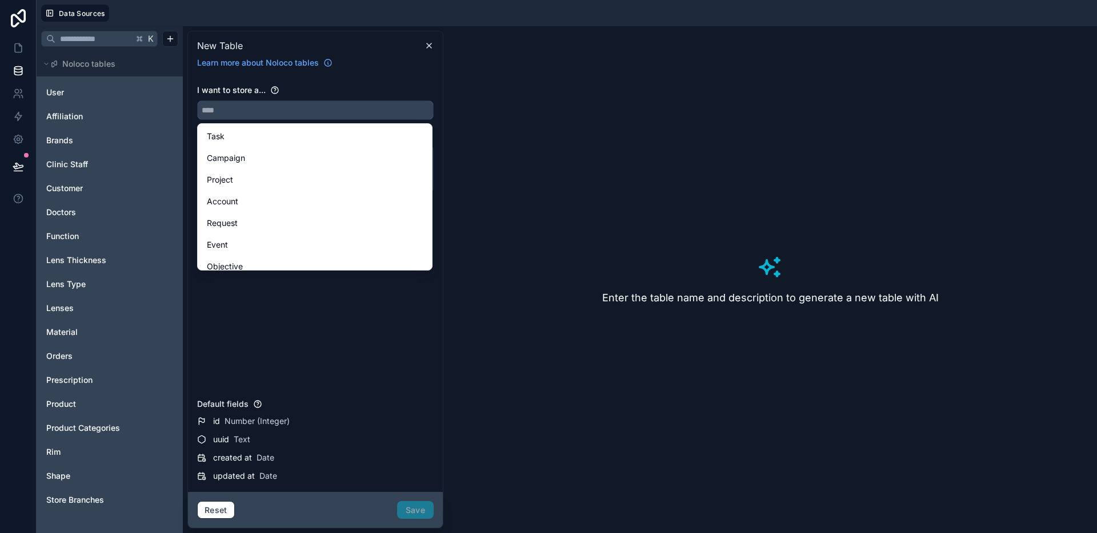
click at [332, 110] on input "text" at bounding box center [315, 110] width 235 height 18
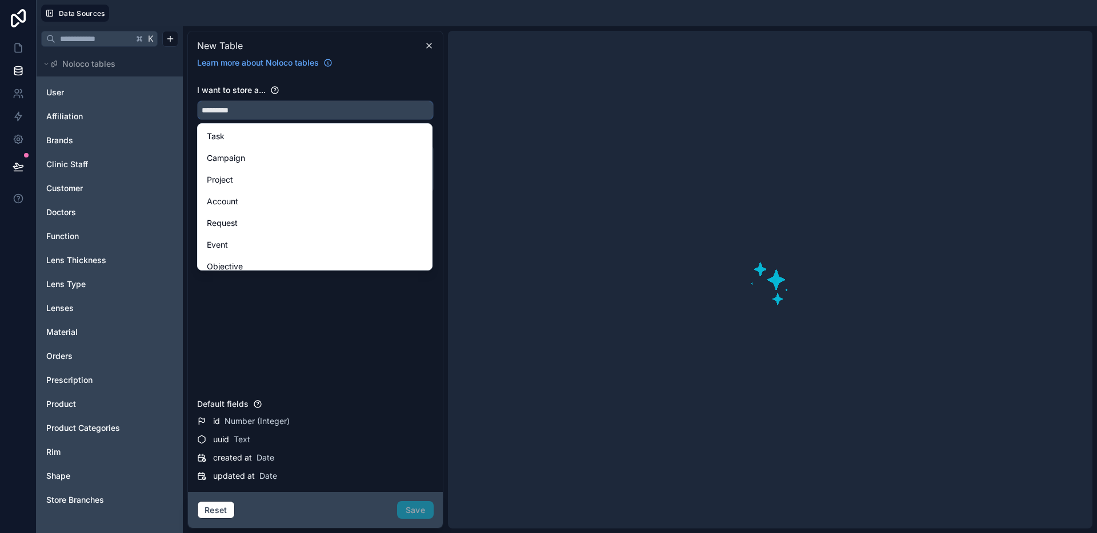
click at [197, 101] on button "********" at bounding box center [315, 110] width 236 height 19
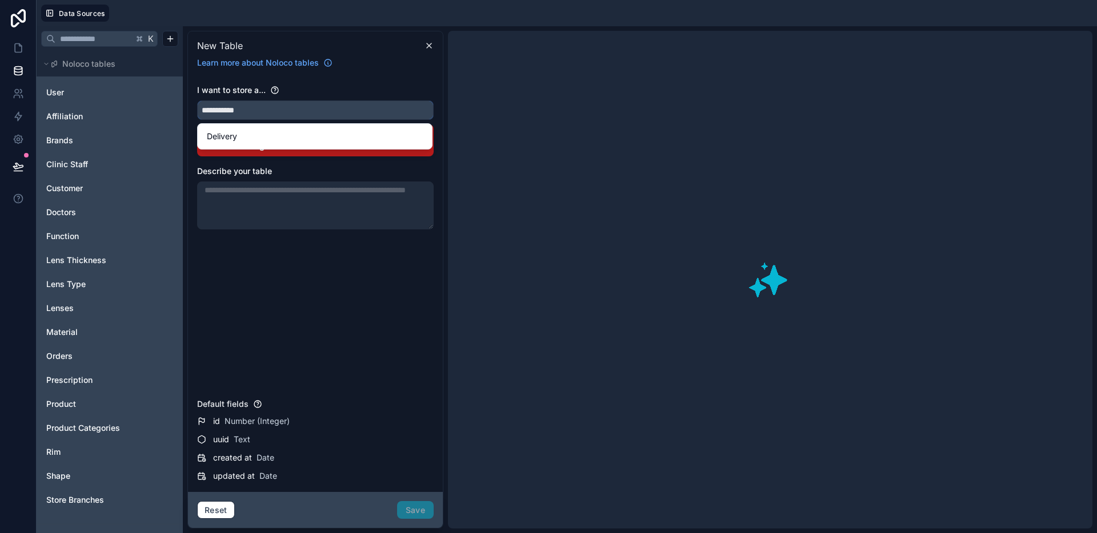
type input "**********"
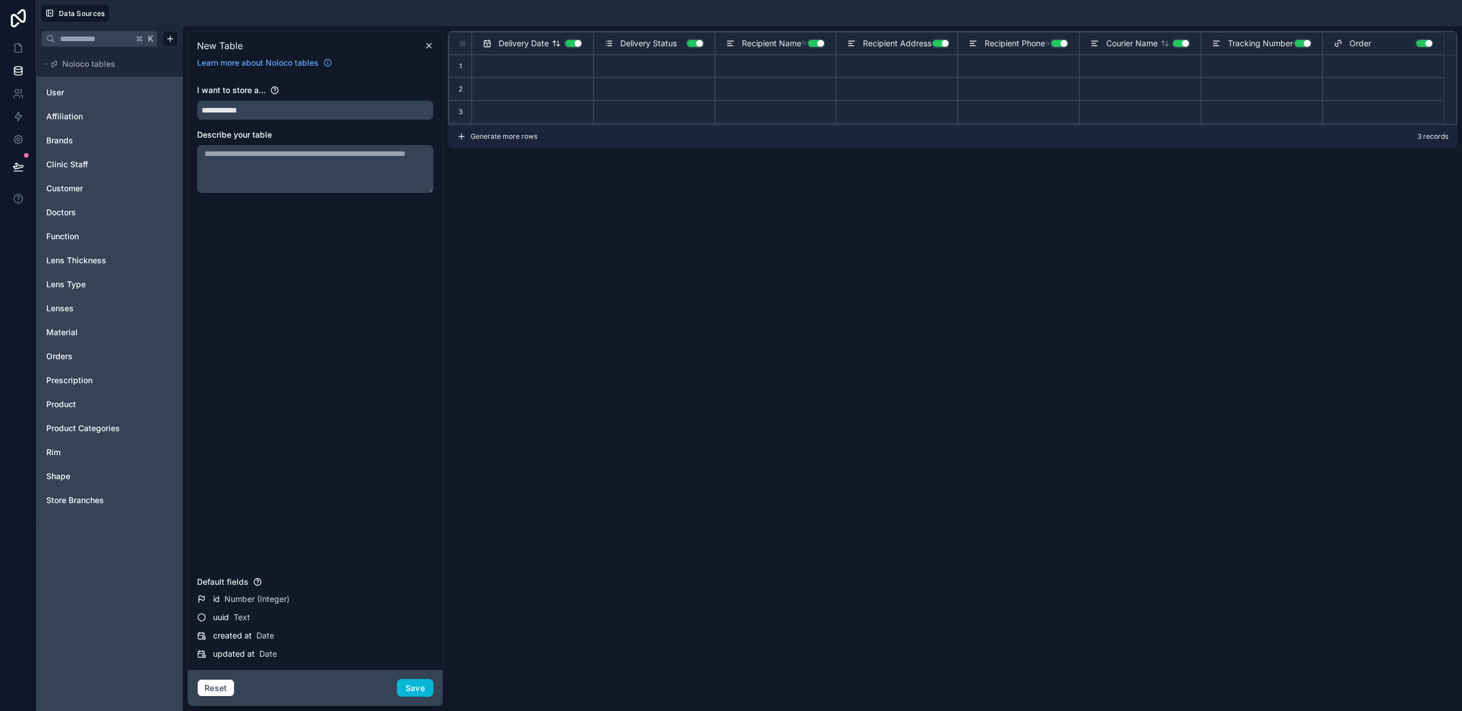
click at [575, 48] on button "Use setting" at bounding box center [573, 43] width 18 height 9
click at [694, 46] on button "Use setting" at bounding box center [695, 43] width 18 height 9
click at [816, 46] on button "Use setting" at bounding box center [816, 43] width 18 height 9
click at [944, 43] on button "Use setting" at bounding box center [941, 43] width 18 height 9
click at [1060, 43] on button "Use setting" at bounding box center [1059, 43] width 18 height 9
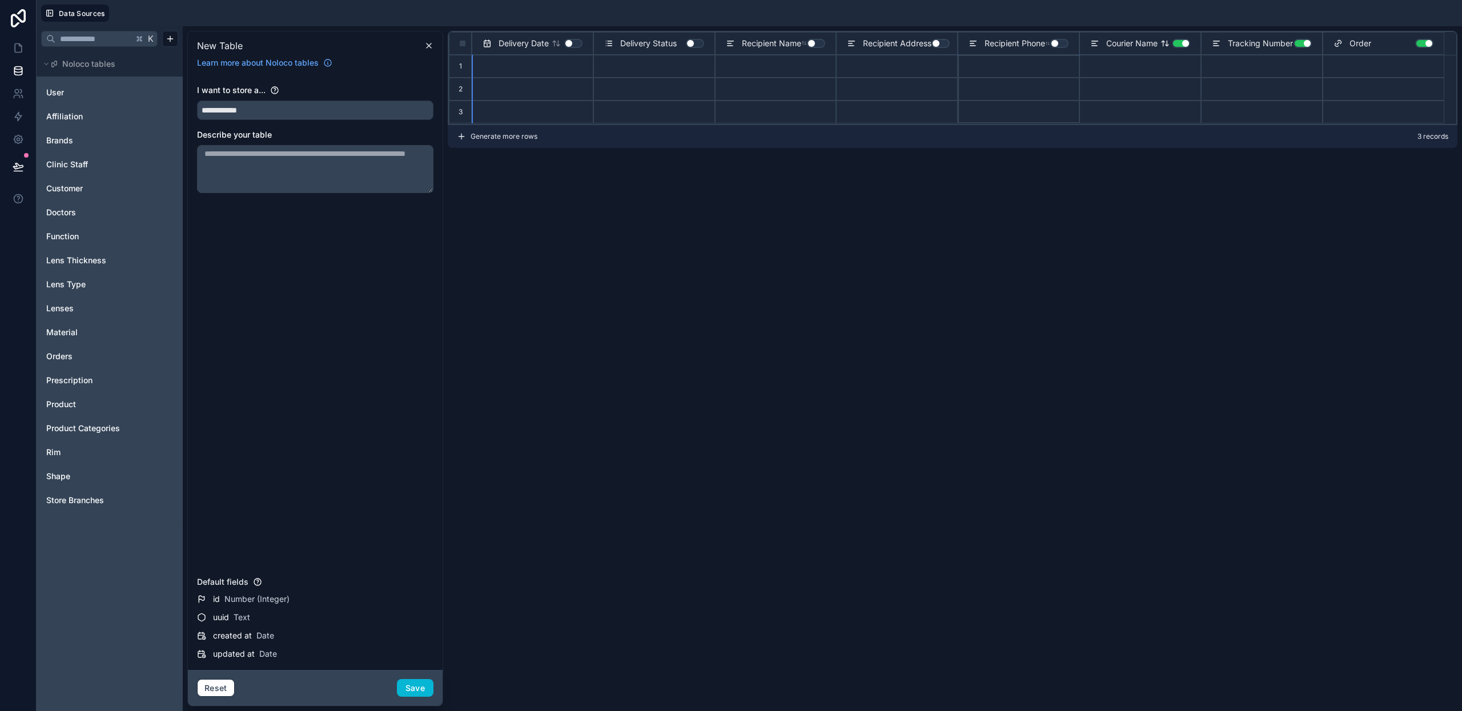
click at [1096, 47] on button "Use setting" at bounding box center [1181, 43] width 18 height 9
click at [1096, 45] on div "Tracking Number Use setting" at bounding box center [1261, 44] width 111 height 14
click at [1096, 45] on button "Use setting" at bounding box center [1303, 43] width 18 height 9
click at [1096, 48] on div "Order Use setting" at bounding box center [1384, 44] width 100 height 14
click at [1096, 47] on button "Use setting" at bounding box center [1424, 43] width 18 height 9
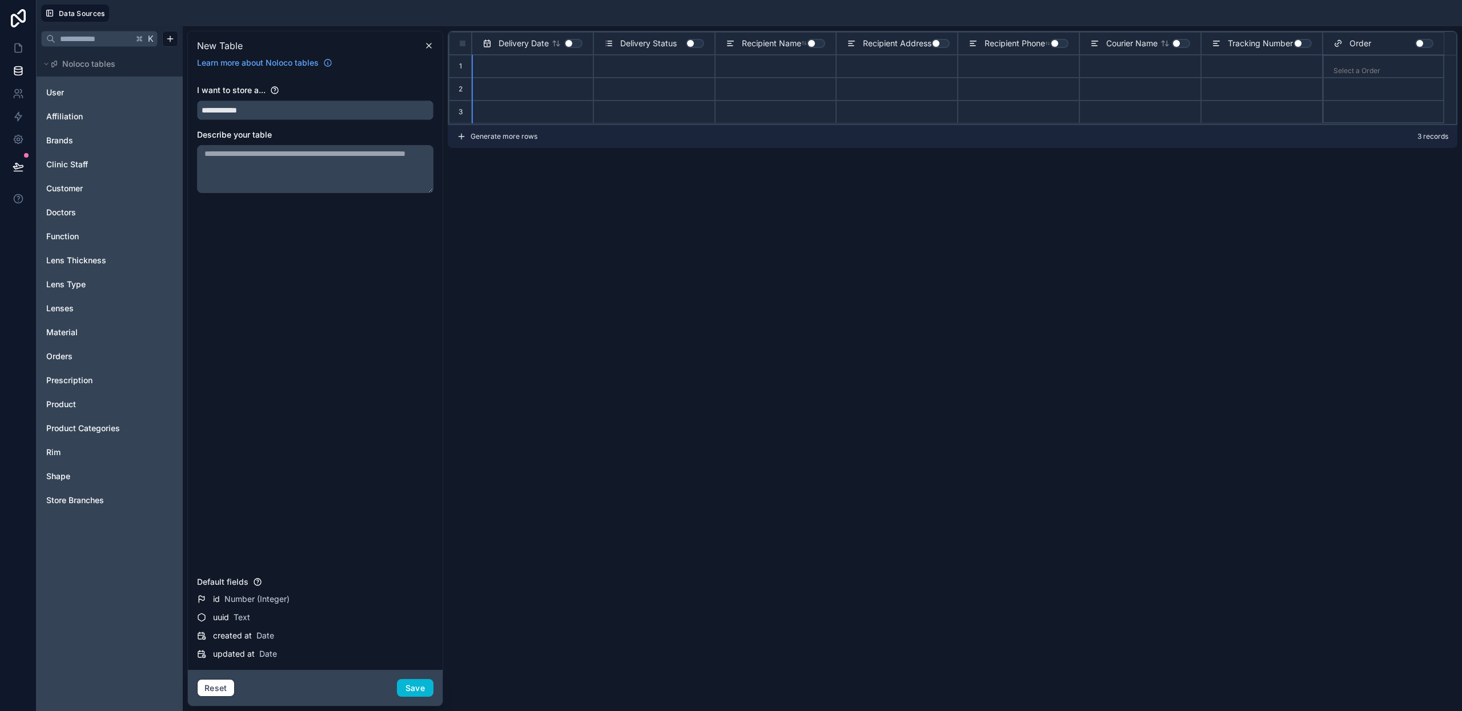
click at [329, 107] on input "**********" at bounding box center [315, 110] width 235 height 18
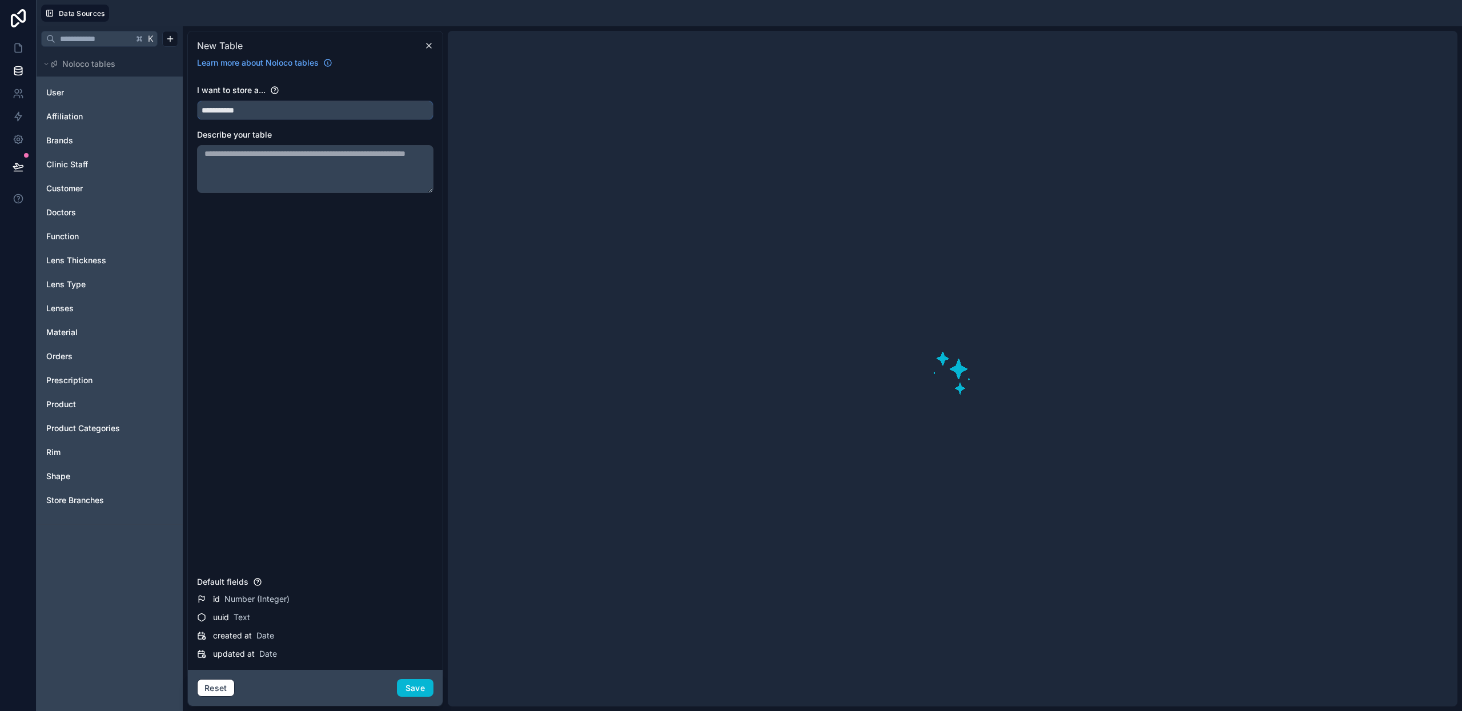
type input "**********"
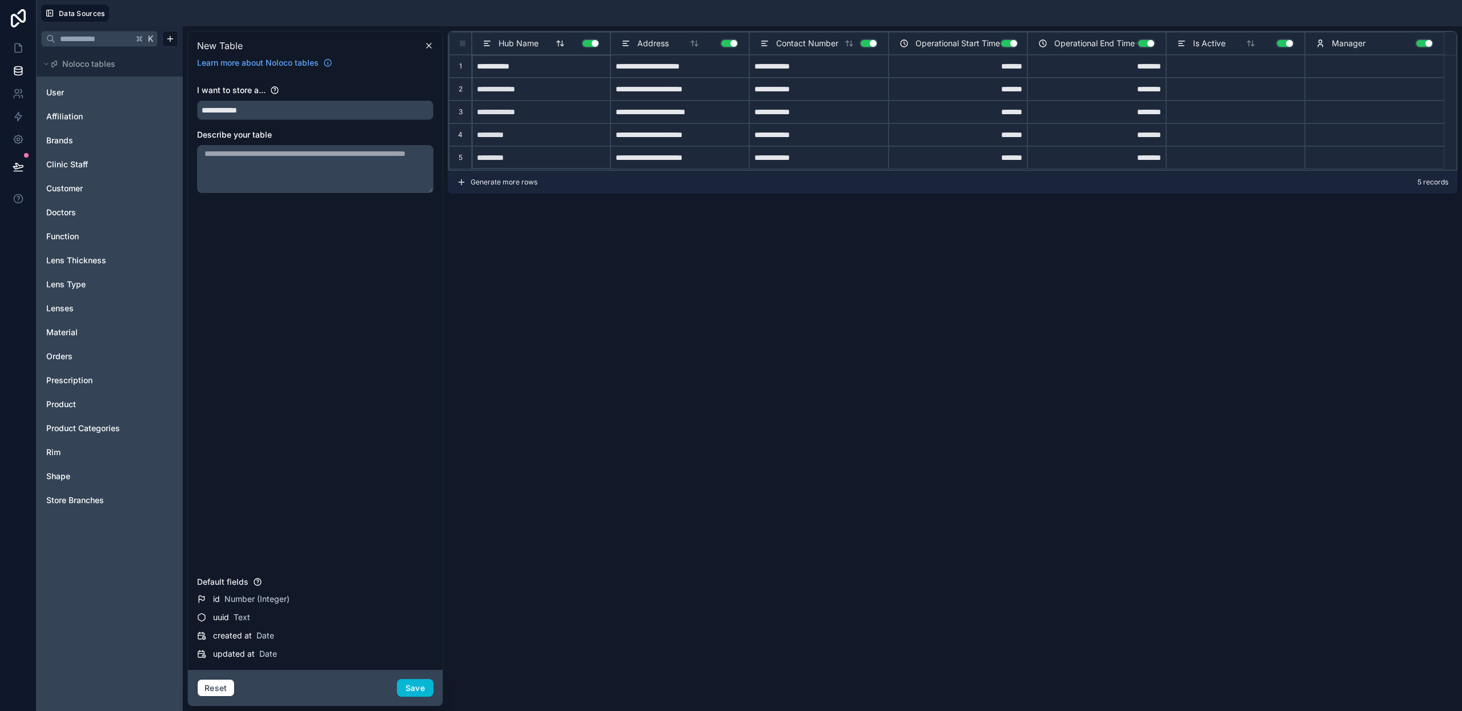
click at [592, 47] on button "Use setting" at bounding box center [590, 43] width 18 height 9
click at [592, 46] on button "Use setting" at bounding box center [590, 43] width 18 height 9
click at [598, 45] on button "Use setting" at bounding box center [590, 43] width 18 height 9
click at [737, 44] on button "Use setting" at bounding box center [729, 43] width 18 height 9
click at [876, 43] on button "Use setting" at bounding box center [869, 43] width 18 height 9
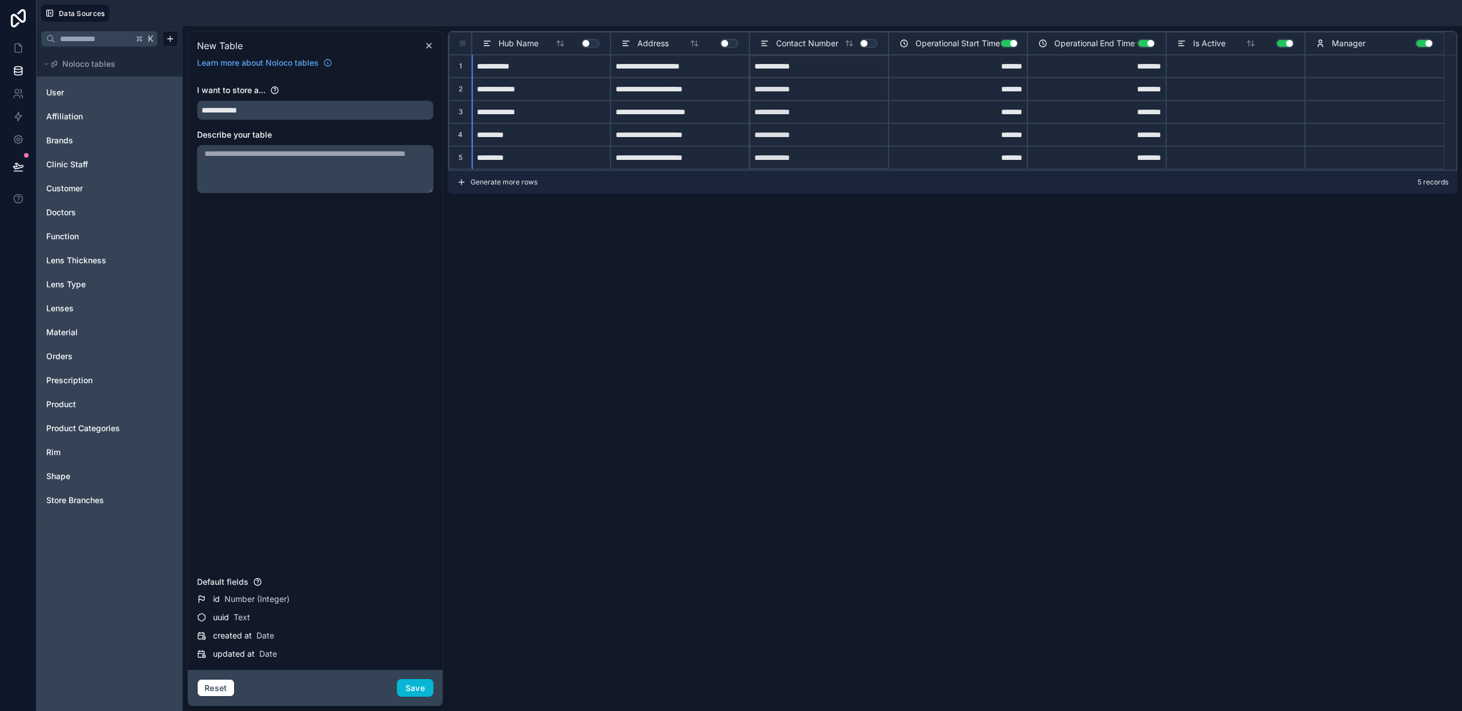
click at [1004, 40] on button "Use setting" at bounding box center [1009, 43] width 18 height 9
click at [1096, 45] on button "Use setting" at bounding box center [1146, 43] width 18 height 9
click at [1096, 46] on button "Use setting" at bounding box center [1285, 43] width 18 height 9
click at [1096, 43] on button "Use setting" at bounding box center [1424, 43] width 18 height 9
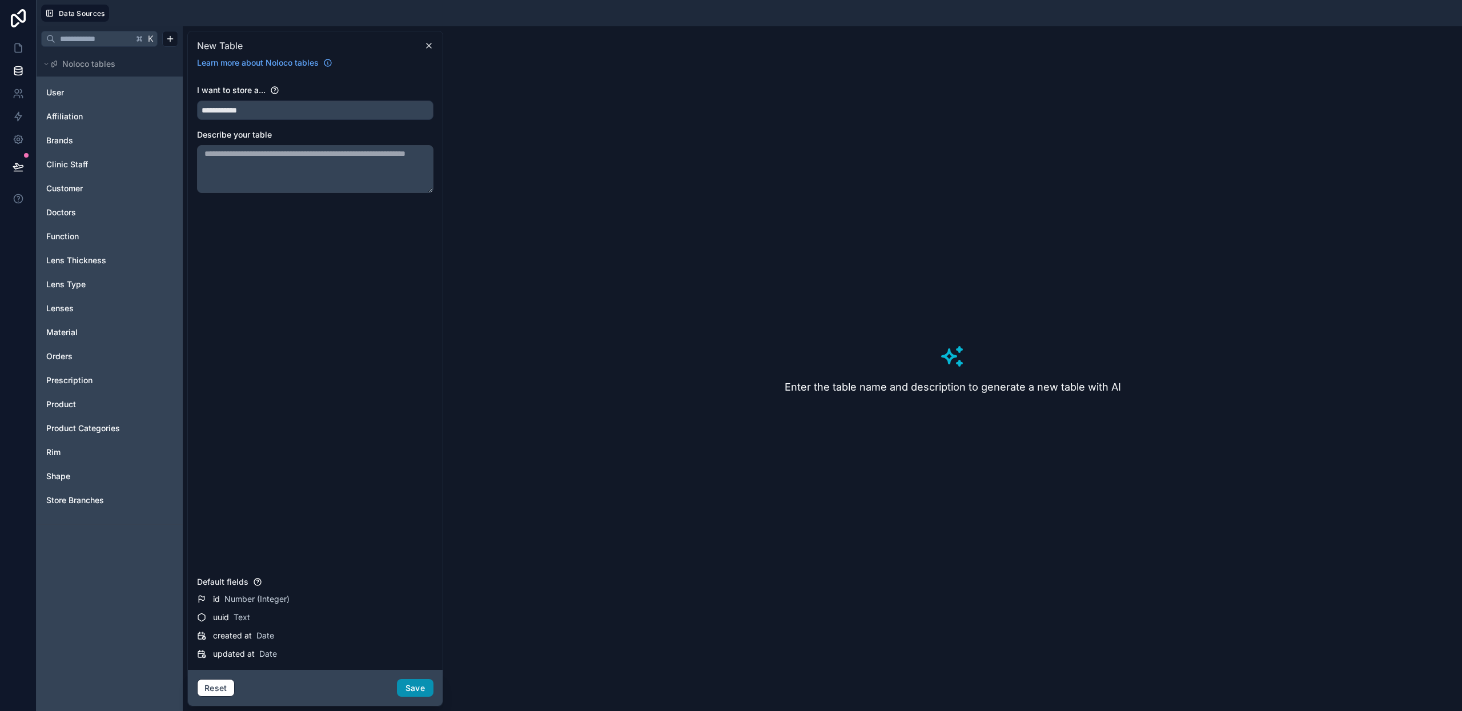
click at [407, 533] on button "Save" at bounding box center [415, 688] width 37 height 18
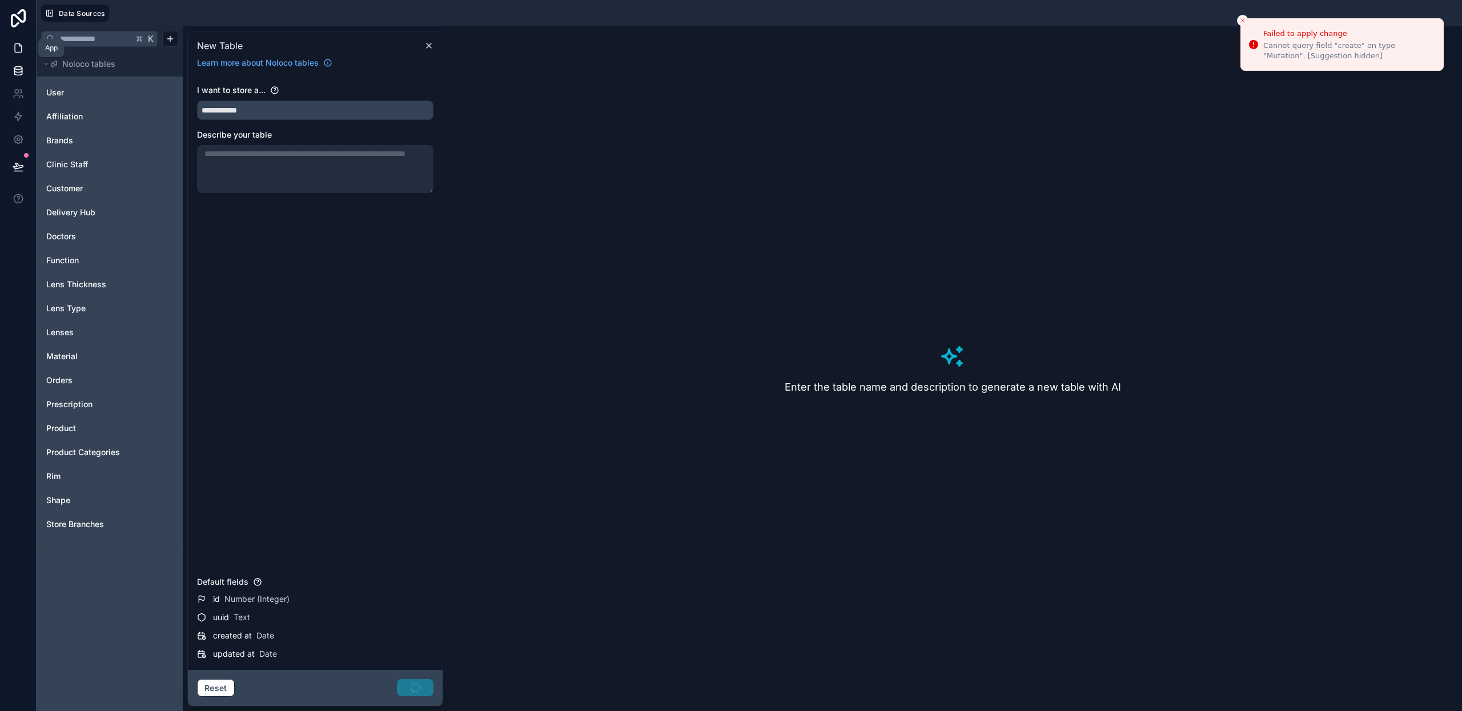
click at [23, 43] on link at bounding box center [18, 48] width 36 height 23
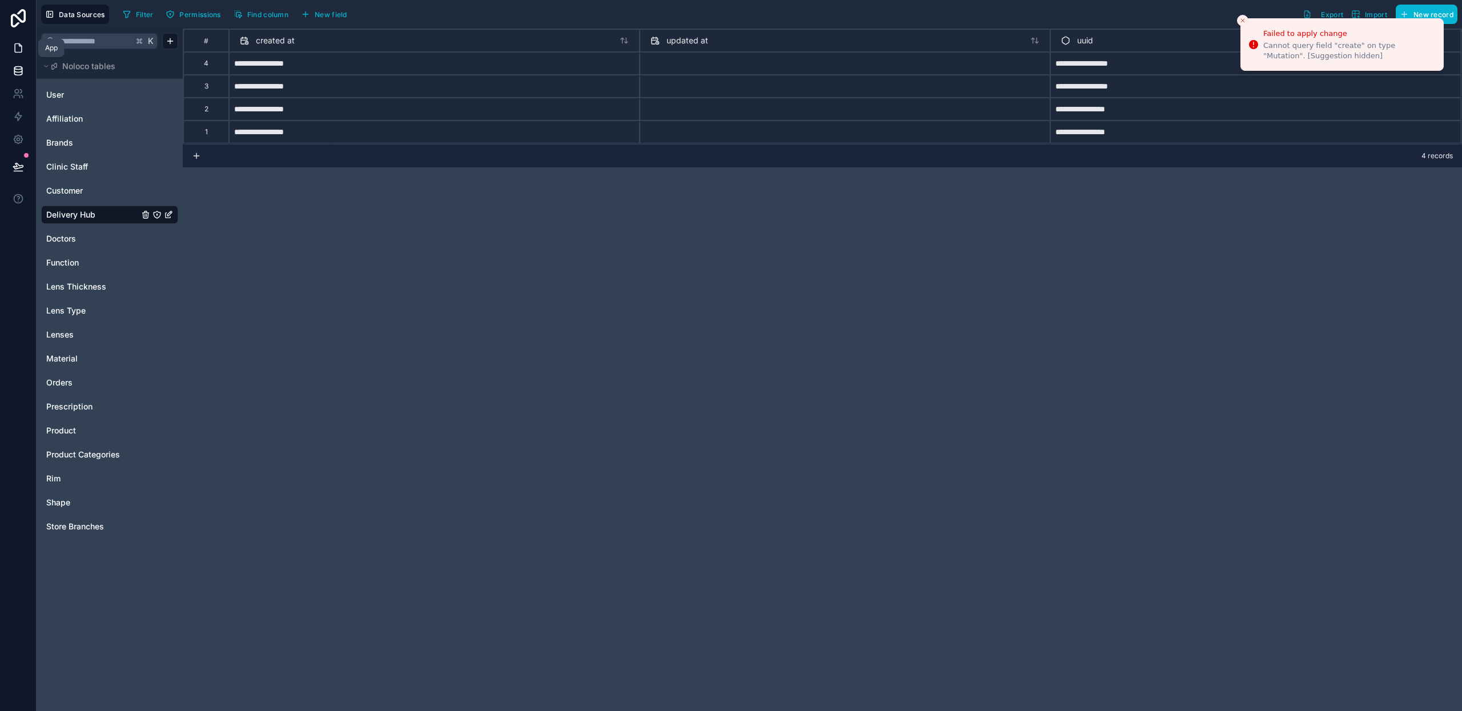
click at [5, 47] on link at bounding box center [18, 48] width 36 height 23
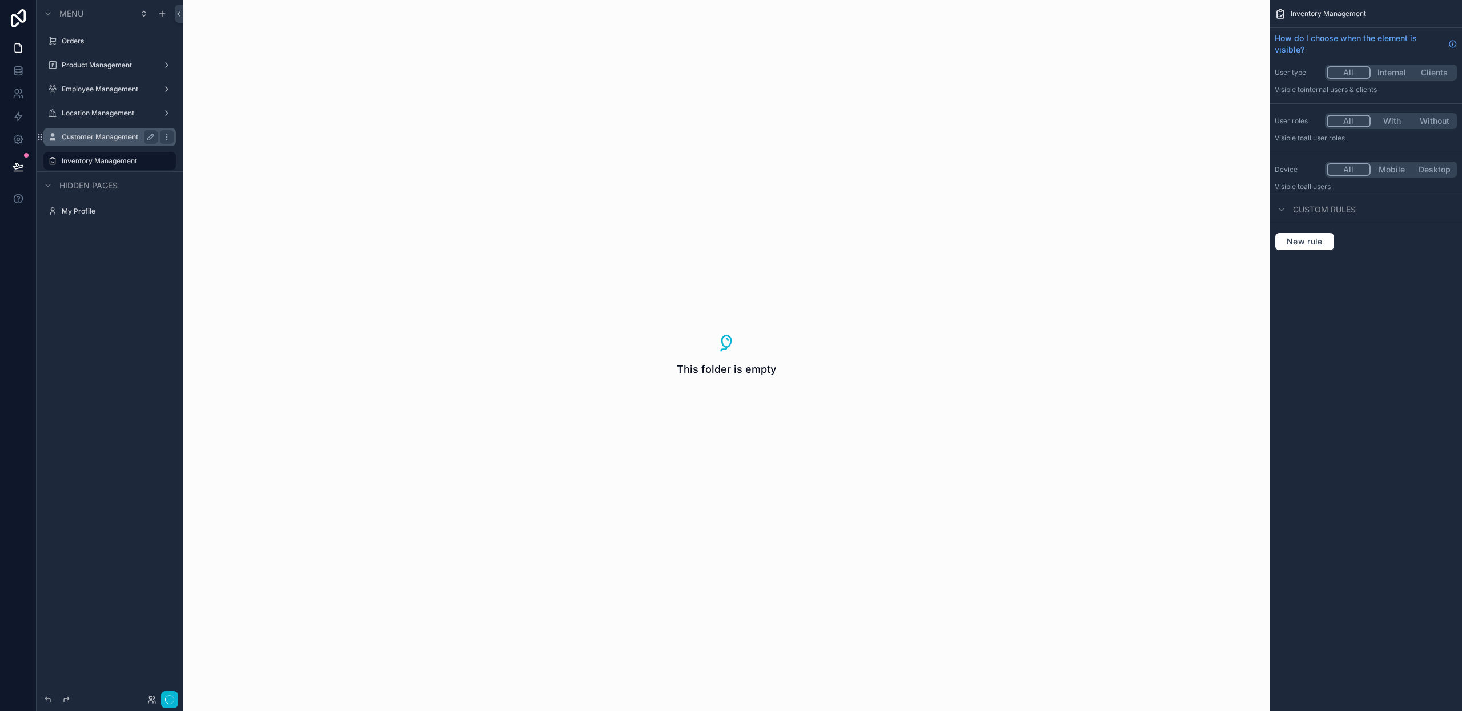
click at [128, 141] on label "Customer Management" at bounding box center [107, 137] width 91 height 9
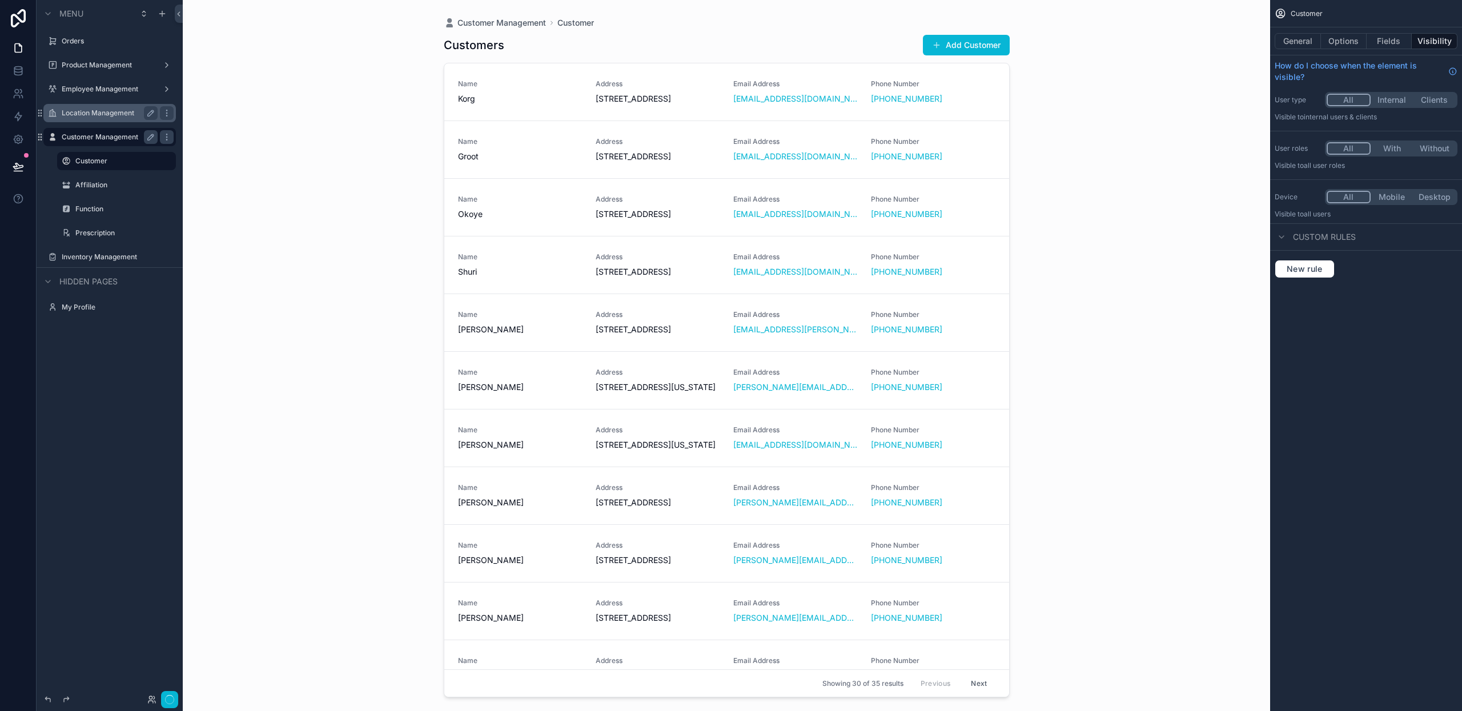
click at [112, 119] on div "Location Management" at bounding box center [110, 113] width 96 height 14
click at [109, 114] on label "Location Management" at bounding box center [107, 113] width 91 height 9
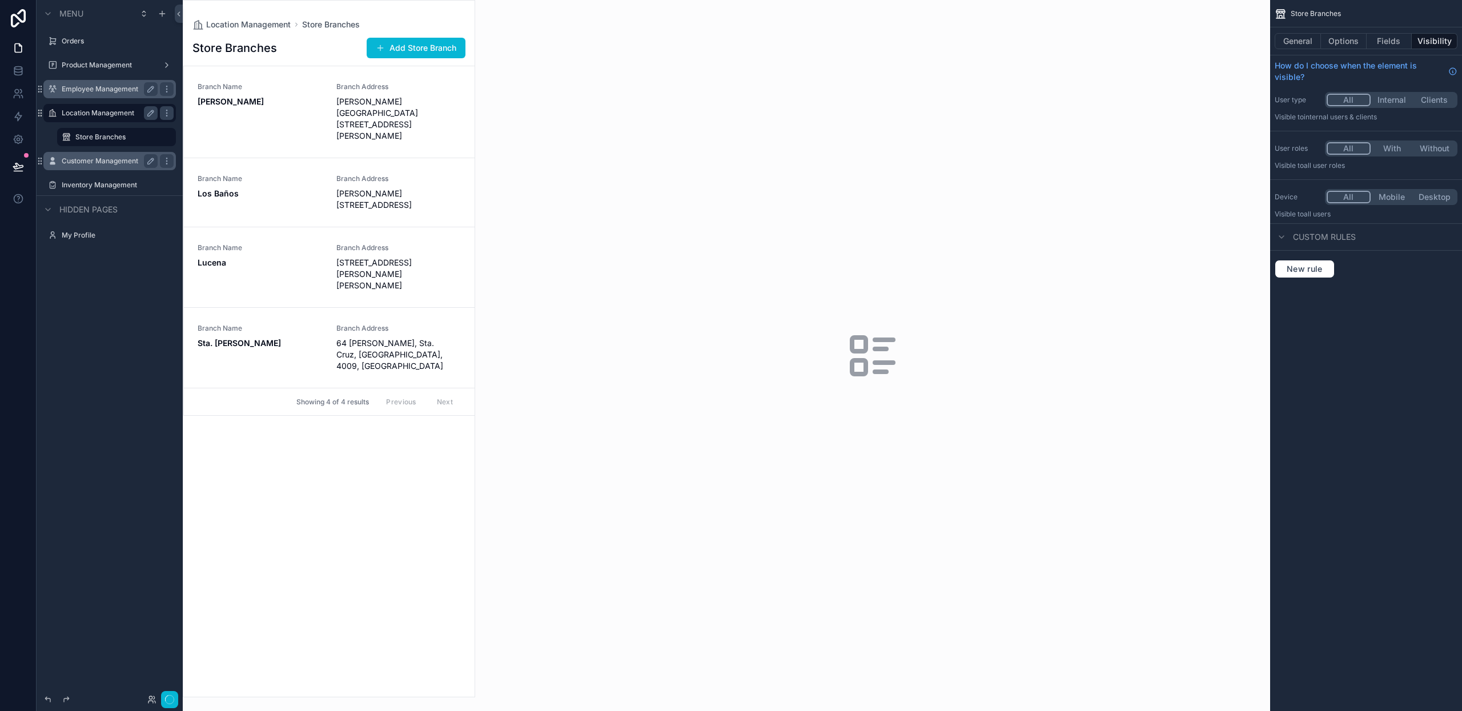
click at [104, 95] on div "Employee Management" at bounding box center [110, 89] width 96 height 14
click at [99, 77] on div "scrollable content" at bounding box center [110, 76] width 146 height 2
click at [98, 69] on label "Product Management" at bounding box center [107, 65] width 91 height 9
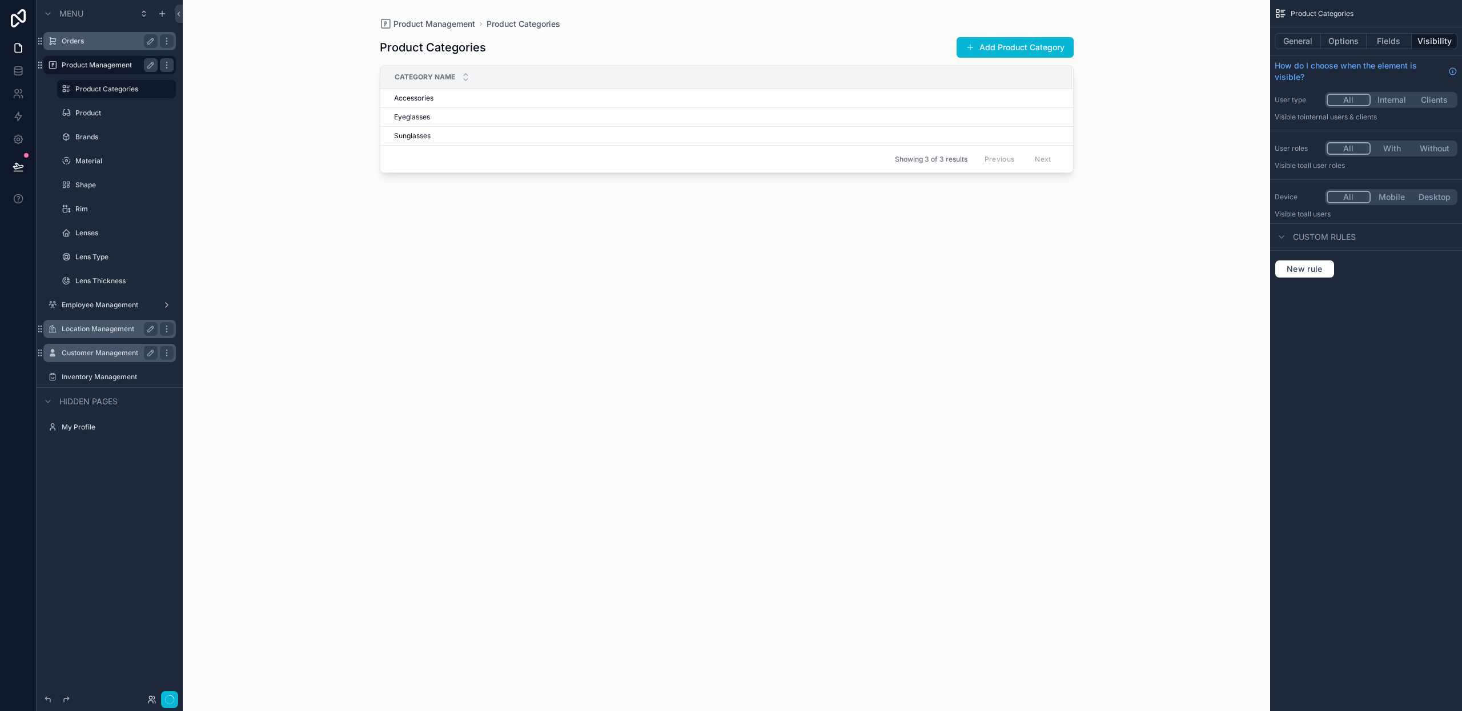
click at [82, 48] on div "Orders" at bounding box center [110, 41] width 128 height 18
click at [19, 67] on icon at bounding box center [17, 68] width 7 height 3
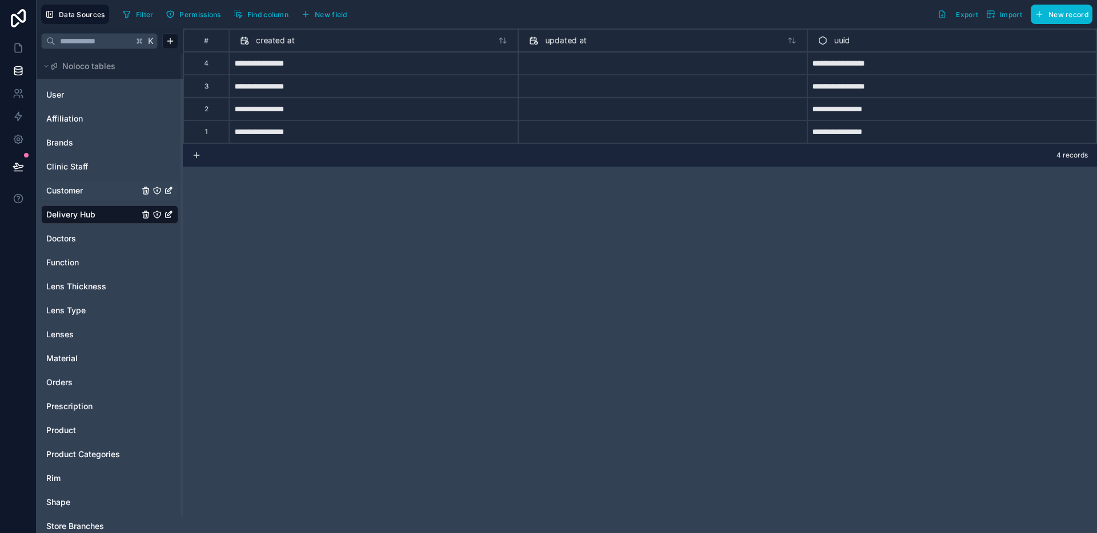
click at [63, 186] on span "Customer" at bounding box center [64, 190] width 37 height 11
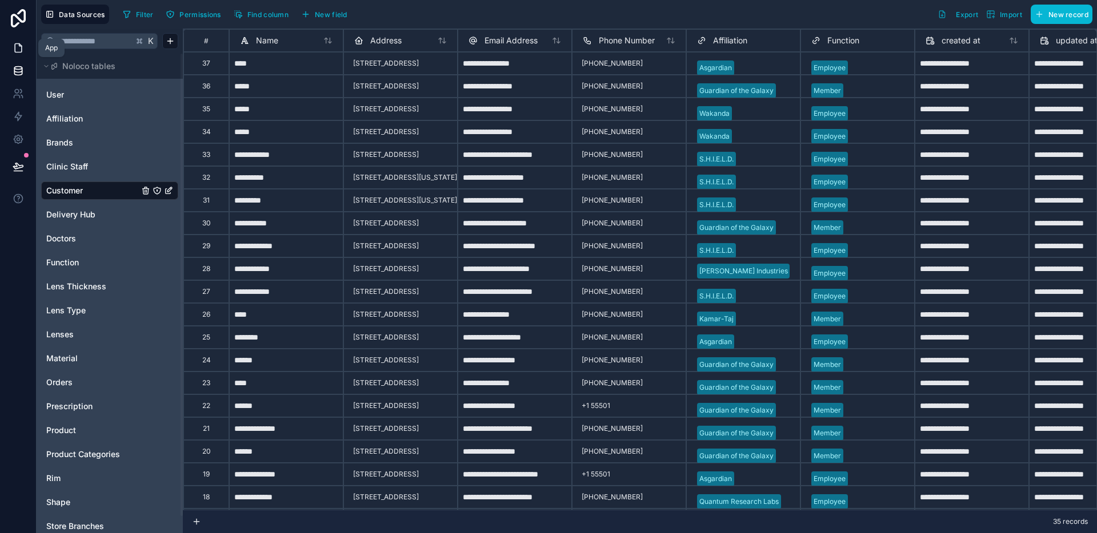
click at [23, 51] on icon at bounding box center [18, 47] width 11 height 11
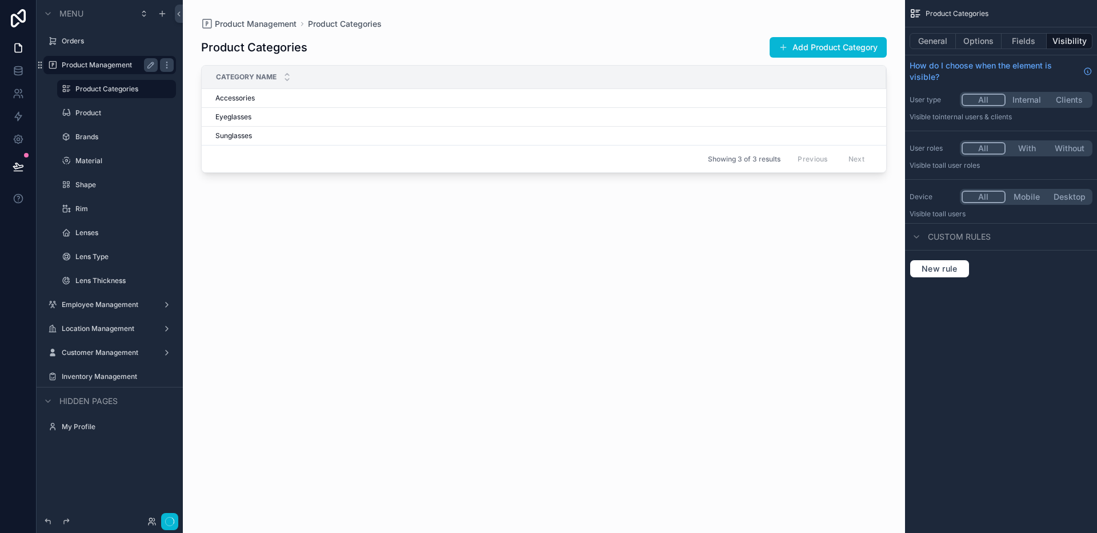
click at [81, 71] on div "Product Management" at bounding box center [110, 65] width 96 height 14
click at [85, 65] on label "Product Management" at bounding box center [107, 65] width 91 height 9
click at [158, 18] on icon "scrollable content" at bounding box center [162, 13] width 9 height 9
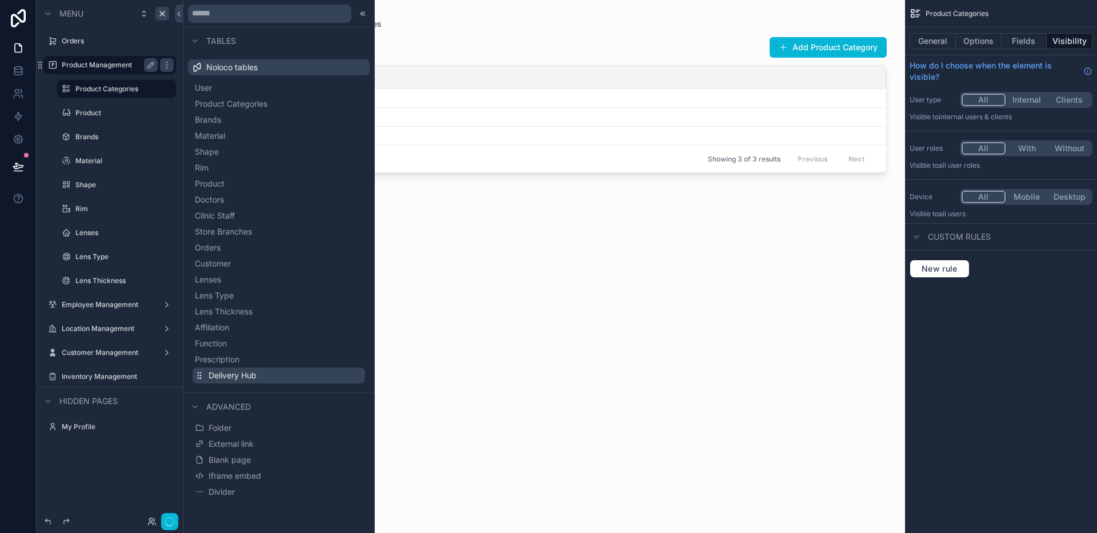
click at [273, 383] on button "Delivery Hub" at bounding box center [278, 376] width 172 height 16
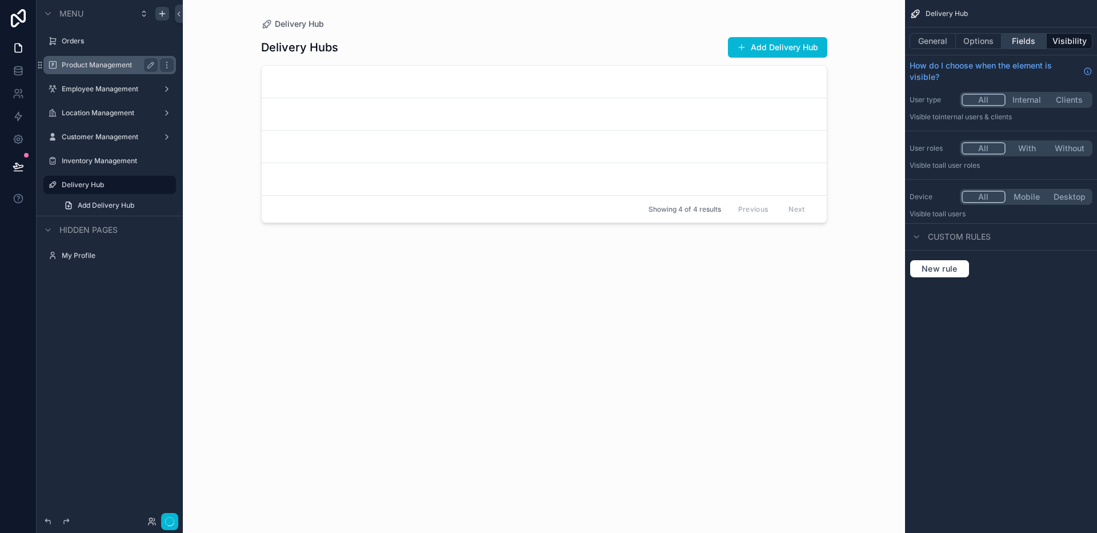
click at [1030, 47] on button "Fields" at bounding box center [1024, 41] width 46 height 16
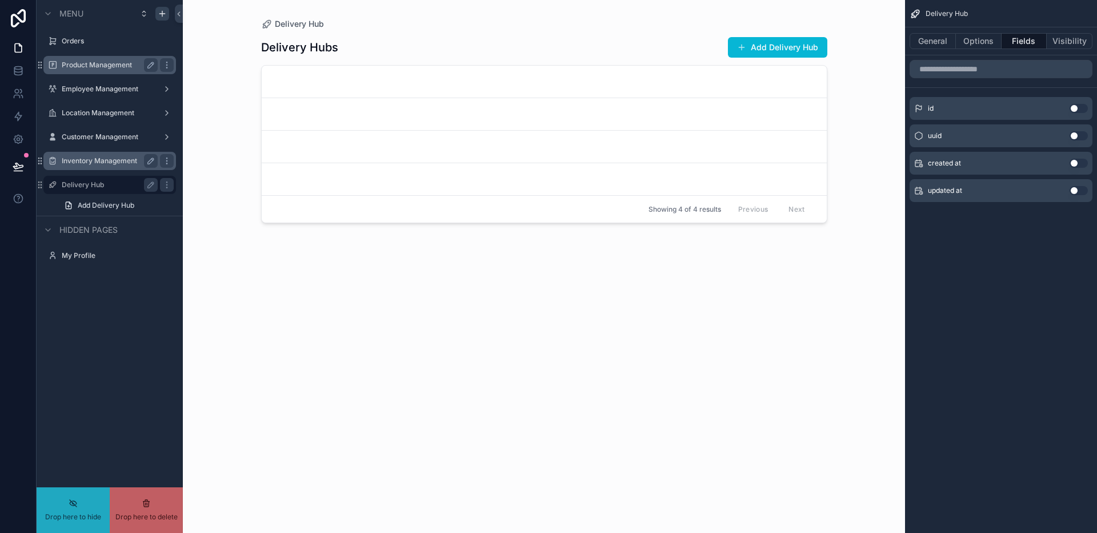
drag, startPoint x: 73, startPoint y: 188, endPoint x: 86, endPoint y: 167, distance: 25.2
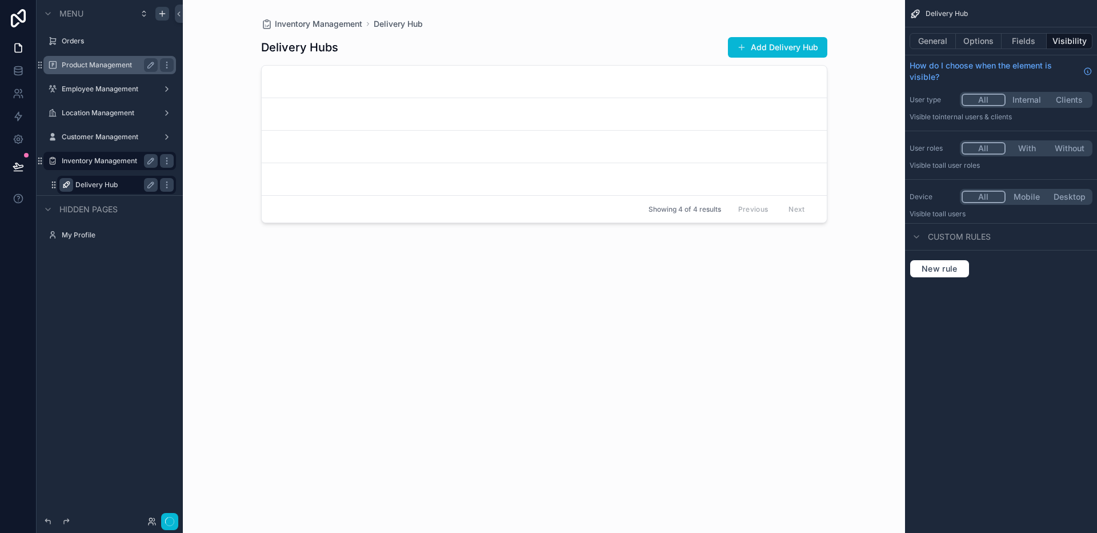
click at [72, 186] on div "scrollable content" at bounding box center [66, 185] width 14 height 14
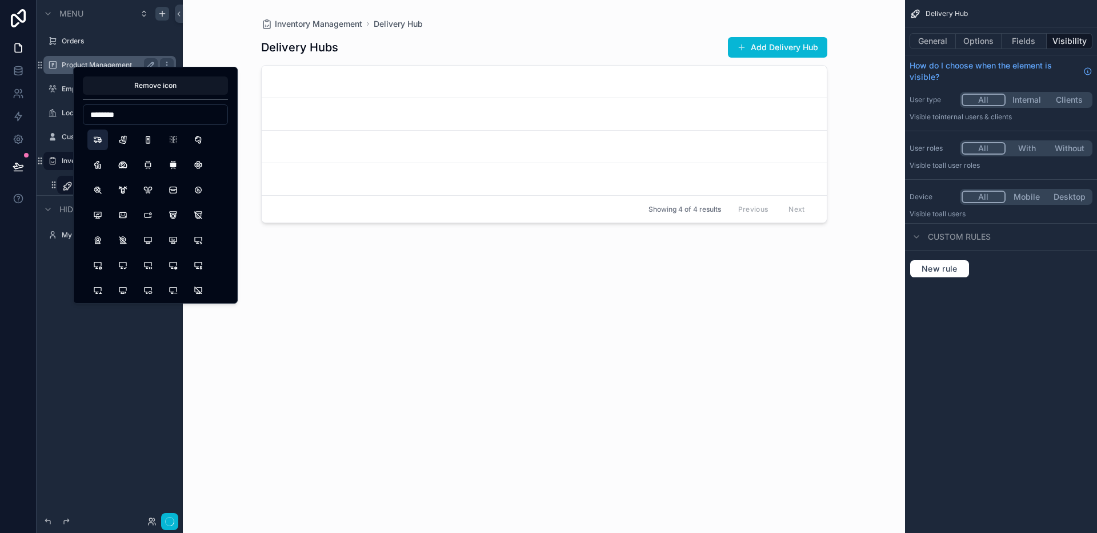
type input "********"
click at [97, 141] on button "TruckDelivery" at bounding box center [97, 140] width 21 height 21
click at [426, 280] on div "scrollable content" at bounding box center [544, 260] width 584 height 520
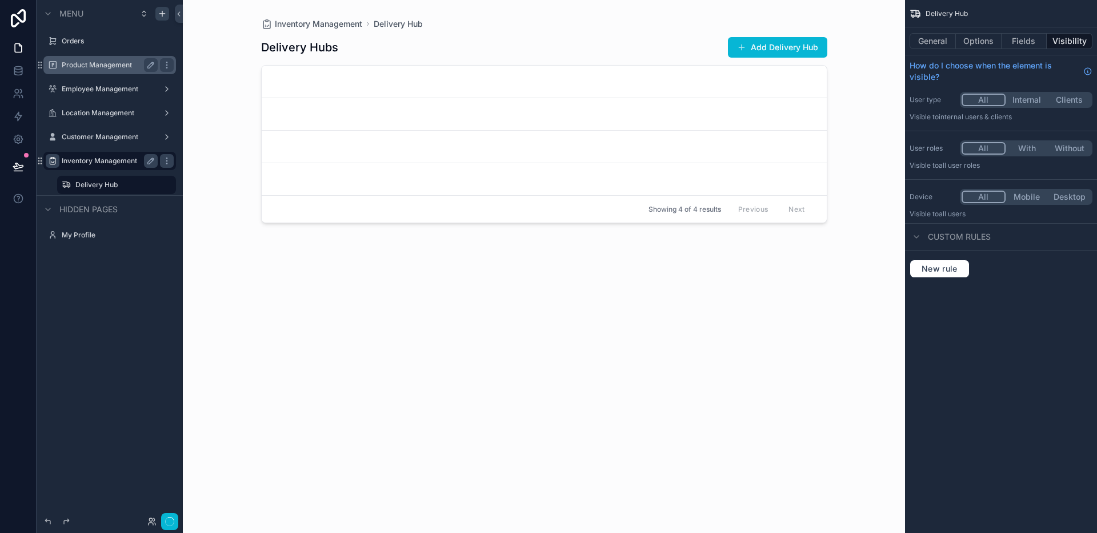
click at [54, 165] on icon "scrollable content" at bounding box center [52, 161] width 9 height 9
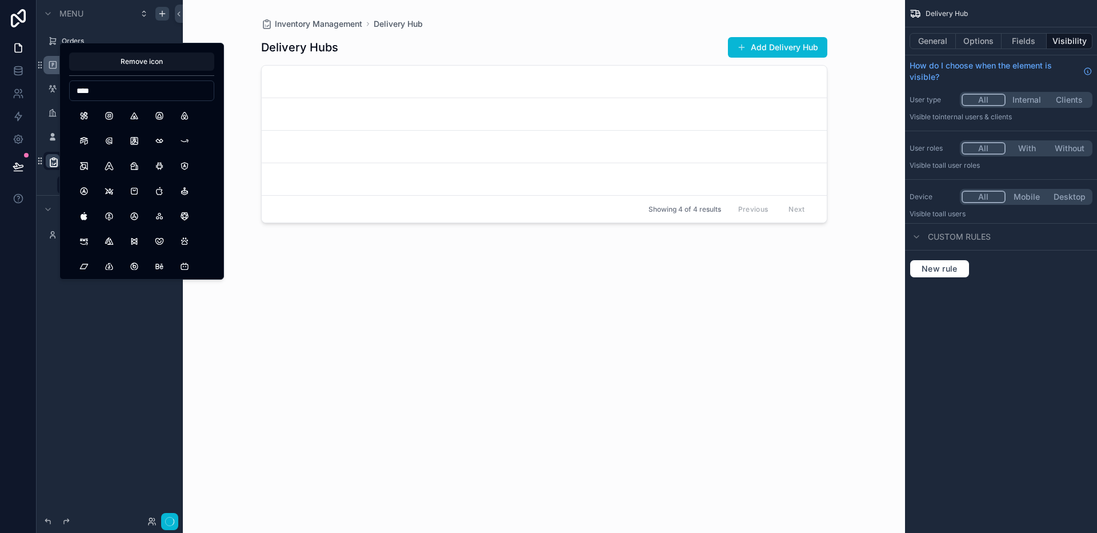
type input "*****"
click at [332, 266] on div "Delivery Hubs Add Delivery Hub Showing 4 of 4 results Previous Next" at bounding box center [544, 275] width 566 height 490
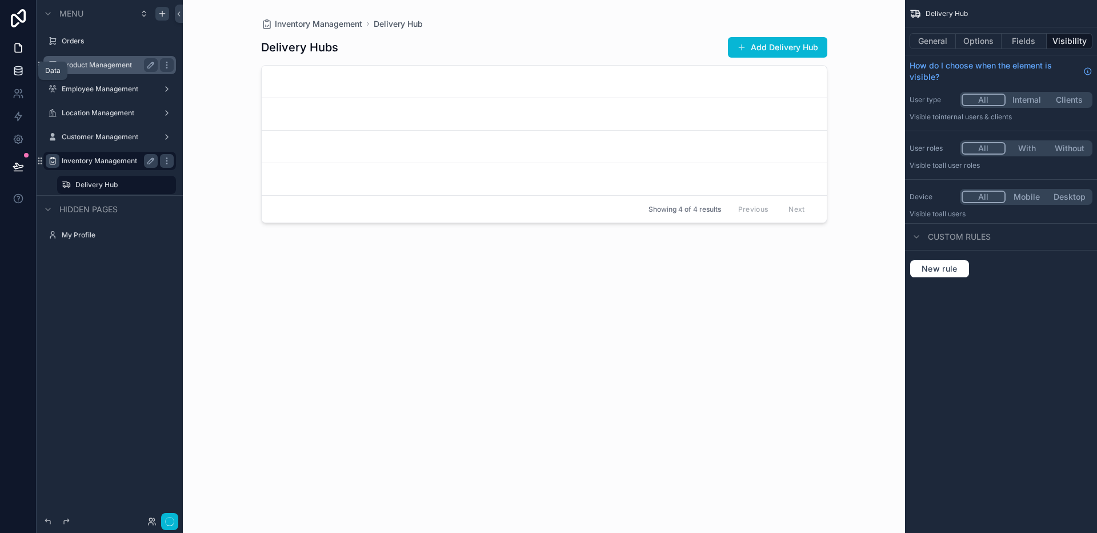
click at [2, 77] on link at bounding box center [18, 70] width 36 height 23
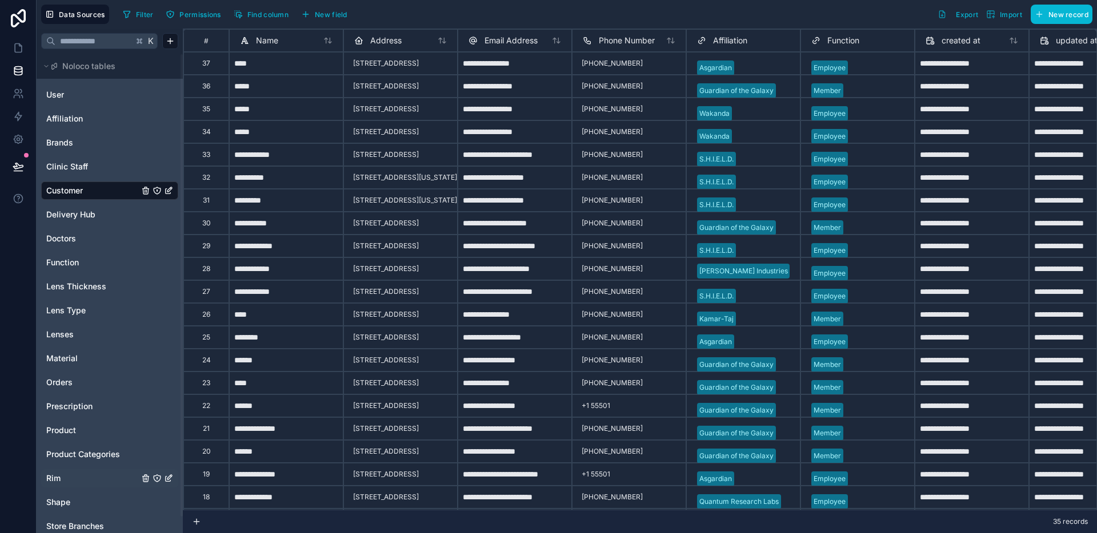
scroll to position [18, 0]
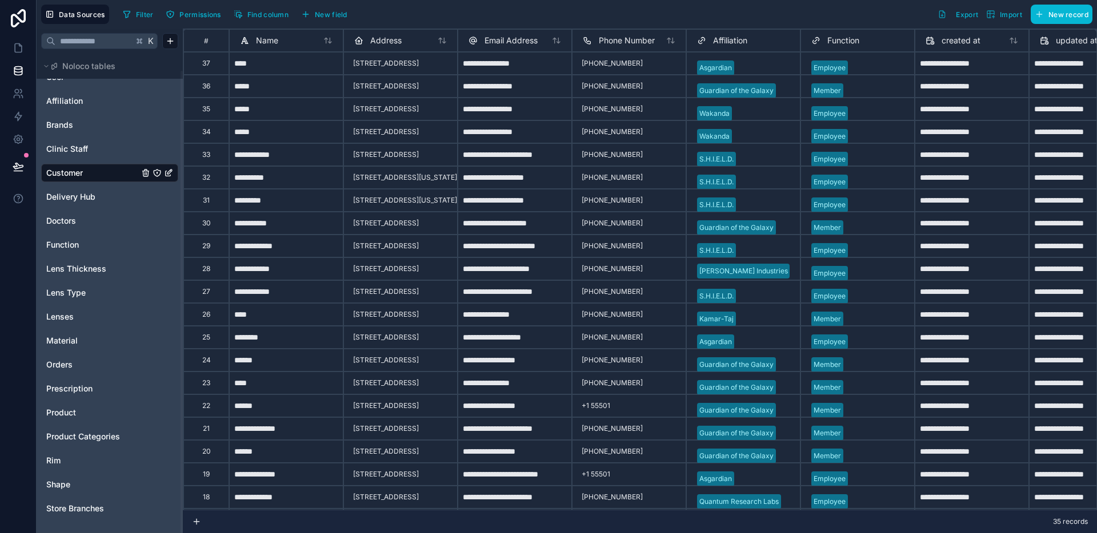
click at [16, 368] on div at bounding box center [18, 266] width 37 height 533
click at [102, 192] on link "Delivery Hub" at bounding box center [92, 196] width 93 height 11
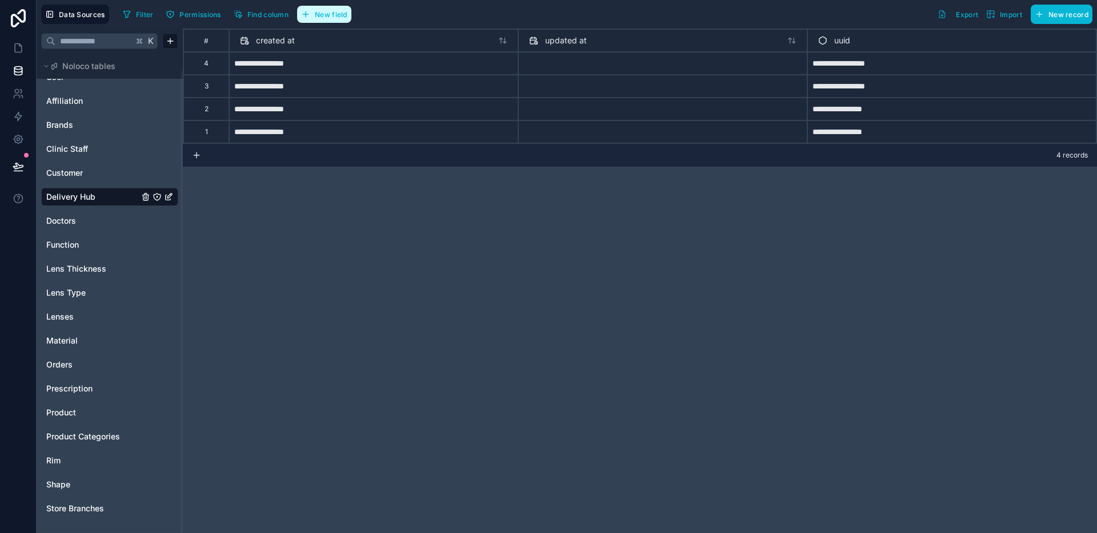
click at [333, 18] on span "New field" at bounding box center [331, 14] width 33 height 9
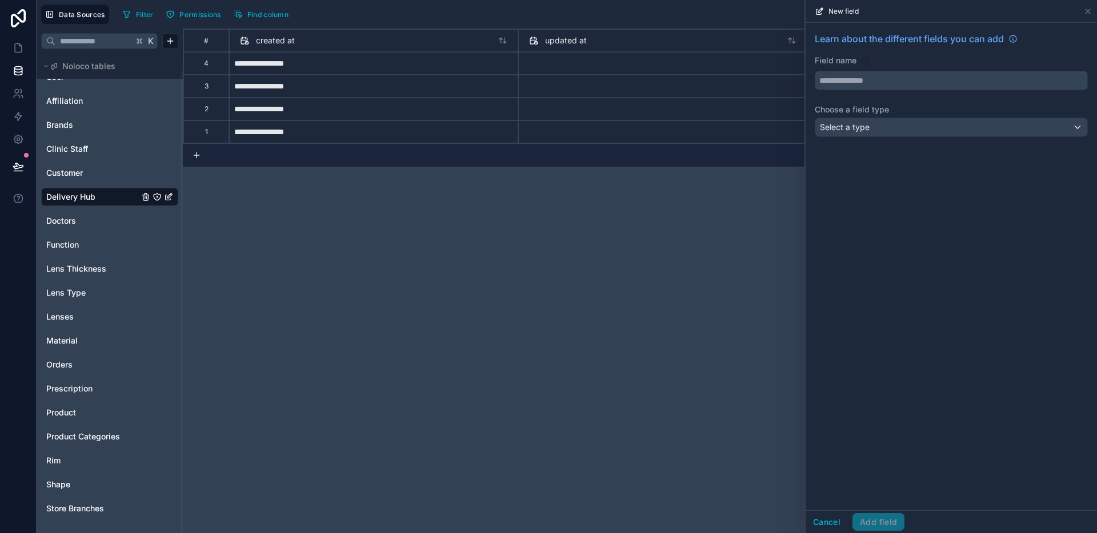
click at [859, 87] on input "text" at bounding box center [951, 80] width 272 height 18
click at [815, 71] on button "********" at bounding box center [951, 80] width 273 height 19
type input "**********"
click at [920, 122] on div "Select a type" at bounding box center [951, 127] width 272 height 18
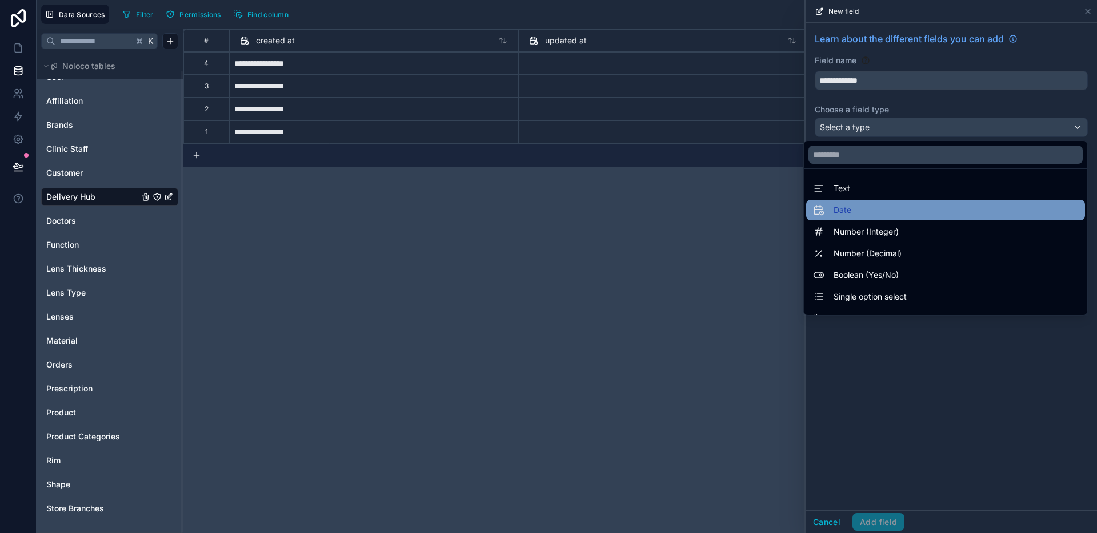
click at [911, 212] on div "Date" at bounding box center [945, 210] width 265 height 14
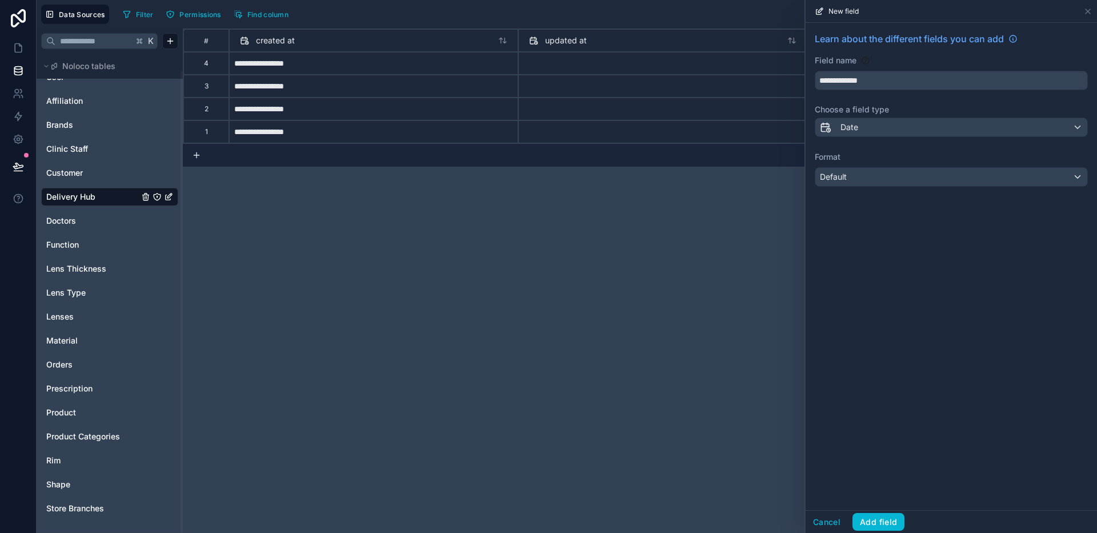
click at [910, 189] on div "**********" at bounding box center [950, 109] width 291 height 173
click at [911, 184] on div "Default" at bounding box center [951, 177] width 272 height 18
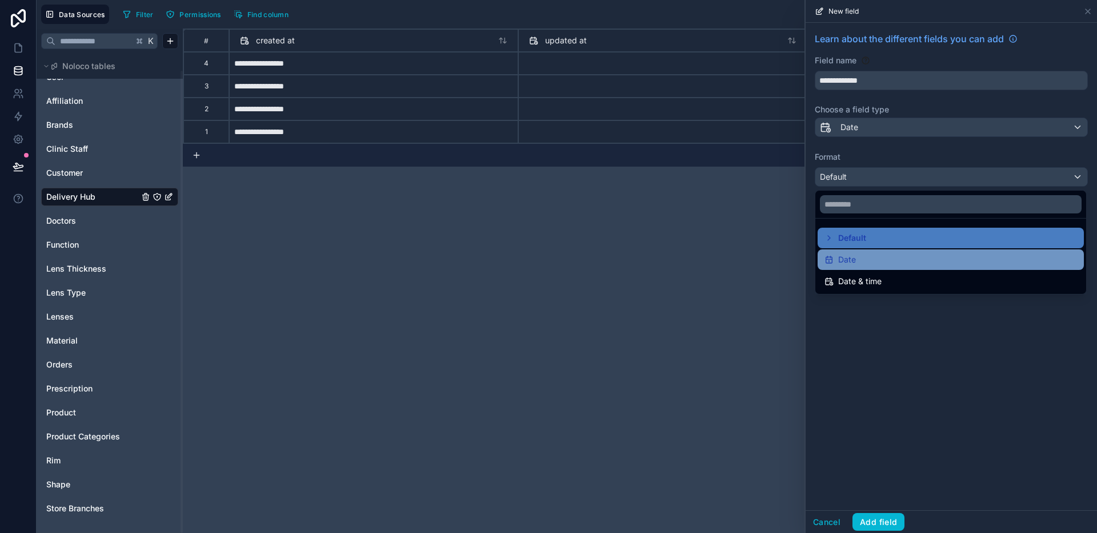
click at [888, 267] on div "Date" at bounding box center [950, 260] width 266 height 21
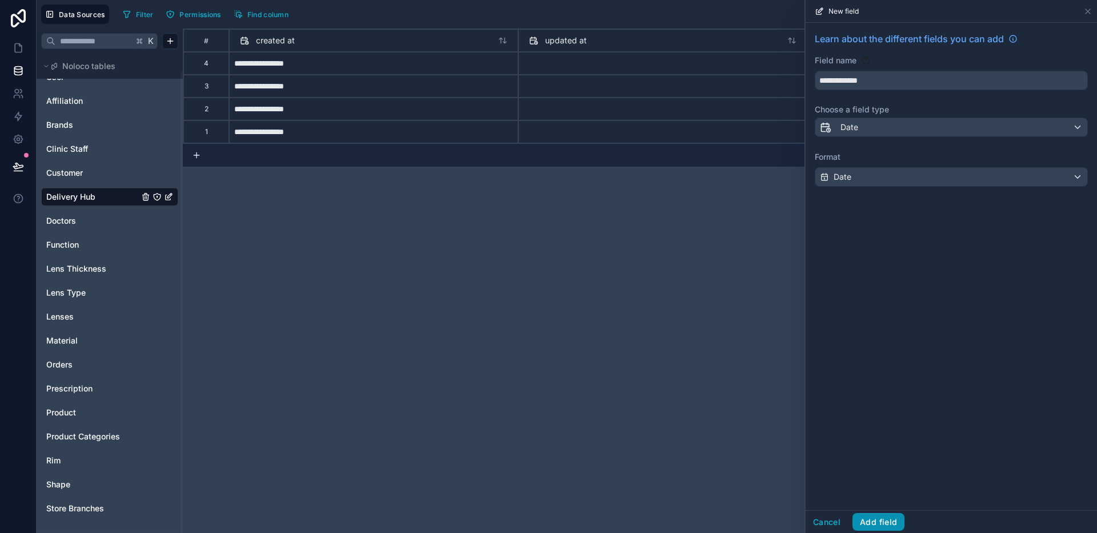
click at [894, 531] on button "Add field" at bounding box center [878, 523] width 52 height 18
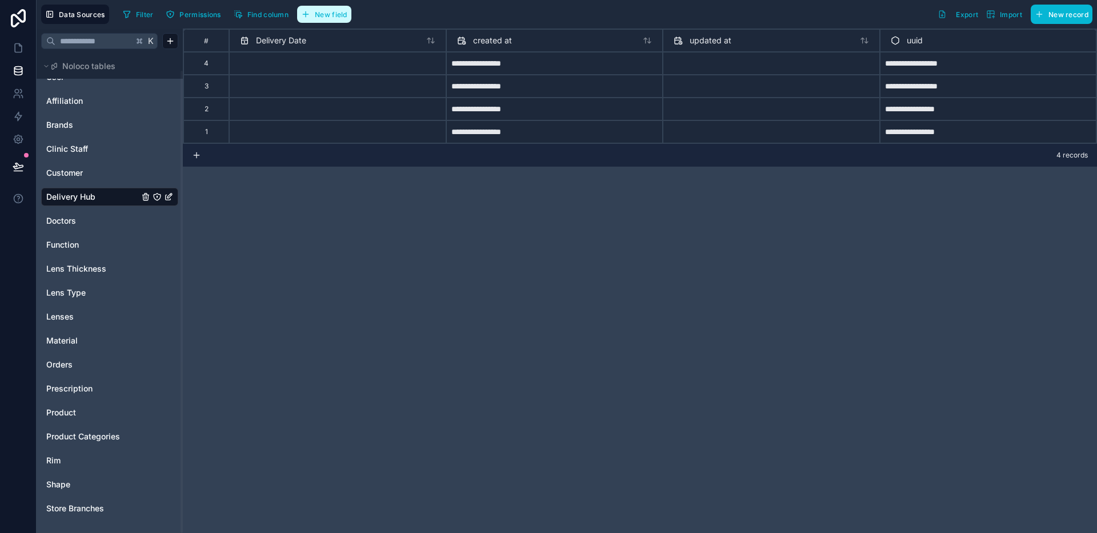
click at [322, 14] on span "New field" at bounding box center [331, 14] width 33 height 9
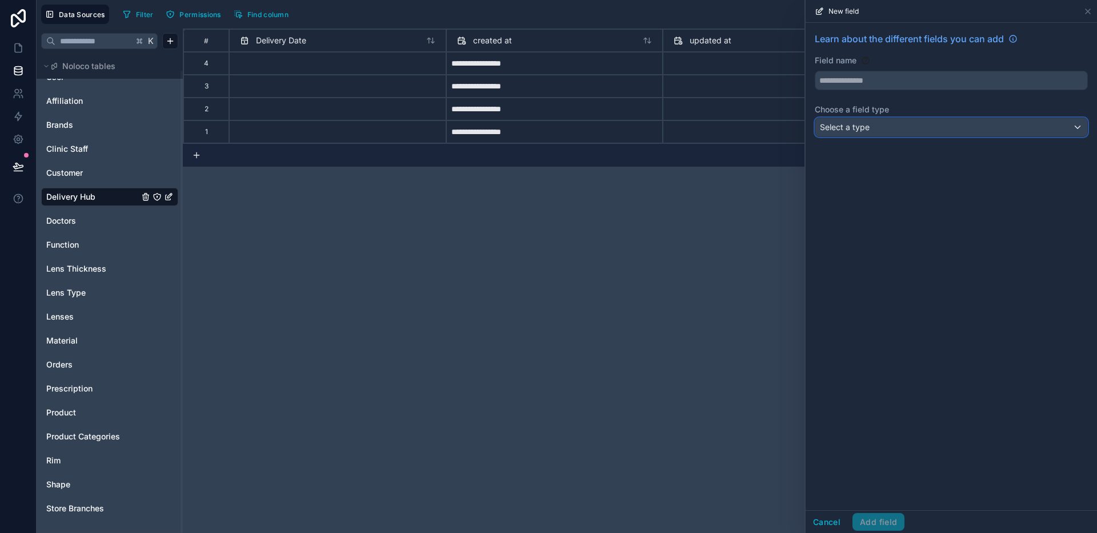
click at [866, 125] on span "Select a type" at bounding box center [845, 127] width 50 height 10
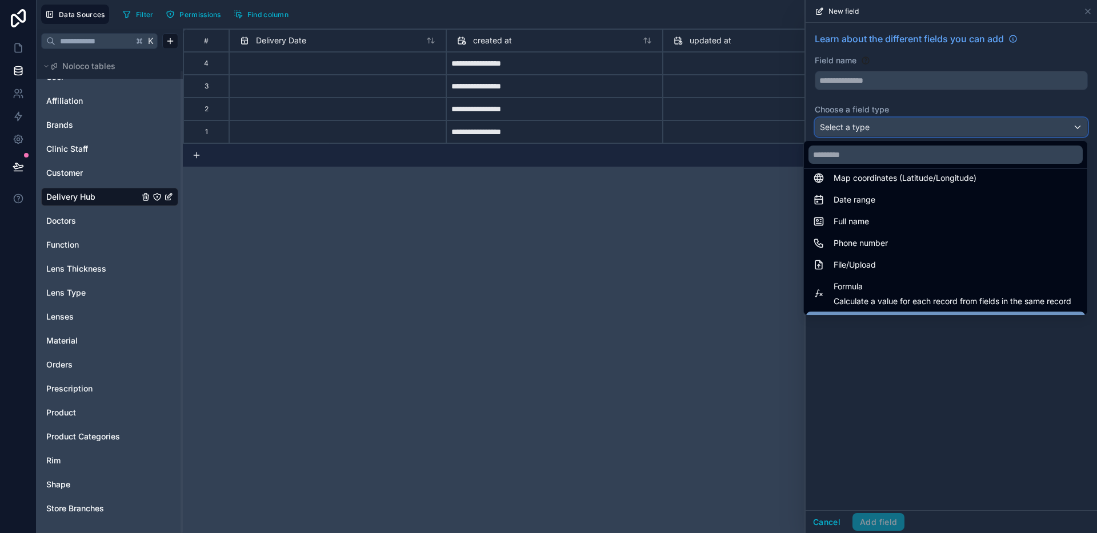
scroll to position [331, 0]
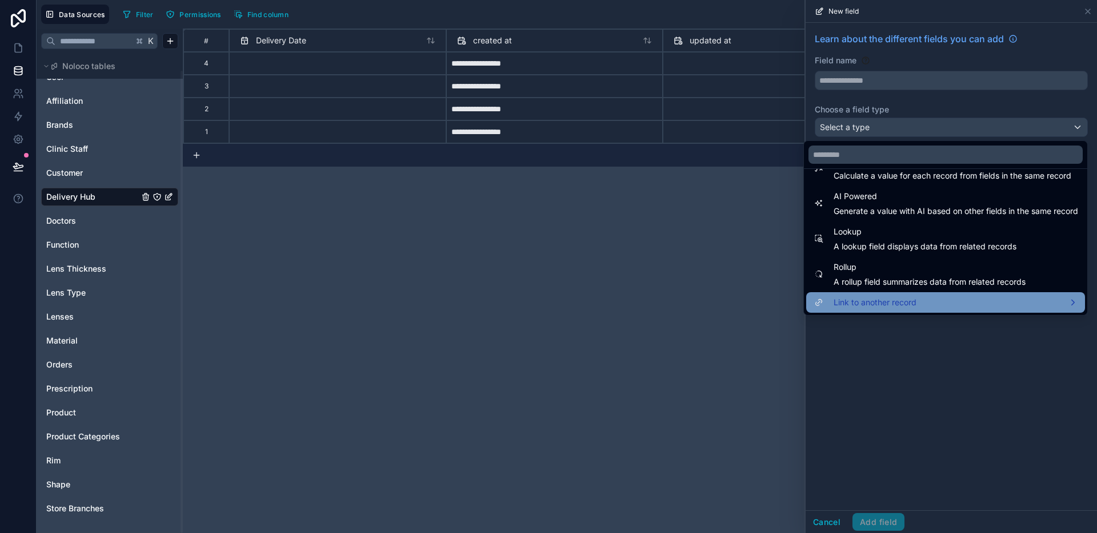
click at [890, 303] on span "Link to another record" at bounding box center [874, 303] width 83 height 14
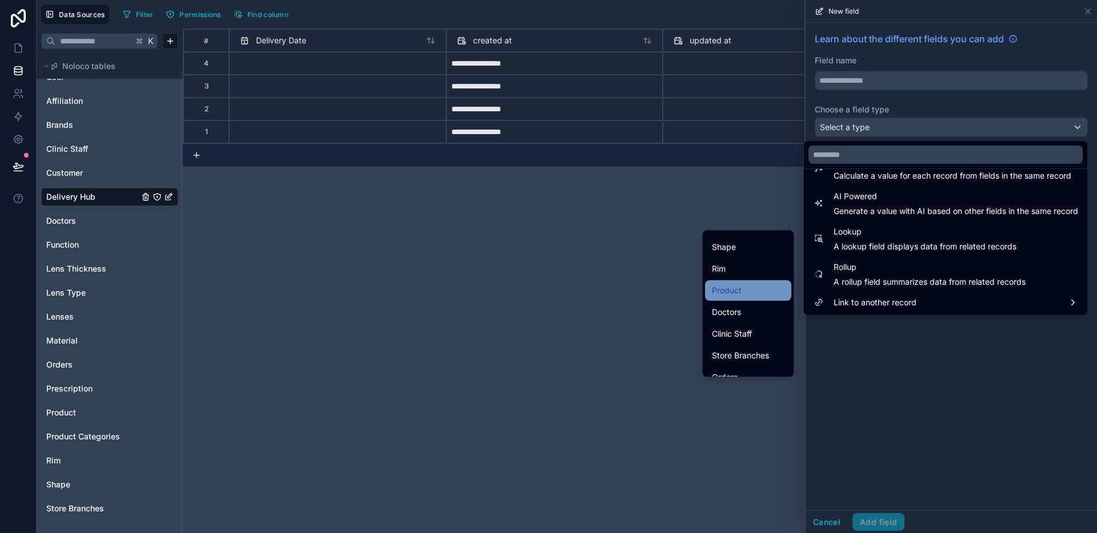
scroll to position [96, 0]
click at [744, 285] on div "Product" at bounding box center [748, 294] width 86 height 21
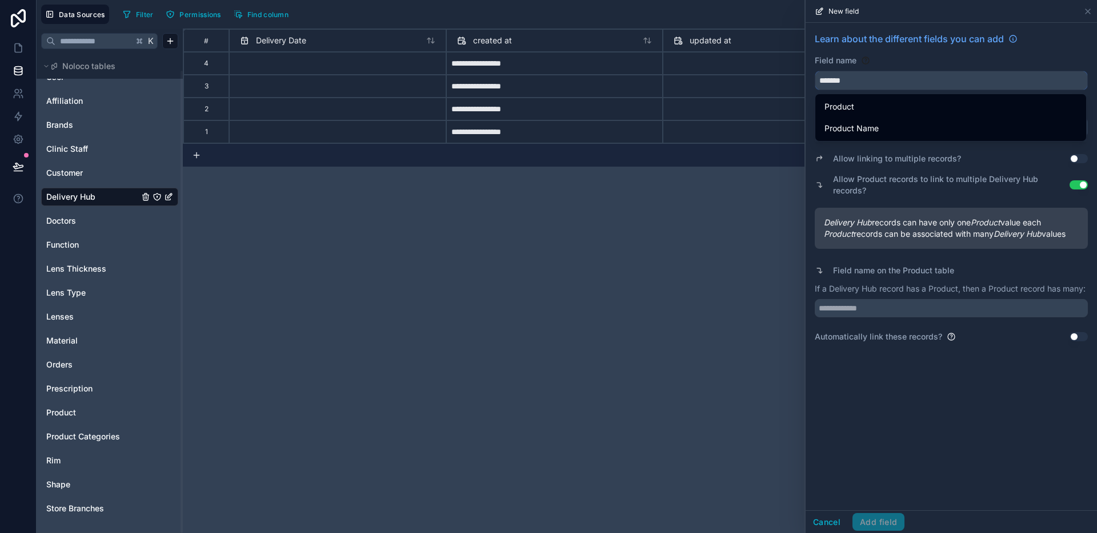
click at [895, 81] on input "*******" at bounding box center [951, 80] width 272 height 18
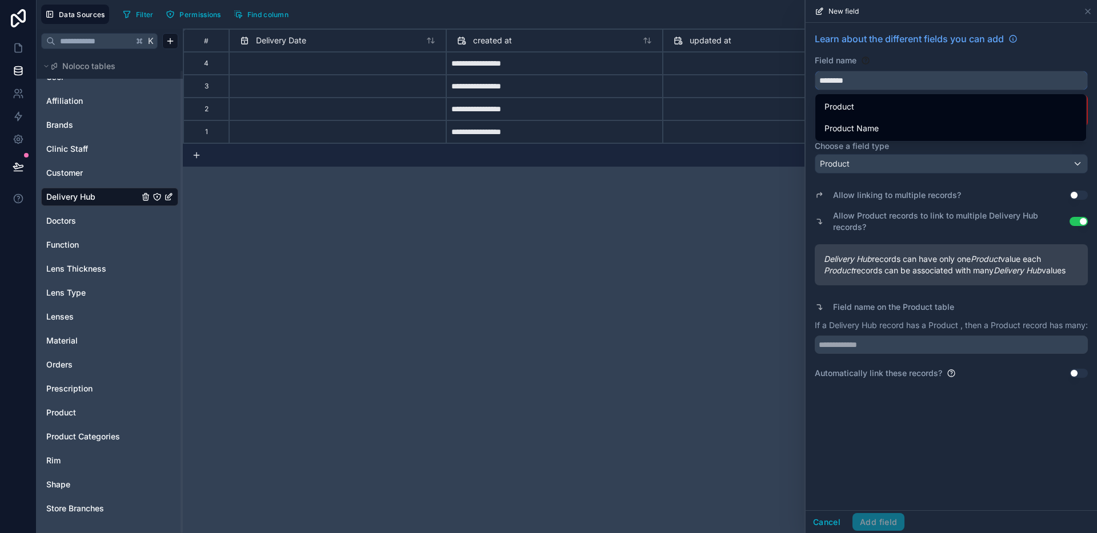
click at [815, 71] on button "*******" at bounding box center [951, 80] width 273 height 19
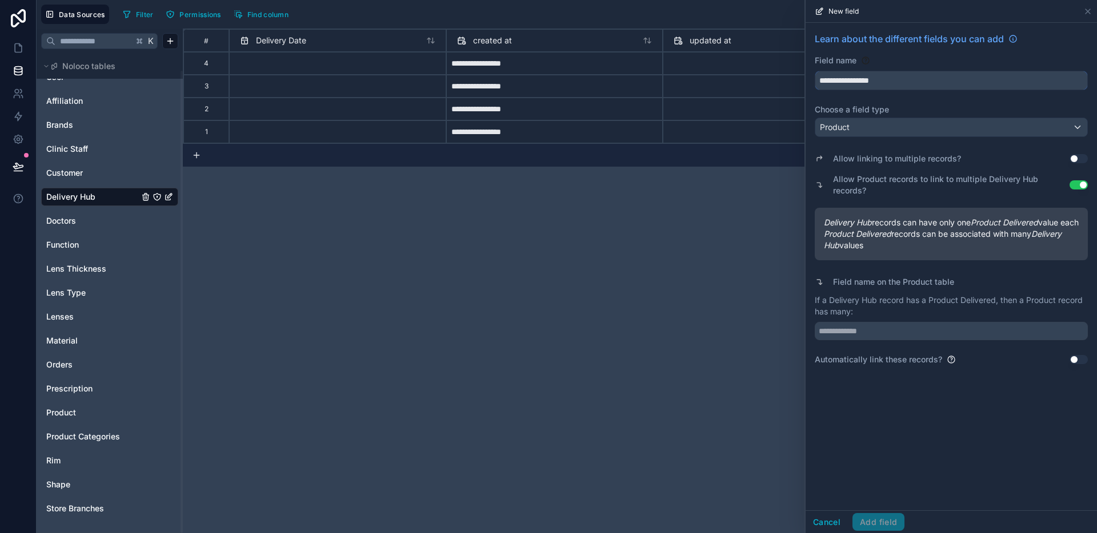
type input "**********"
click at [908, 336] on input "text" at bounding box center [951, 331] width 273 height 18
type input "**********"
click at [885, 516] on button "Add field" at bounding box center [878, 523] width 52 height 18
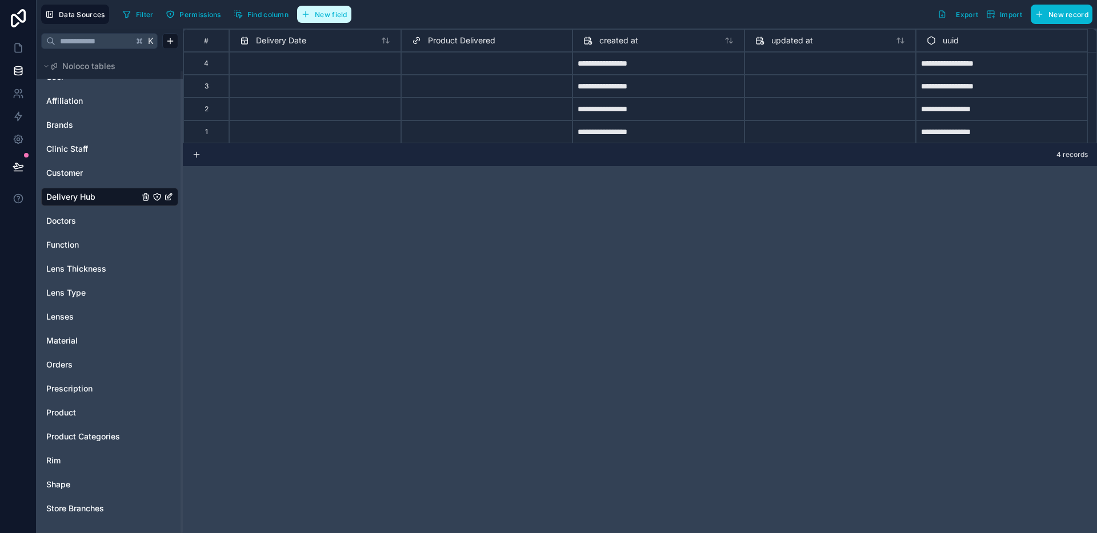
click at [318, 14] on span "New field" at bounding box center [331, 14] width 33 height 9
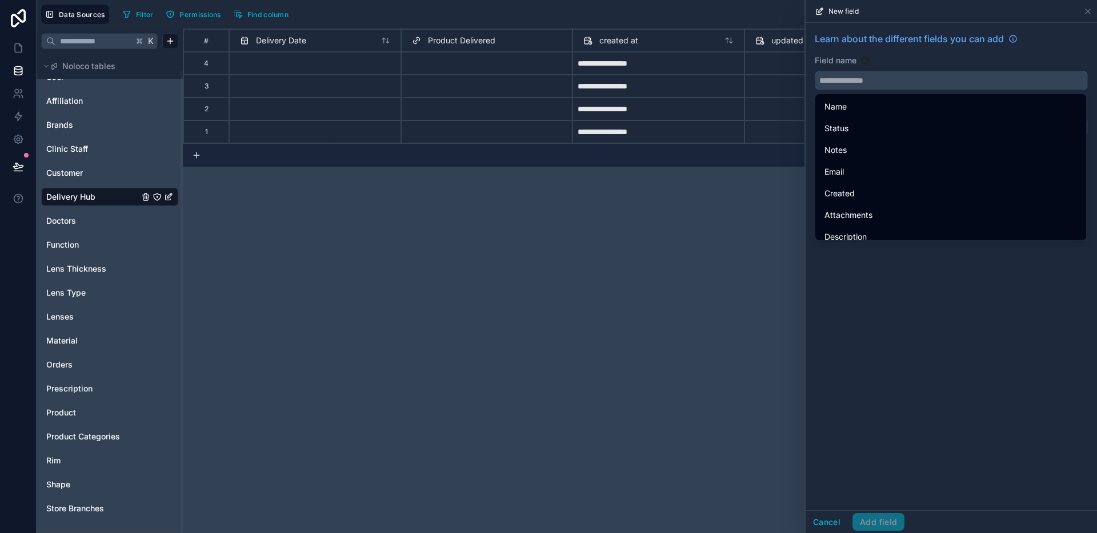
click at [882, 80] on input "text" at bounding box center [951, 80] width 272 height 18
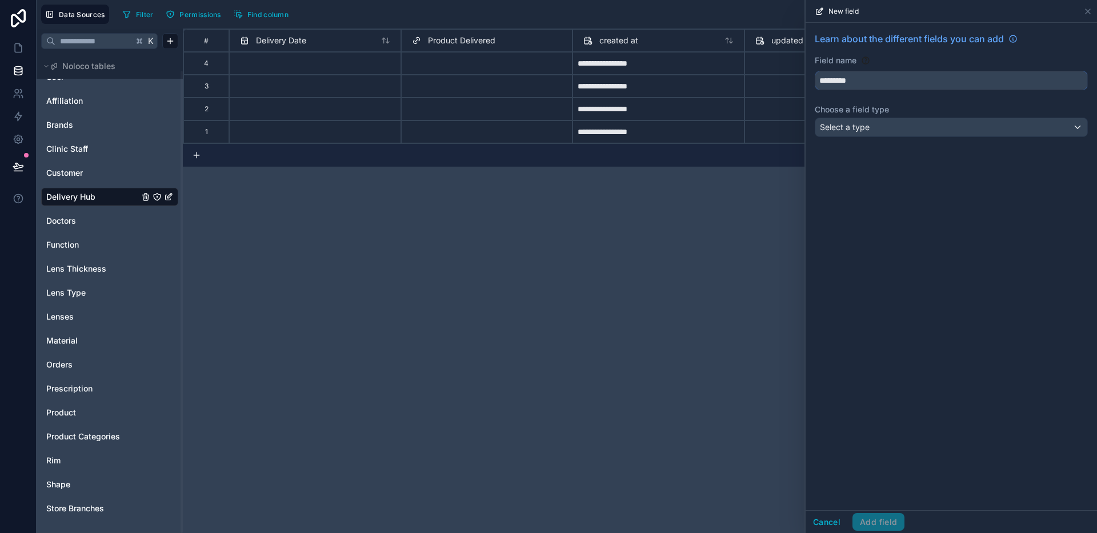
click at [815, 71] on button "********" at bounding box center [951, 80] width 273 height 19
type input "**********"
click at [964, 137] on button "Select a type" at bounding box center [951, 127] width 273 height 19
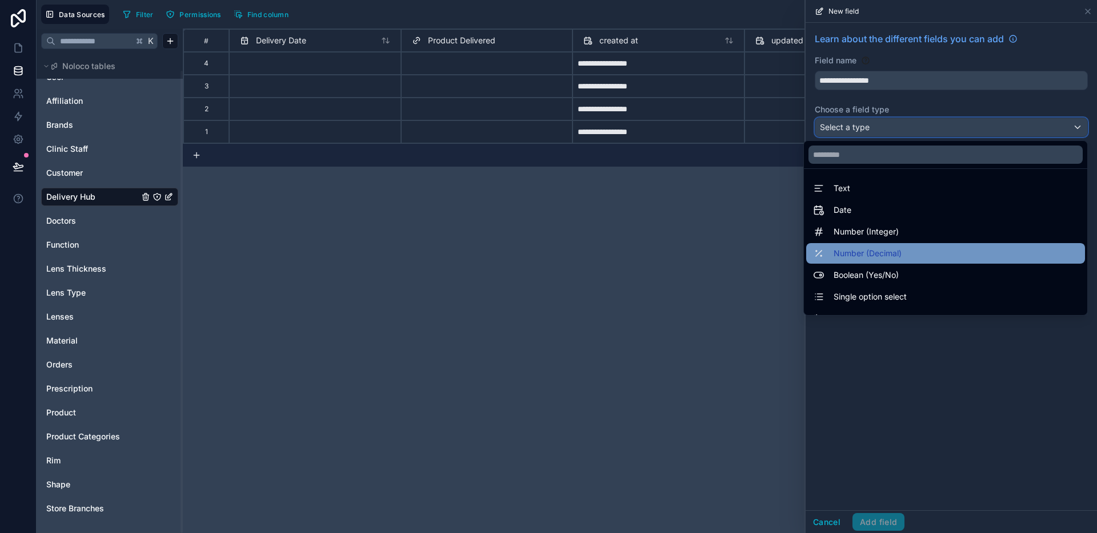
scroll to position [2, 0]
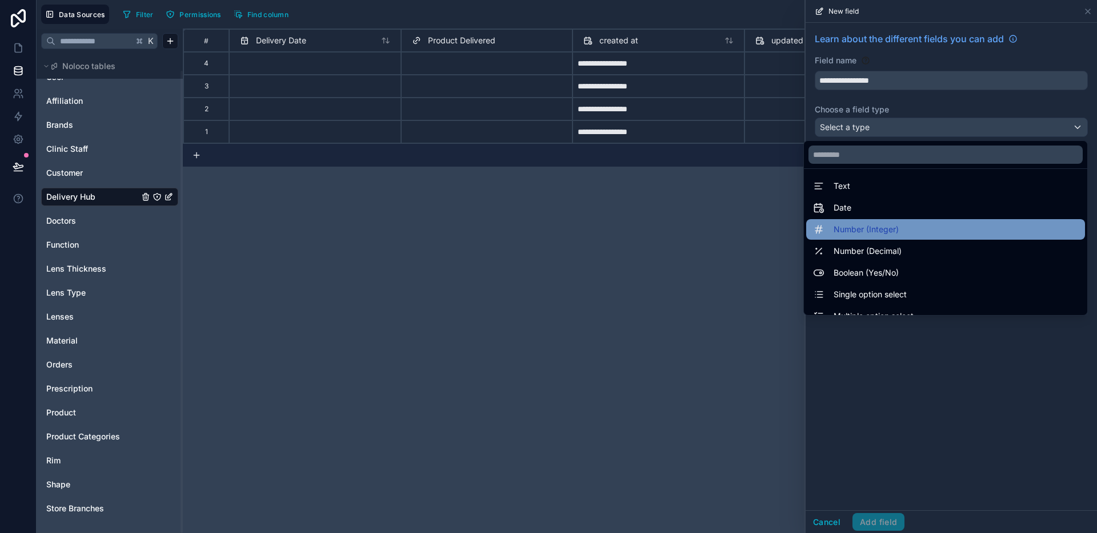
click at [912, 238] on div "Number (Integer)" at bounding box center [945, 229] width 279 height 21
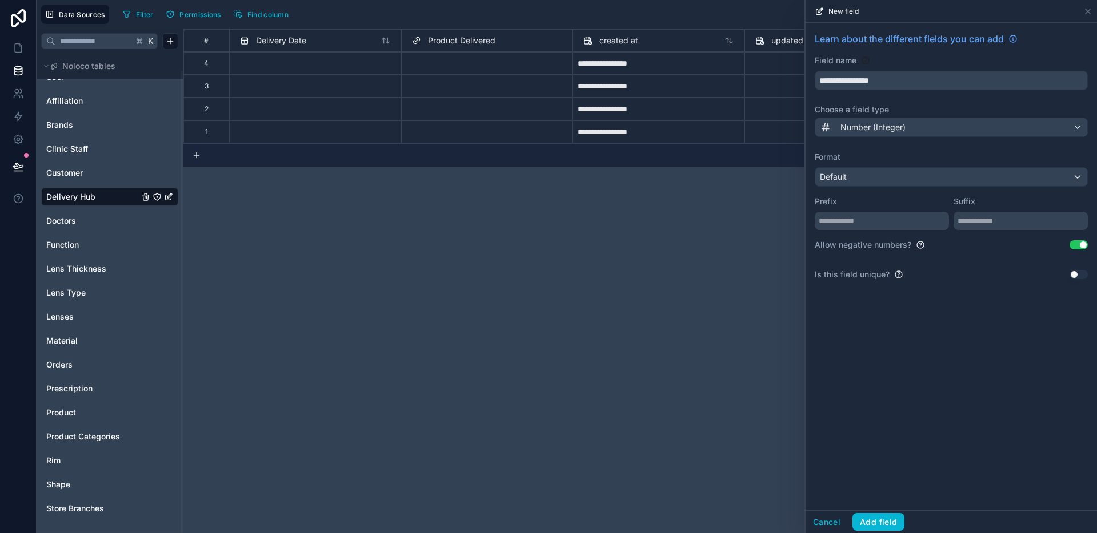
click at [1082, 248] on button "Use setting" at bounding box center [1078, 244] width 18 height 9
click at [932, 221] on input "text" at bounding box center [882, 221] width 134 height 18
click at [929, 174] on div "Default" at bounding box center [951, 177] width 272 height 18
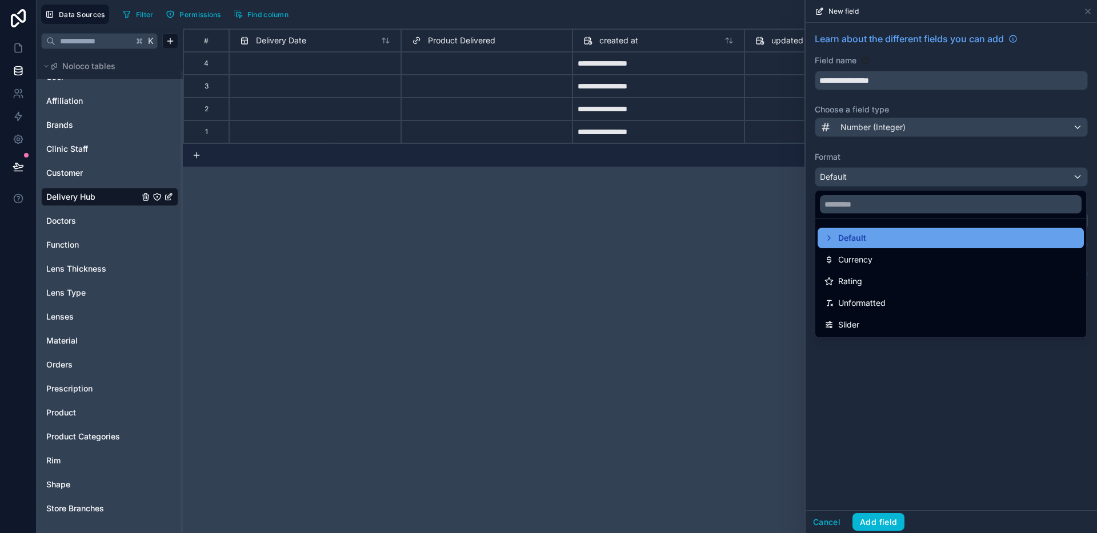
click at [880, 236] on div "Default" at bounding box center [950, 238] width 252 height 14
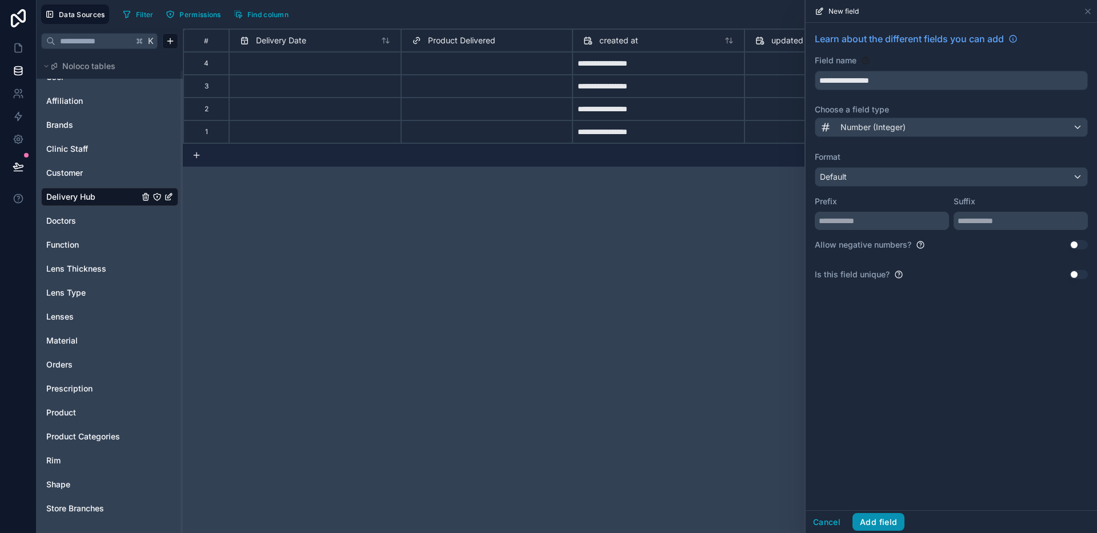
click at [882, 515] on button "Add field" at bounding box center [878, 523] width 52 height 18
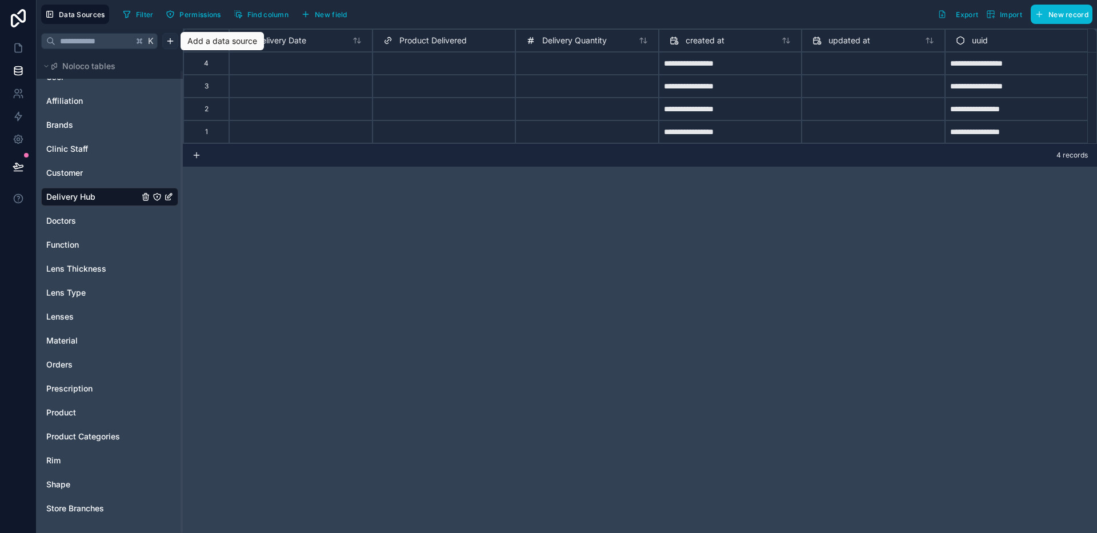
click at [174, 43] on html "**********" at bounding box center [548, 266] width 1097 height 533
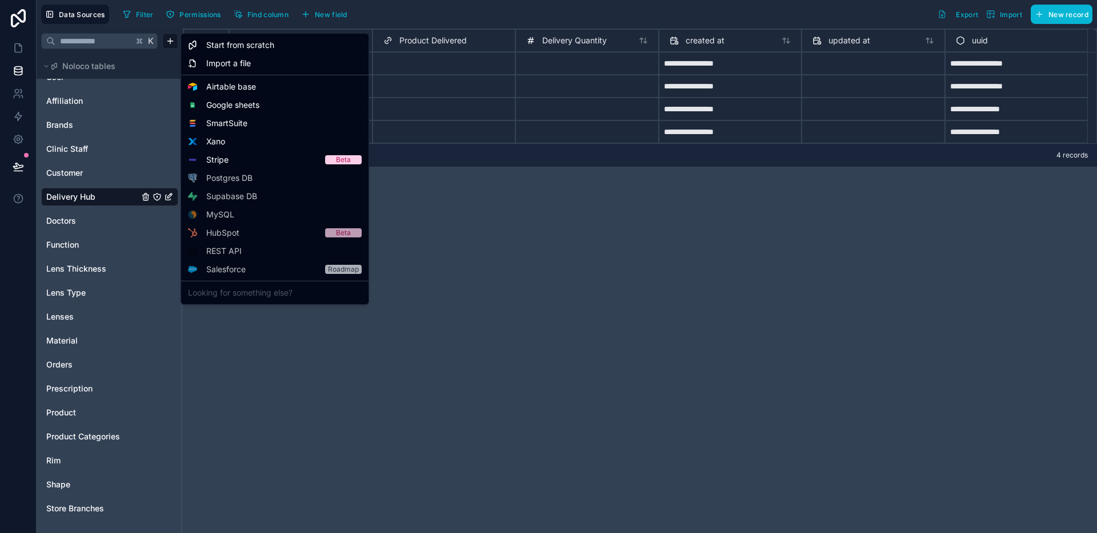
click at [517, 197] on html "**********" at bounding box center [548, 266] width 1097 height 533
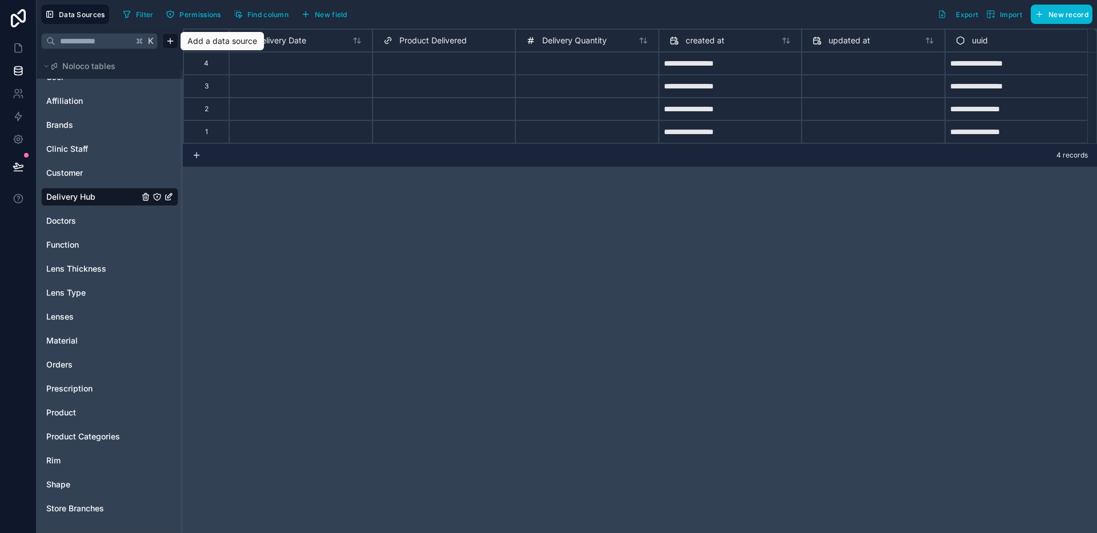
click at [517, 197] on div "**********" at bounding box center [640, 281] width 914 height 505
click at [346, 18] on span "New field" at bounding box center [331, 14] width 33 height 9
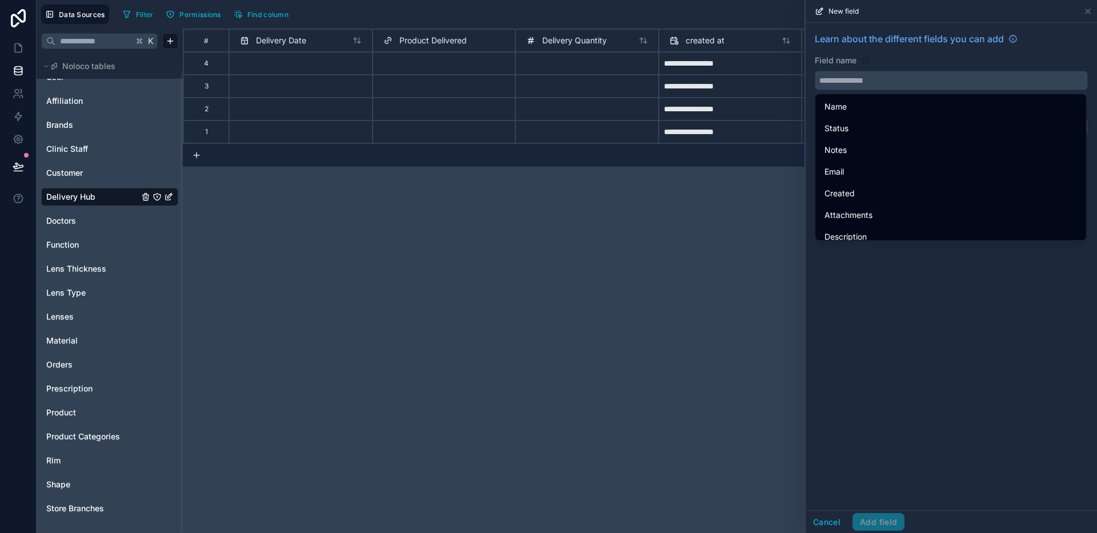
click at [844, 87] on input "text" at bounding box center [951, 80] width 272 height 18
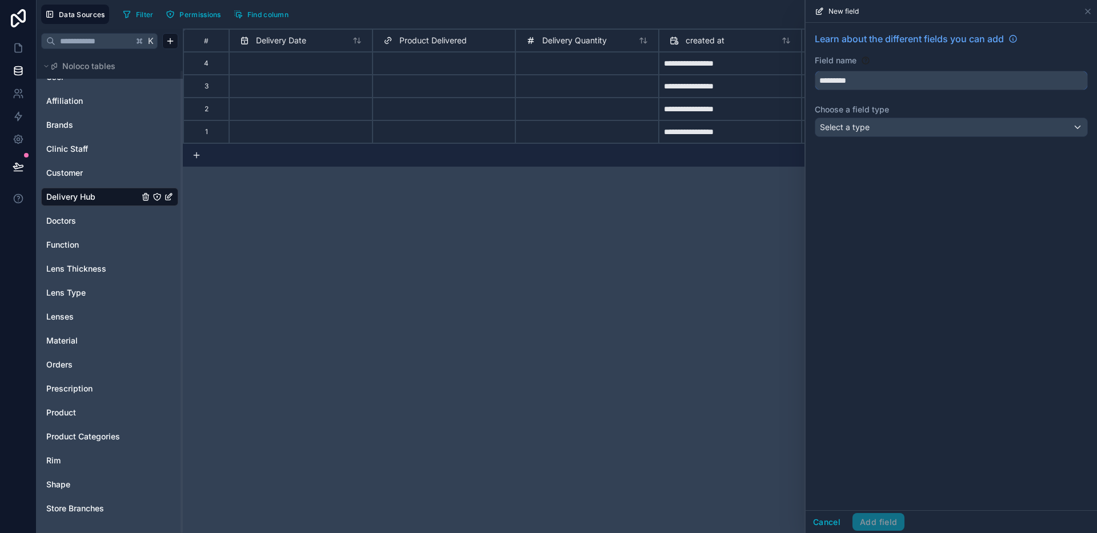
click at [815, 71] on button "********" at bounding box center [951, 80] width 273 height 19
type input "**********"
click at [899, 125] on div "Select a type" at bounding box center [951, 127] width 272 height 18
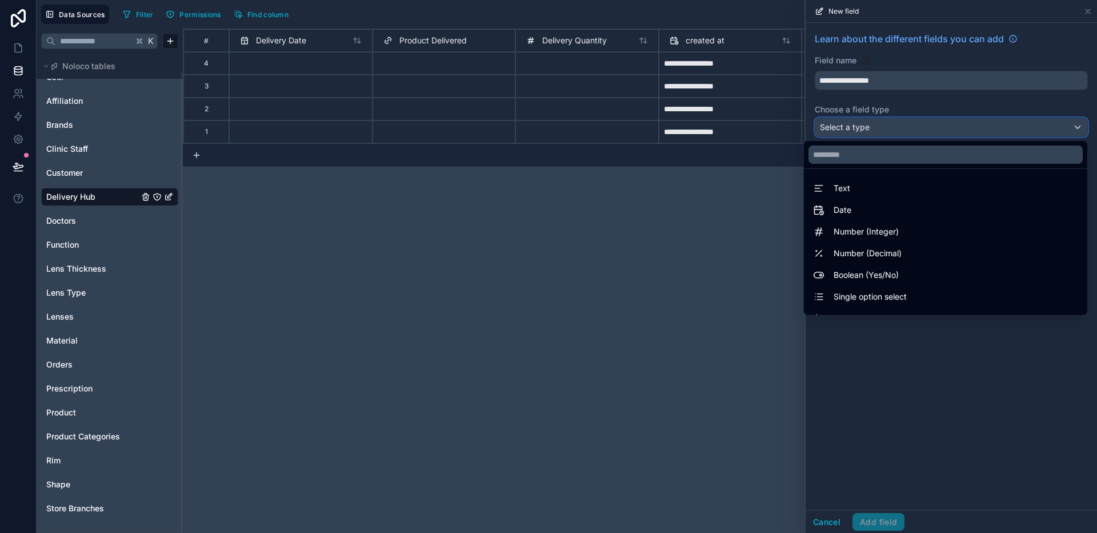
scroll to position [331, 0]
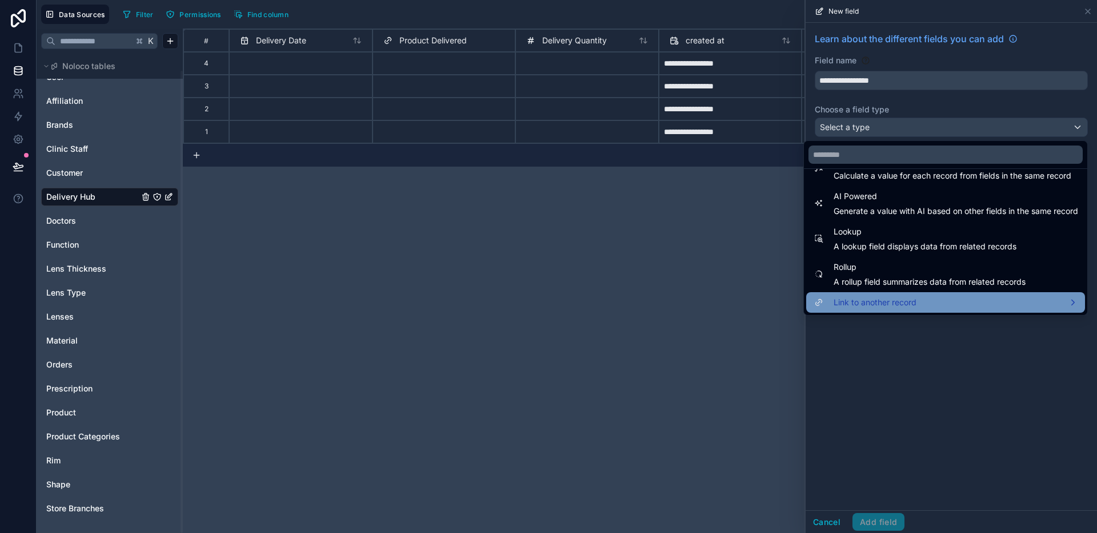
click at [912, 308] on div "Link to another record" at bounding box center [945, 303] width 265 height 14
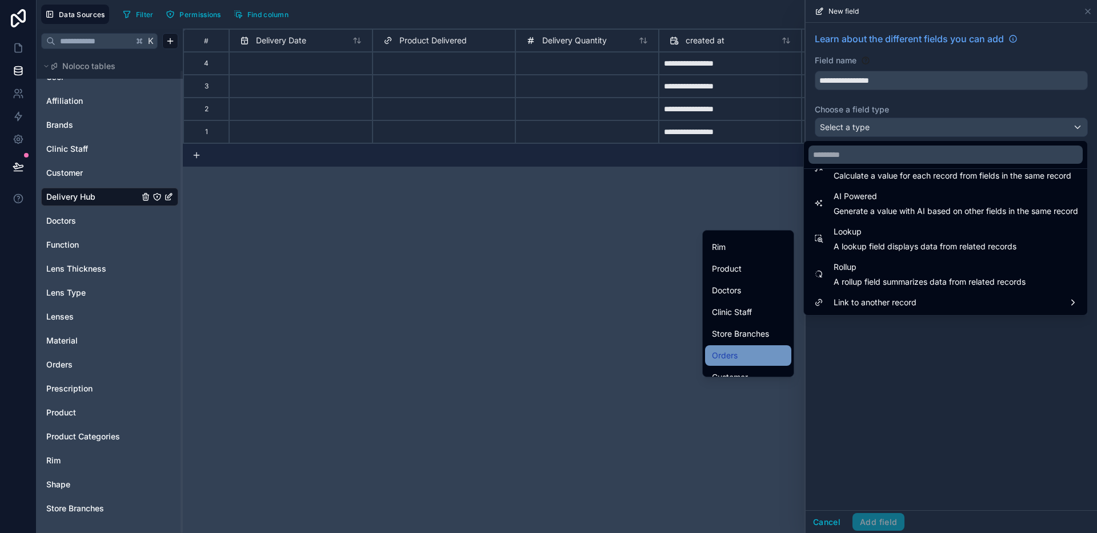
scroll to position [138, 0]
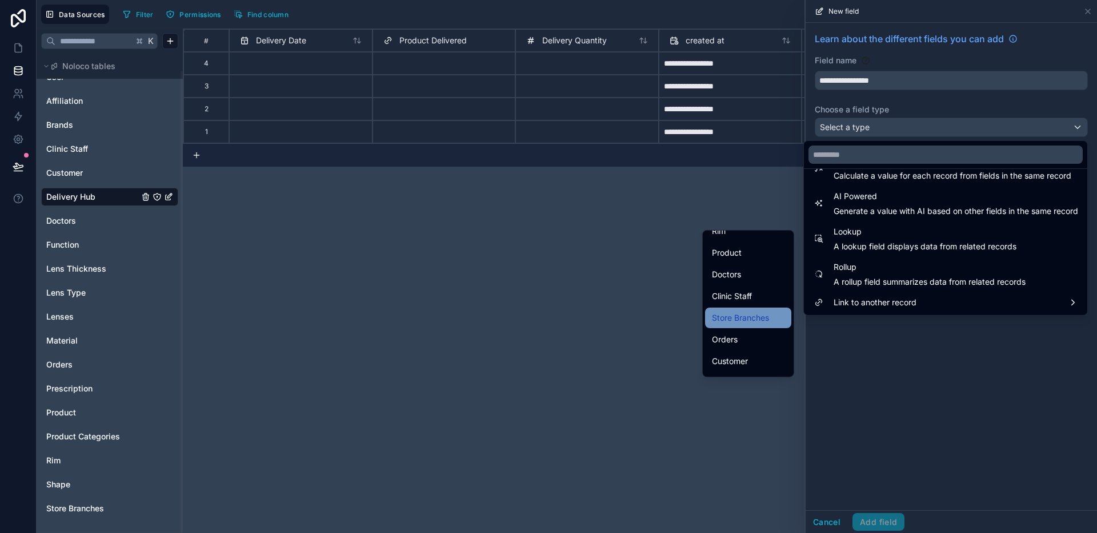
click at [746, 325] on div "Store Branches" at bounding box center [748, 318] width 86 height 21
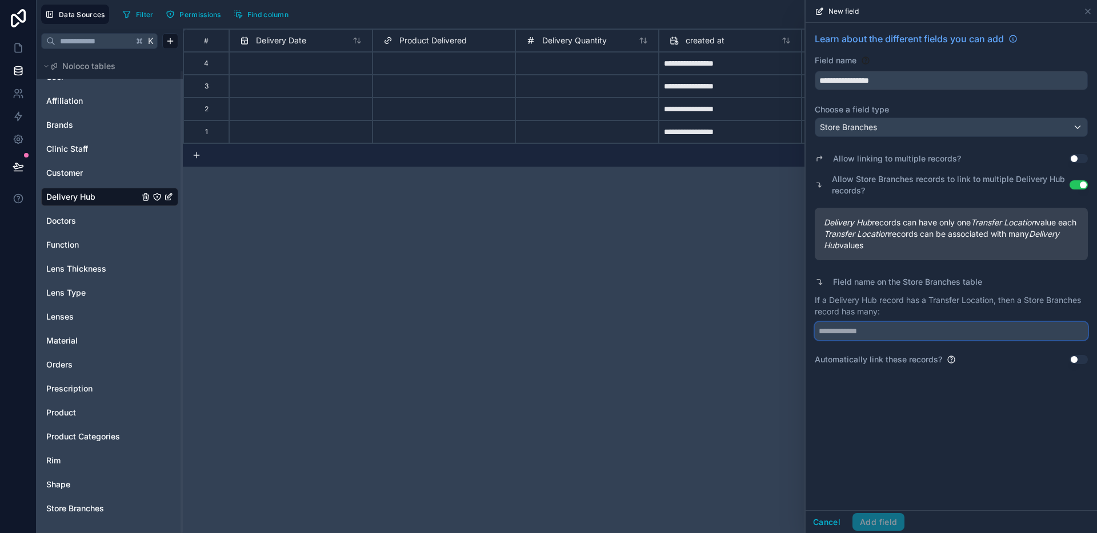
click at [918, 340] on input "text" at bounding box center [951, 331] width 273 height 18
type input "**********"
click at [883, 528] on button "Add field" at bounding box center [878, 523] width 52 height 18
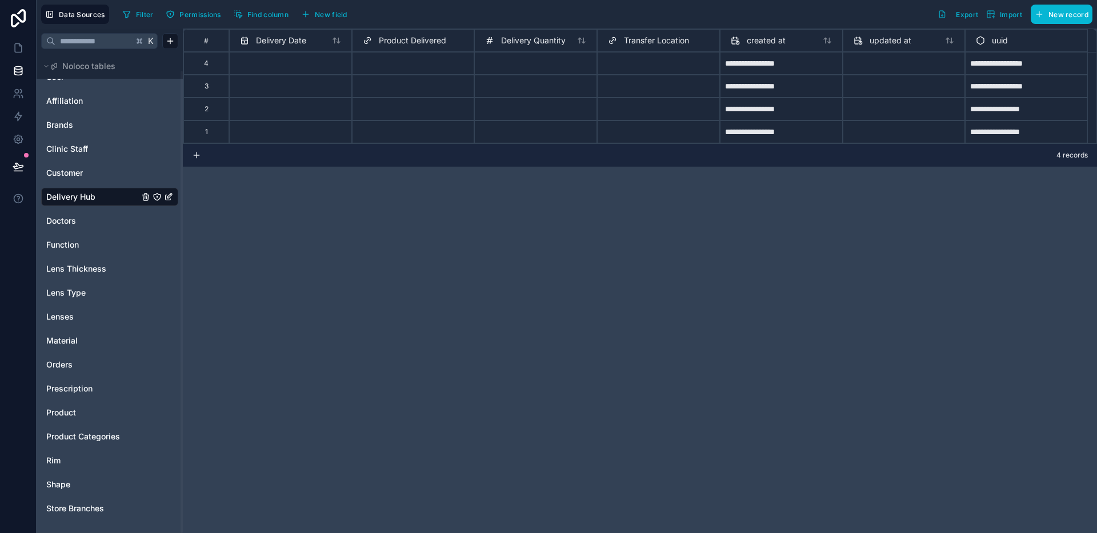
click at [665, 73] on div "Select a Transfer Location" at bounding box center [658, 68] width 113 height 16
click at [665, 69] on div "Select a Transfer Location" at bounding box center [650, 67] width 85 height 9
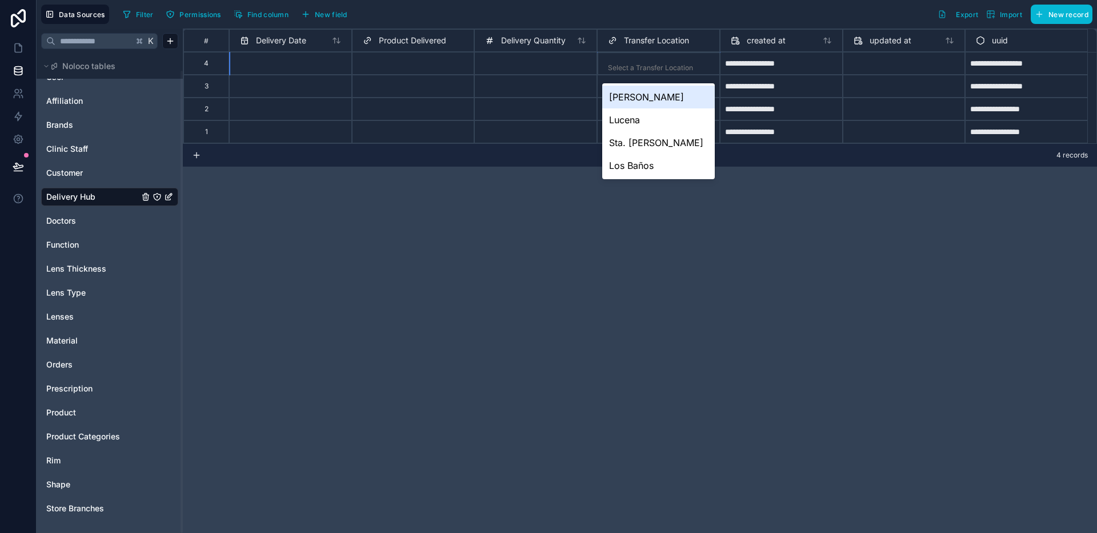
click at [665, 69] on div "Select a Transfer Location" at bounding box center [650, 67] width 85 height 9
click at [936, 250] on div "**********" at bounding box center [640, 281] width 914 height 505
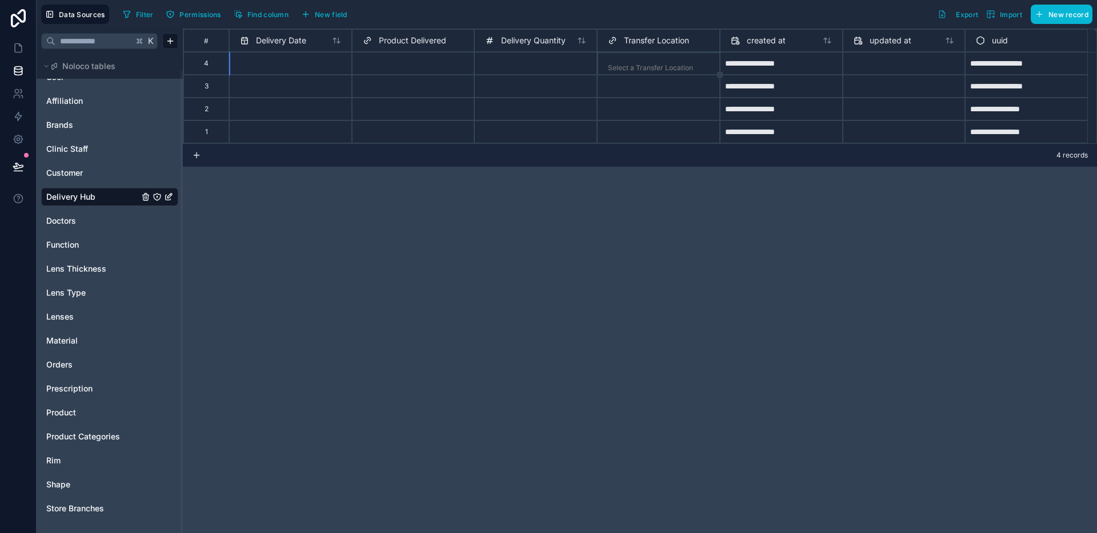
click at [936, 250] on div "**********" at bounding box center [640, 281] width 914 height 505
